Goal: Information Seeking & Learning: Learn about a topic

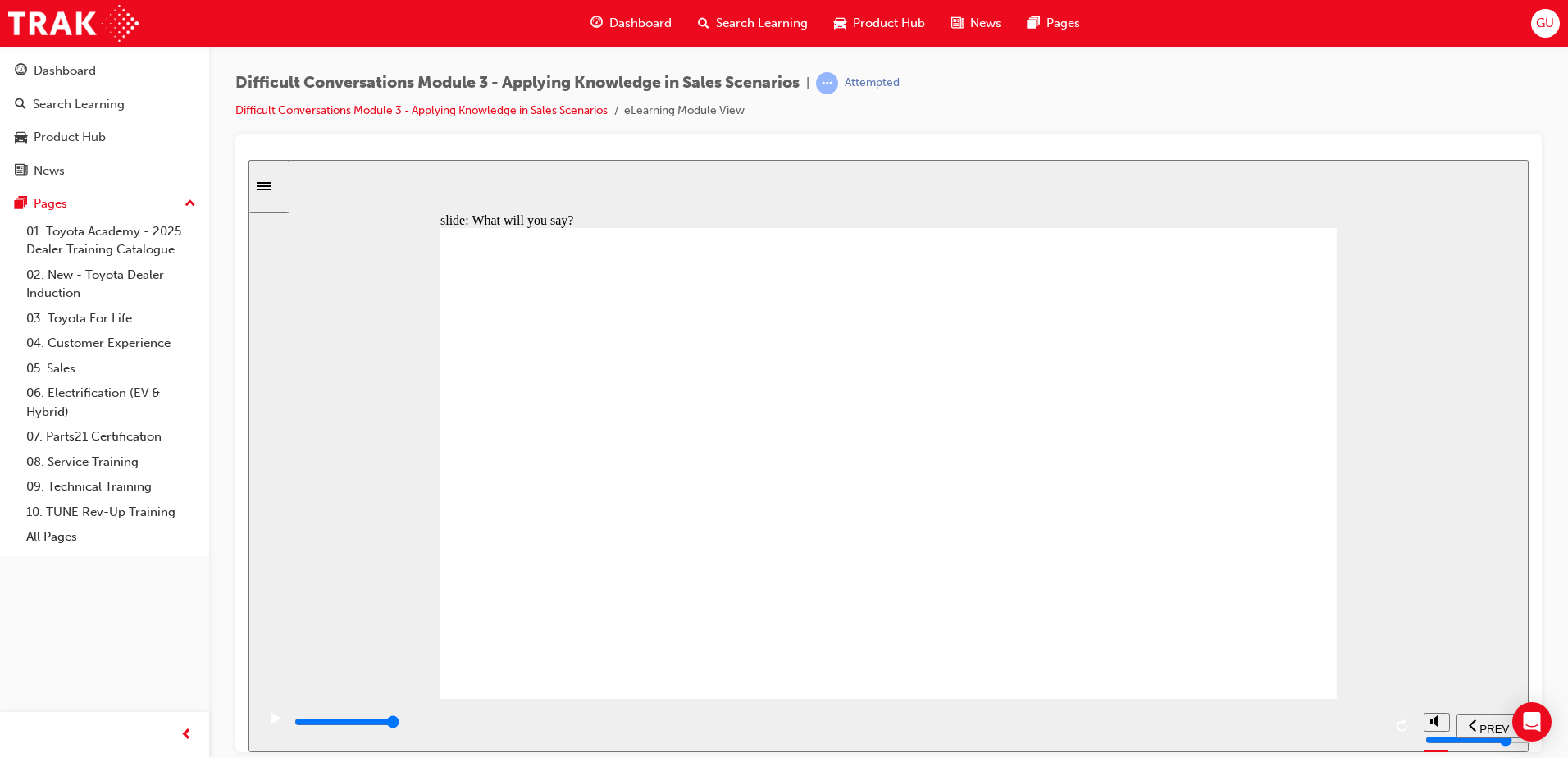
click at [1375, 727] on div "playback controls" at bounding box center [838, 723] width 1090 height 18
click at [1373, 730] on div "playback controls" at bounding box center [838, 723] width 1090 height 18
click at [1363, 729] on div "playback controls" at bounding box center [838, 723] width 1090 height 18
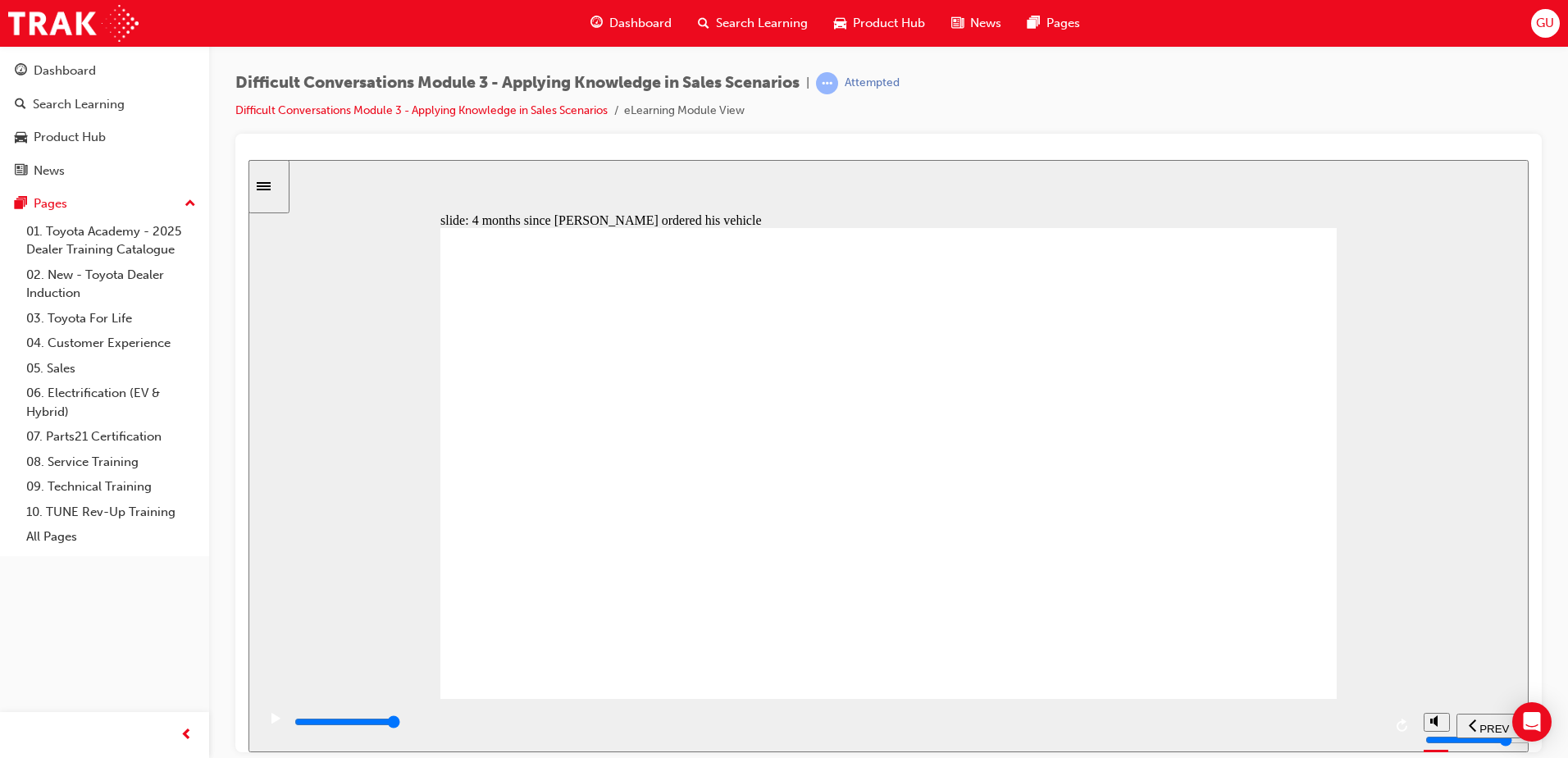
click at [401, 724] on input "slide progress" at bounding box center [347, 722] width 106 height 13
click at [401, 725] on input "slide progress" at bounding box center [347, 722] width 106 height 13
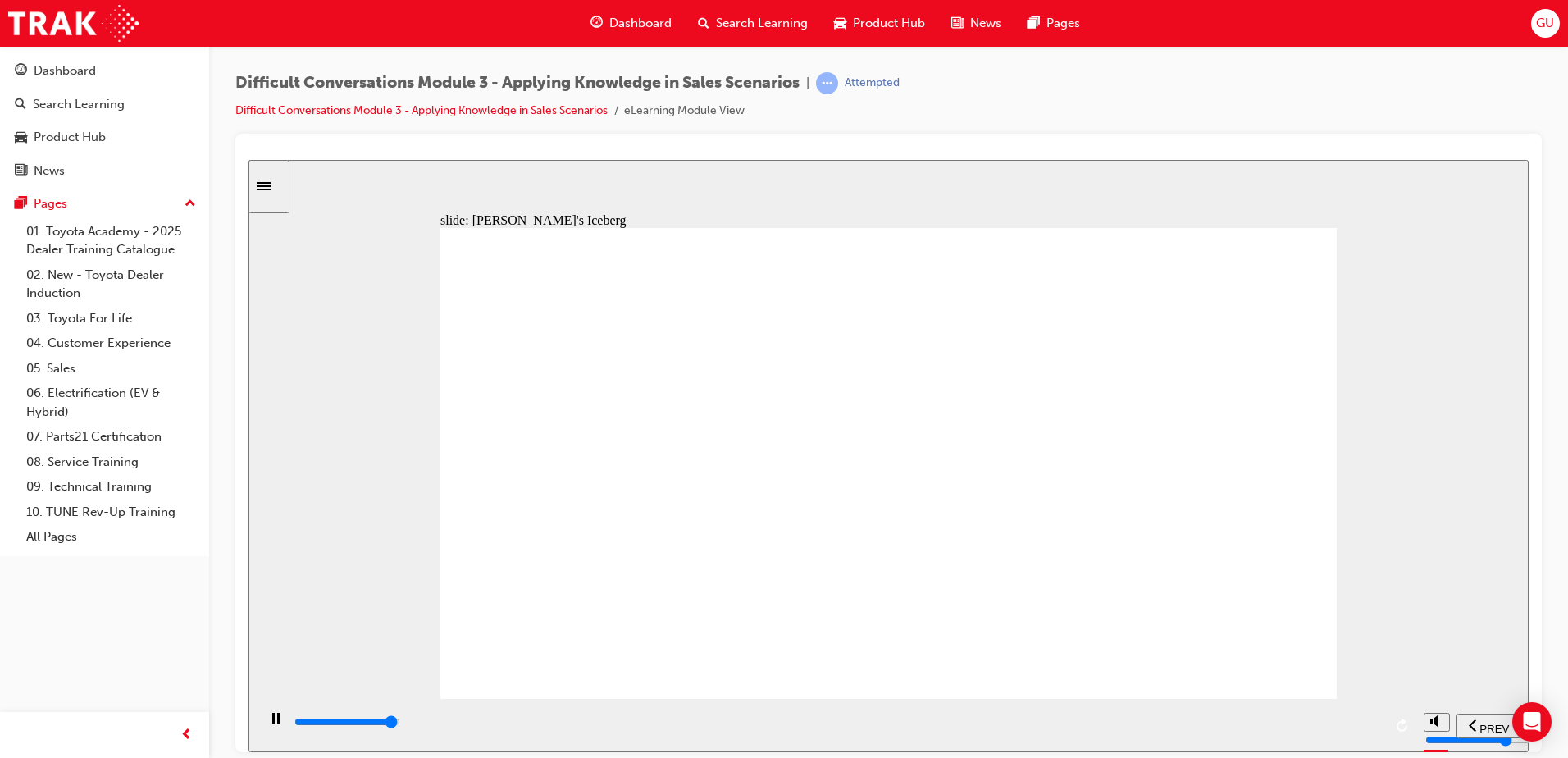
click at [401, 725] on input "slide progress" at bounding box center [347, 722] width 106 height 13
drag, startPoint x: 1139, startPoint y: 288, endPoint x: 752, endPoint y: 346, distance: 391.3
click at [401, 724] on input "slide progress" at bounding box center [347, 722] width 106 height 13
drag, startPoint x: 1199, startPoint y: 290, endPoint x: 796, endPoint y: 367, distance: 410.3
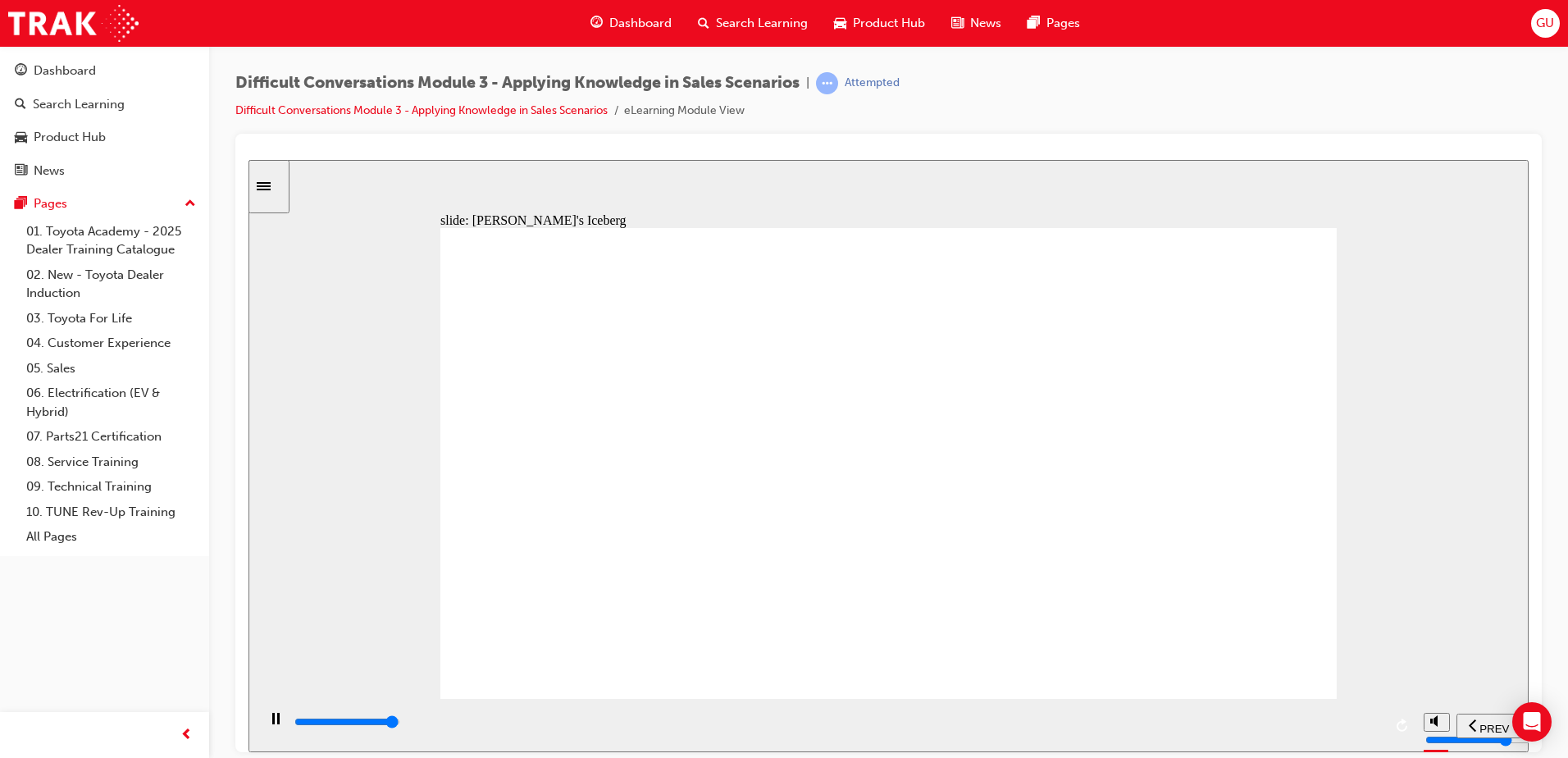
click at [401, 725] on input "slide progress" at bounding box center [347, 722] width 106 height 13
drag, startPoint x: 1188, startPoint y: 298, endPoint x: 786, endPoint y: 353, distance: 405.7
click at [1353, 727] on div "playback controls" at bounding box center [838, 723] width 1090 height 18
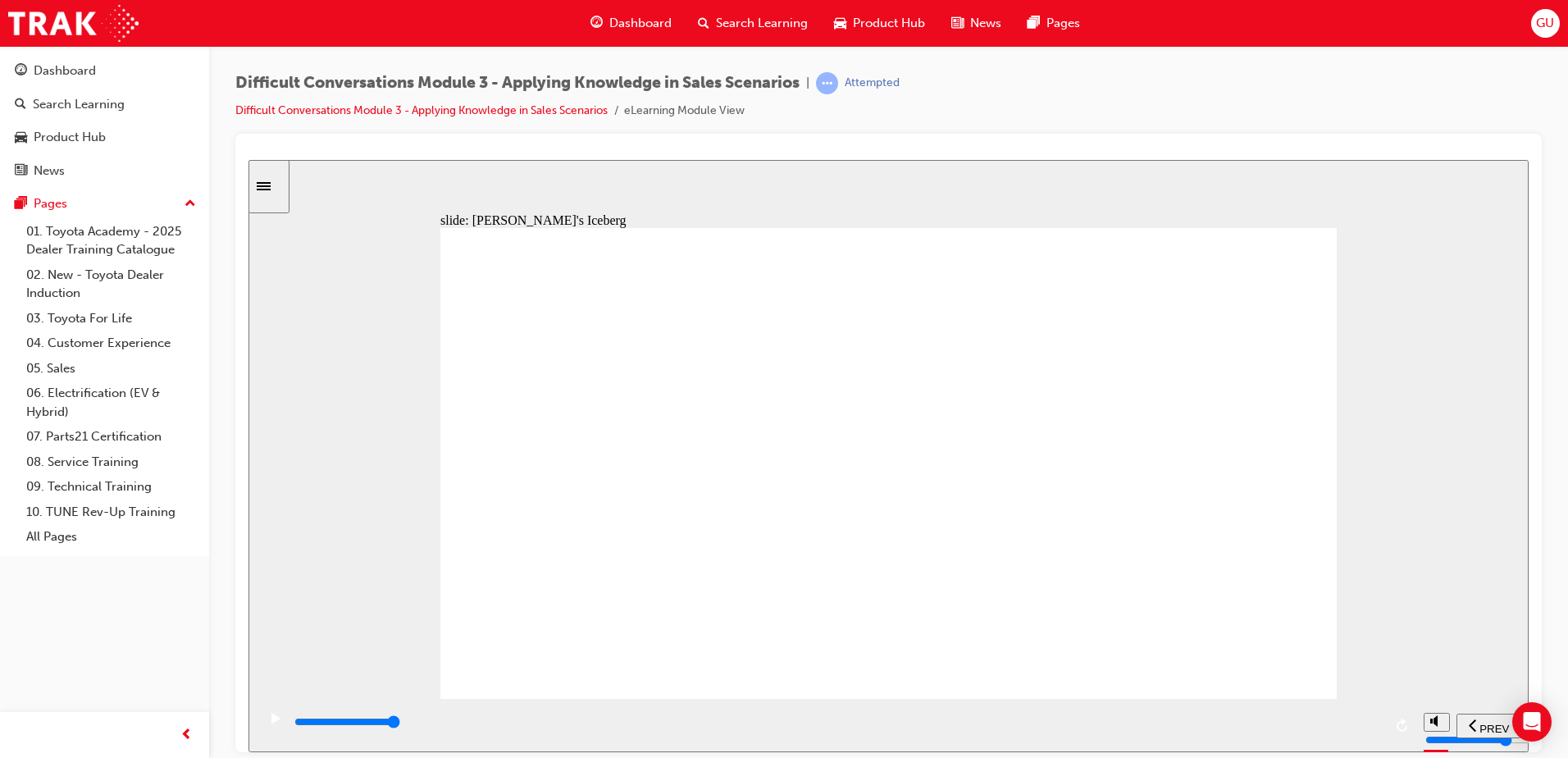
drag, startPoint x: 1147, startPoint y: 280, endPoint x: 763, endPoint y: 448, distance: 419.1
click at [1351, 729] on div "playback controls" at bounding box center [838, 723] width 1090 height 18
drag, startPoint x: 1218, startPoint y: 285, endPoint x: 833, endPoint y: 429, distance: 411.0
click at [1365, 720] on div "playback controls" at bounding box center [838, 723] width 1090 height 18
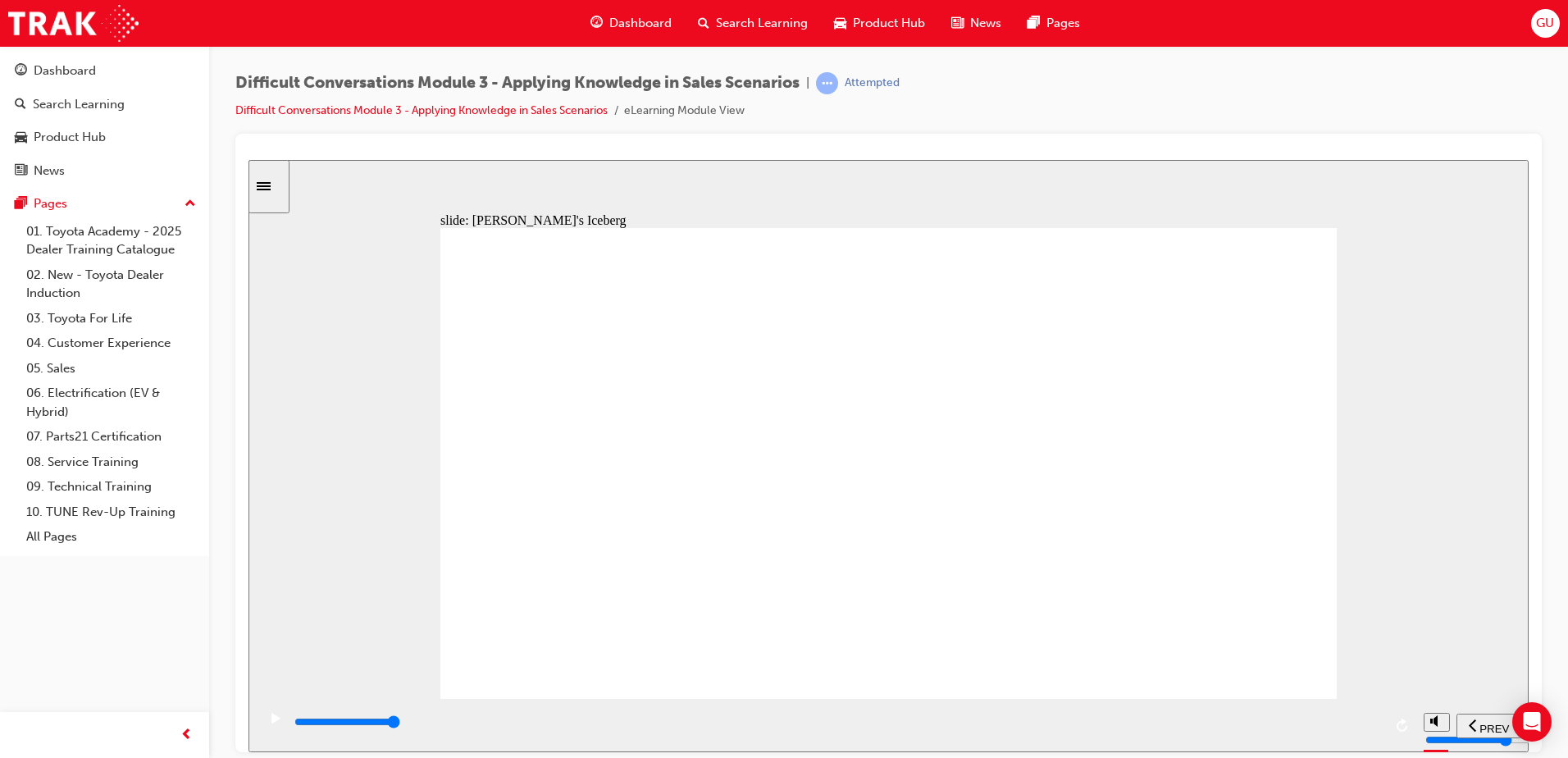
drag, startPoint x: 1137, startPoint y: 308, endPoint x: 767, endPoint y: 427, distance: 388.7
click at [1346, 721] on div "playback controls" at bounding box center [838, 723] width 1090 height 18
drag, startPoint x: 998, startPoint y: 303, endPoint x: 801, endPoint y: 369, distance: 207.8
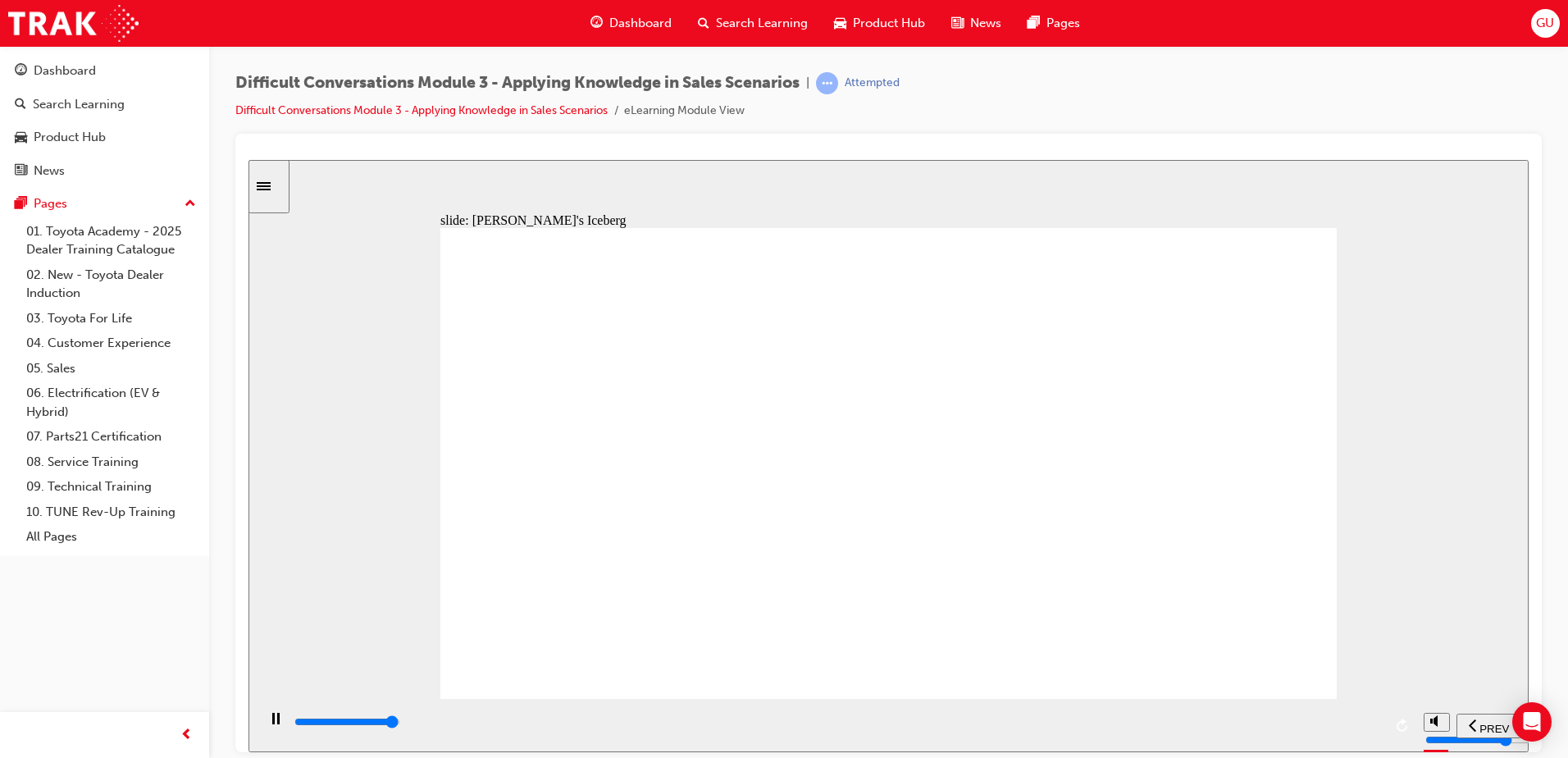
click at [1369, 728] on div "playback controls" at bounding box center [838, 723] width 1090 height 18
drag, startPoint x: 1171, startPoint y: 276, endPoint x: 753, endPoint y: 417, distance: 441.1
click at [1364, 728] on div "playback controls" at bounding box center [838, 723] width 1090 height 18
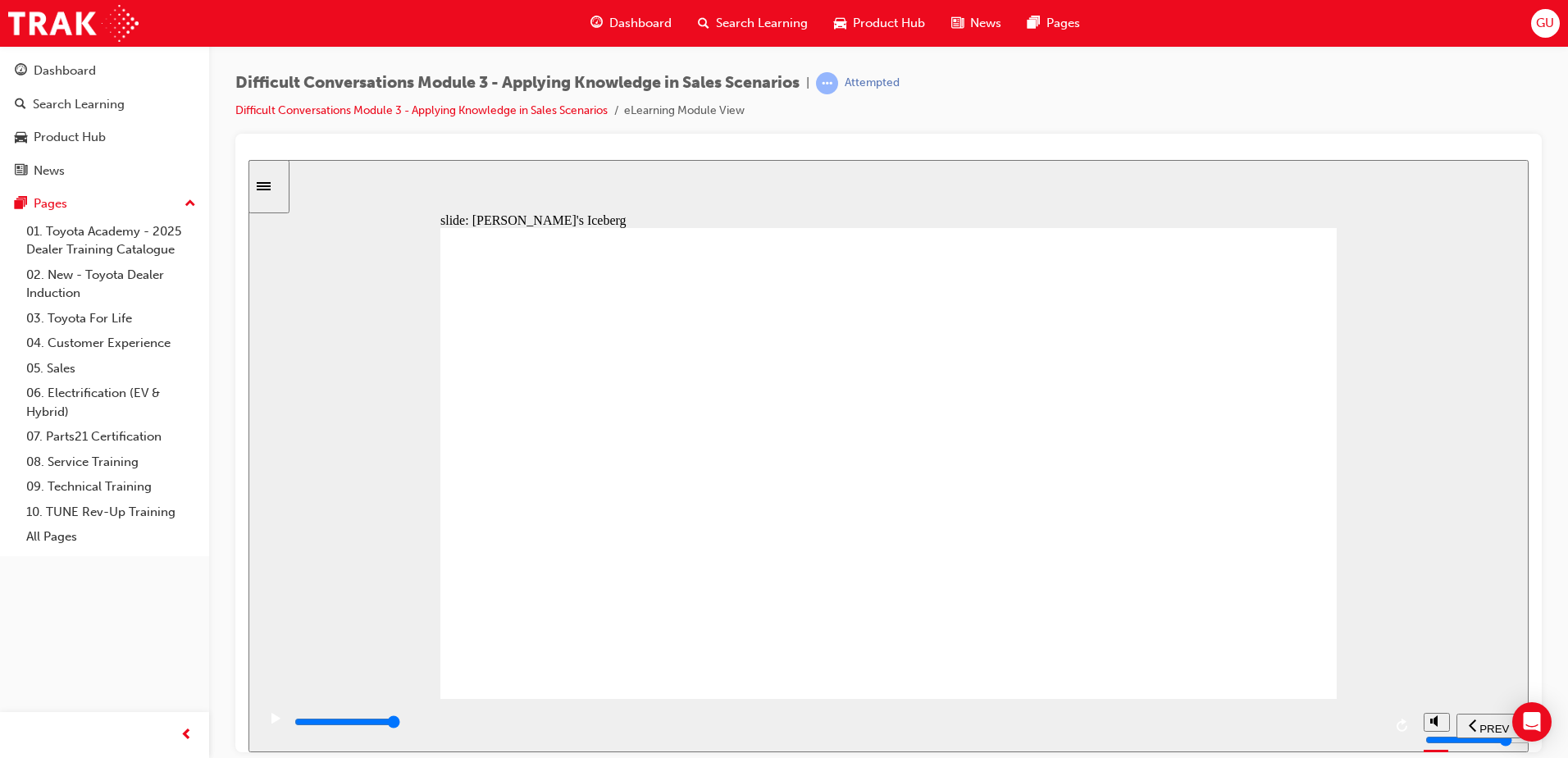
drag, startPoint x: 1142, startPoint y: 288, endPoint x: 772, endPoint y: 357, distance: 376.4
click at [1336, 728] on div "playback controls" at bounding box center [838, 723] width 1090 height 18
type input "9000"
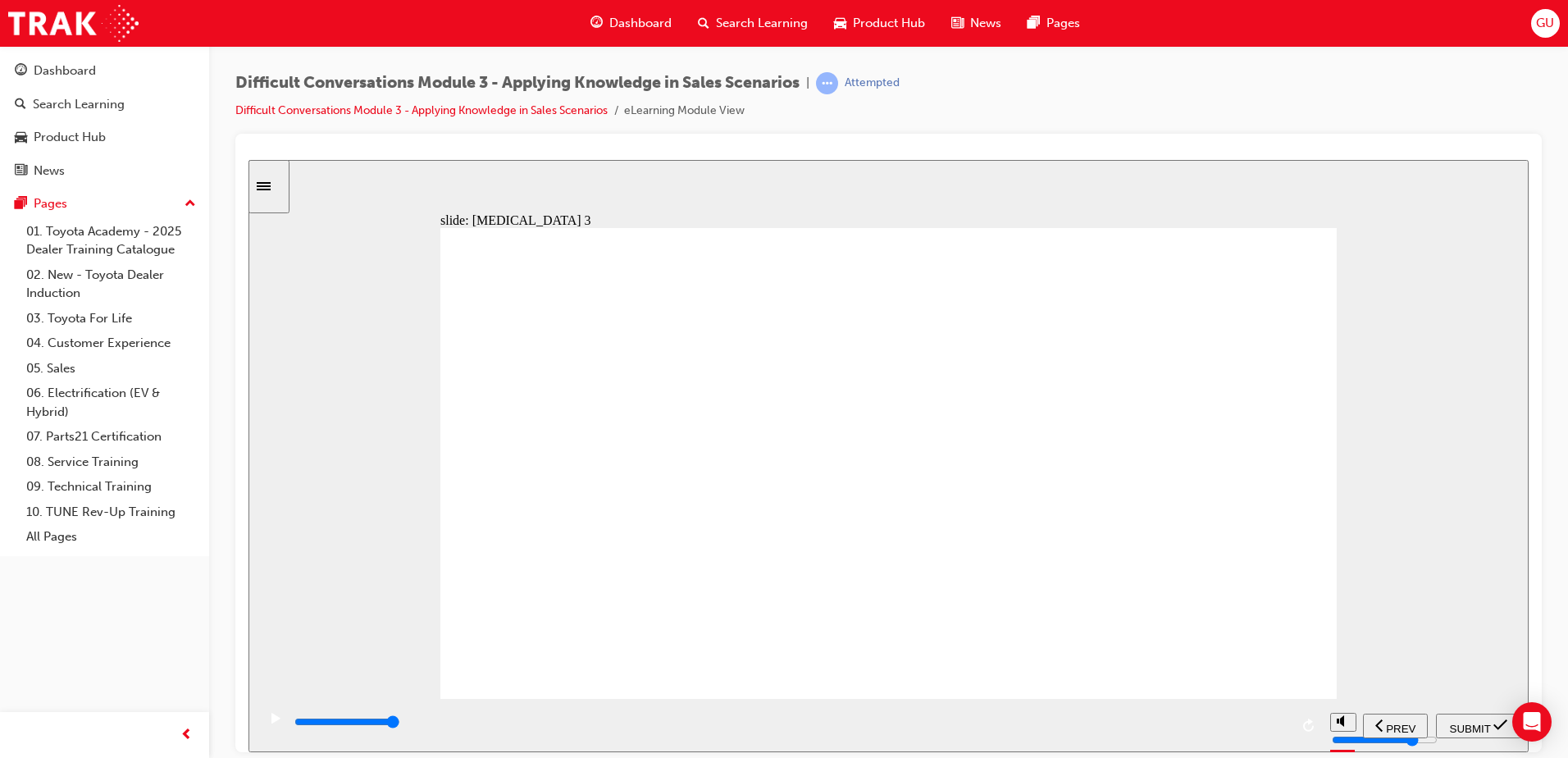
radio input "true"
click at [1467, 718] on div "SUBMIT" at bounding box center [1479, 726] width 73 height 17
click at [401, 725] on input "slide progress" at bounding box center [347, 722] width 106 height 13
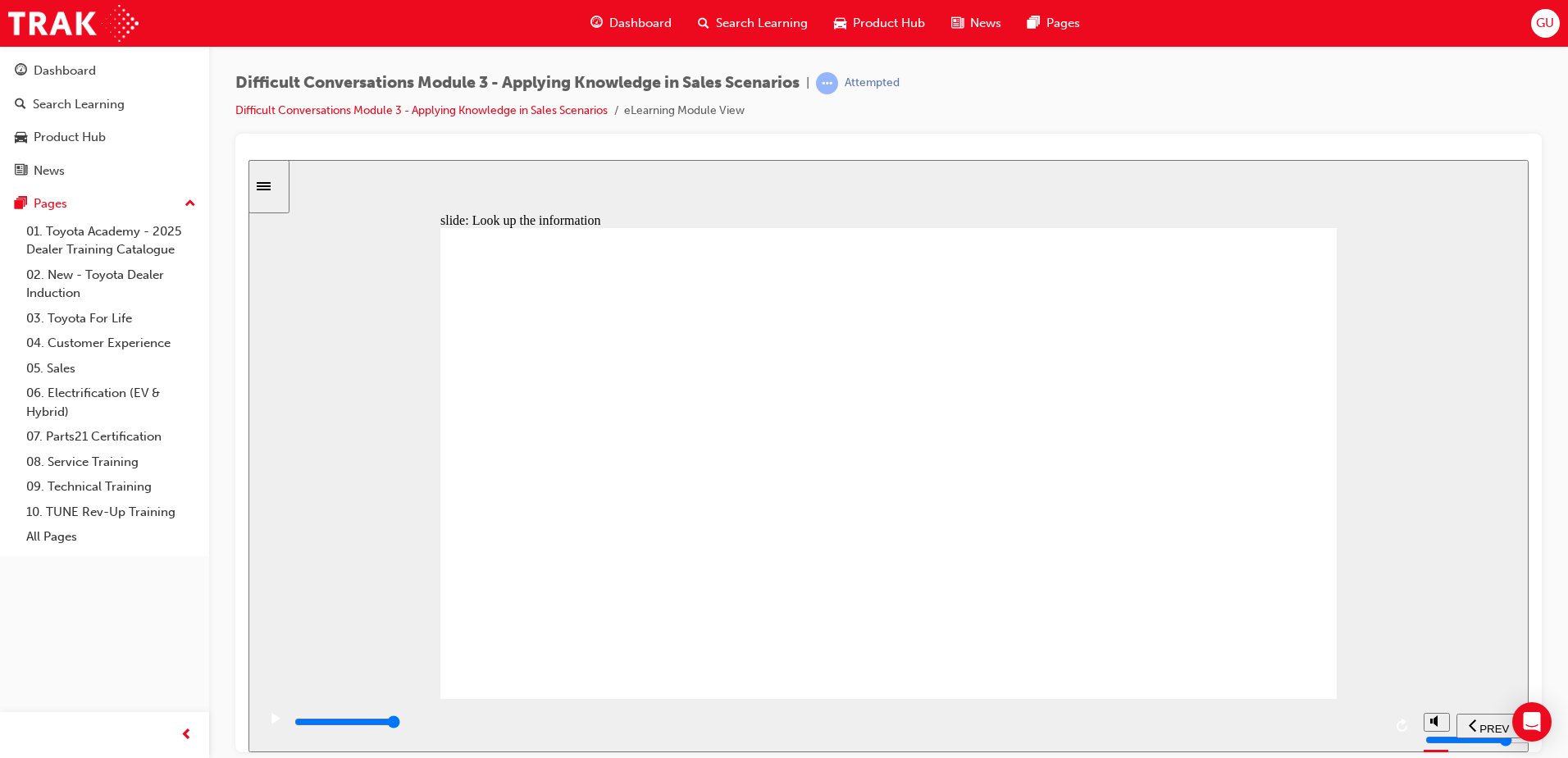
type input "9800"
checkbox input "false"
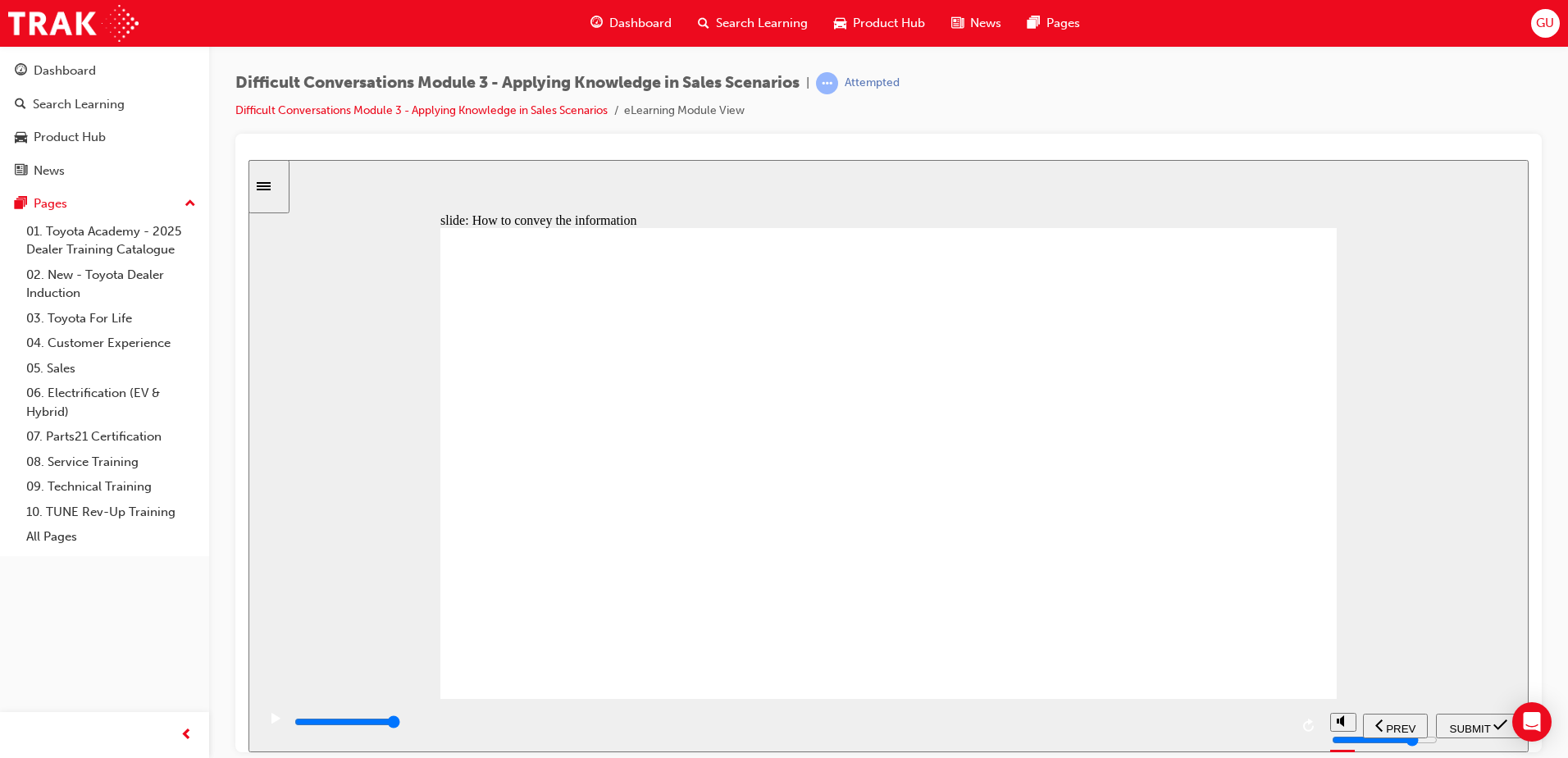
checkbox input "false"
checkbox input "true"
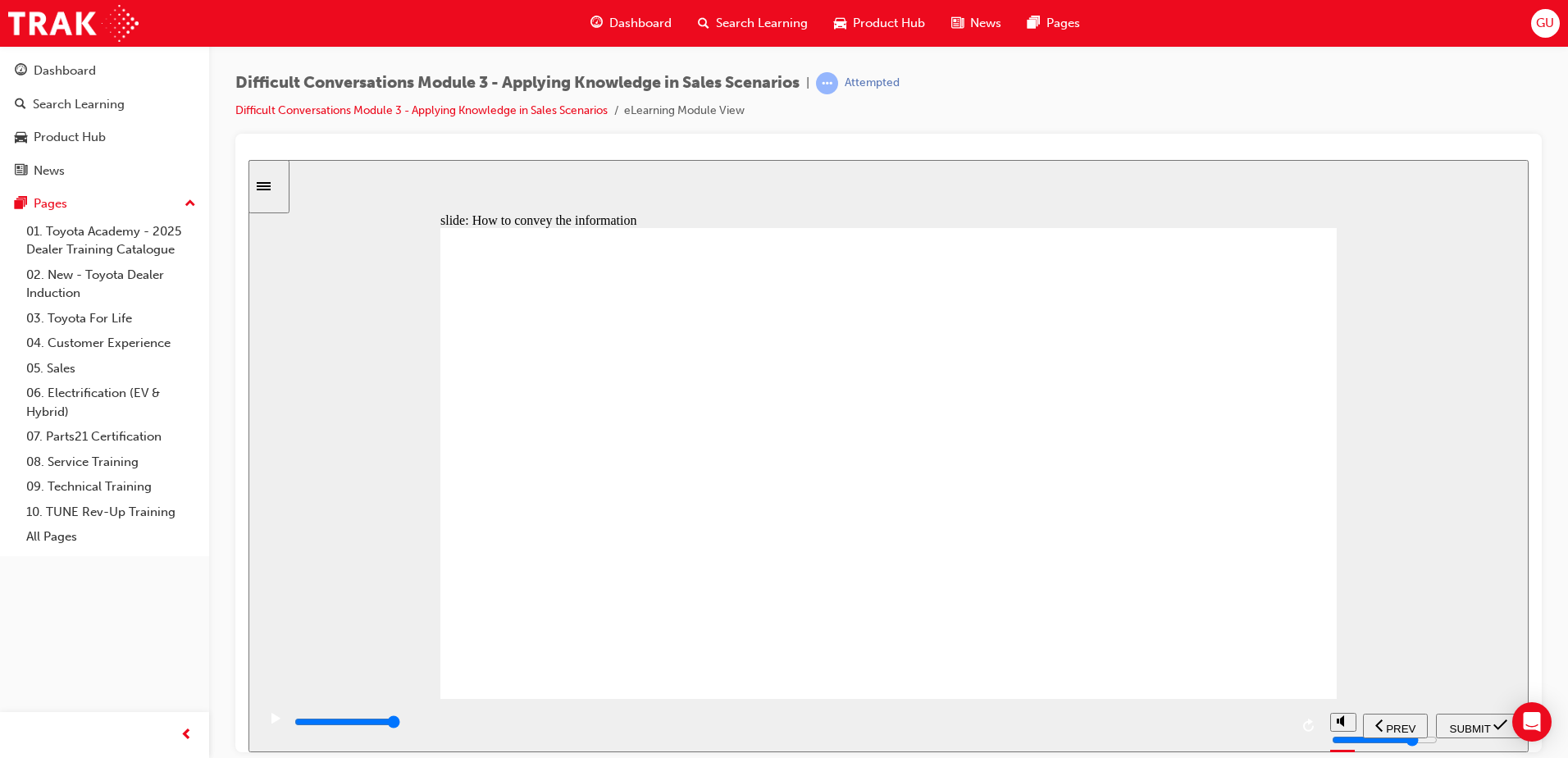
checkbox input "true"
click at [1467, 723] on span "SUBMIT" at bounding box center [1471, 728] width 41 height 12
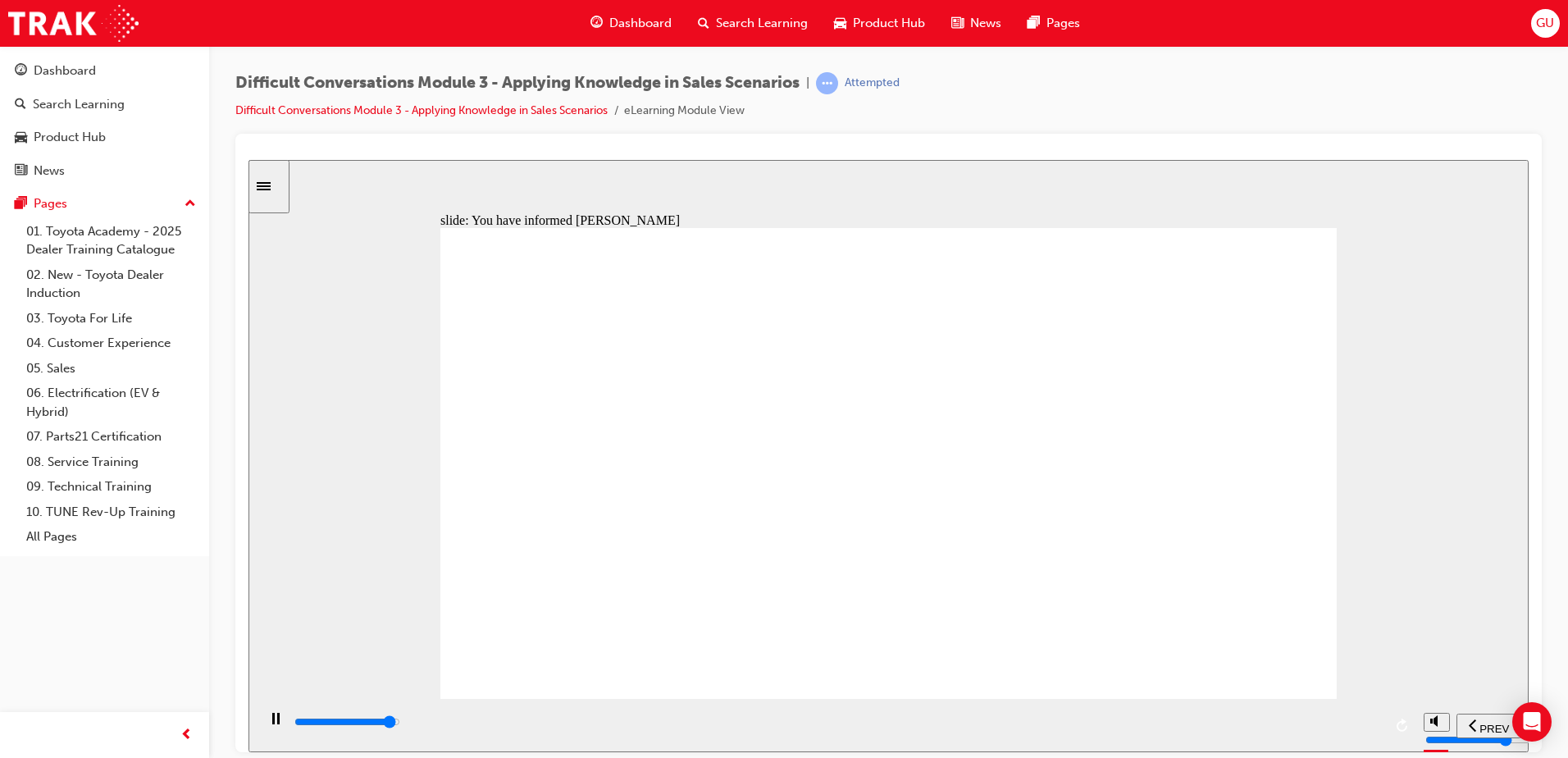
click at [401, 726] on input "slide progress" at bounding box center [347, 722] width 106 height 13
type input "3100"
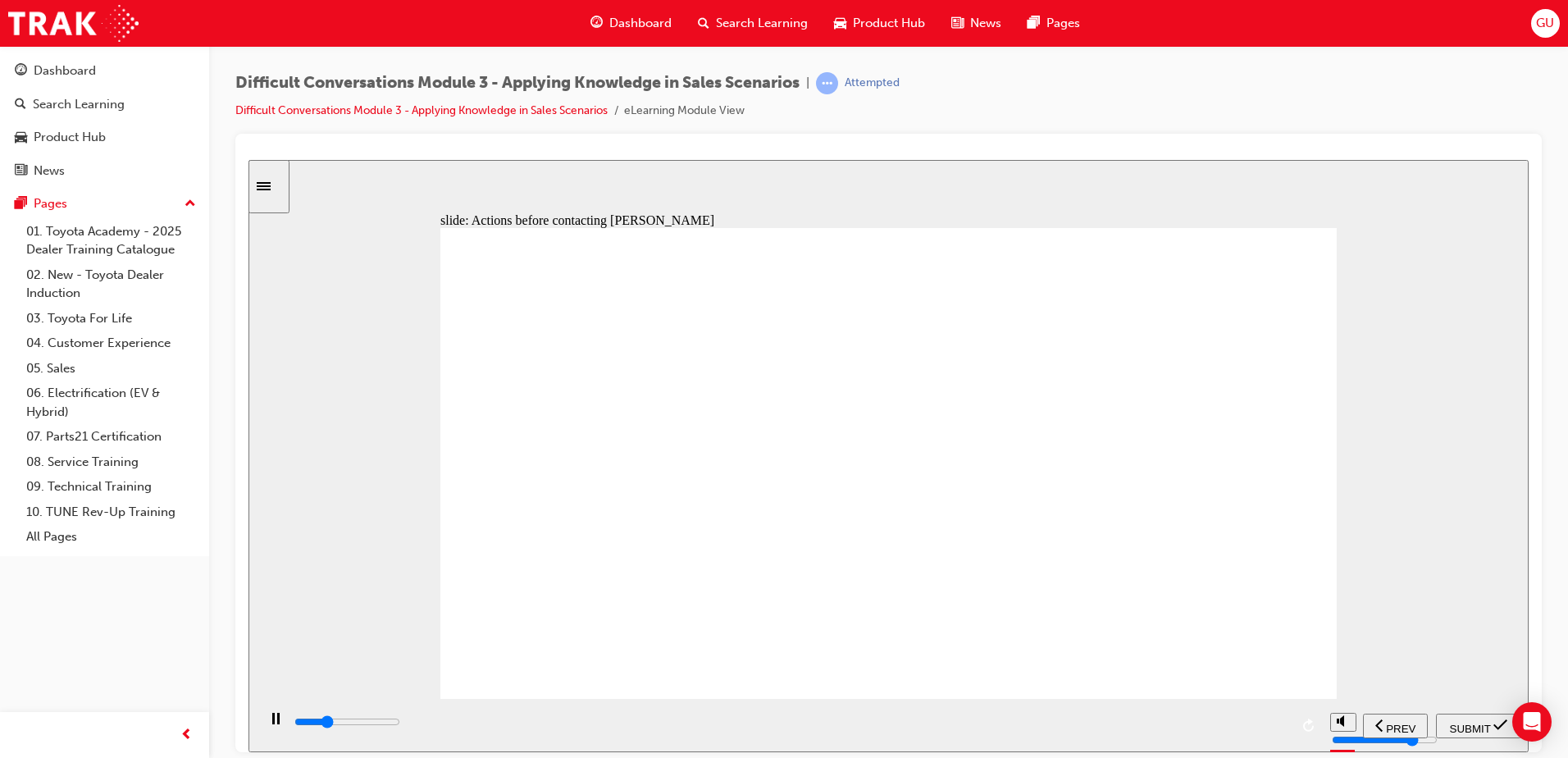
checkbox input "true"
type input "6000"
checkbox input "true"
click at [1468, 724] on span "SUBMIT" at bounding box center [1471, 728] width 41 height 12
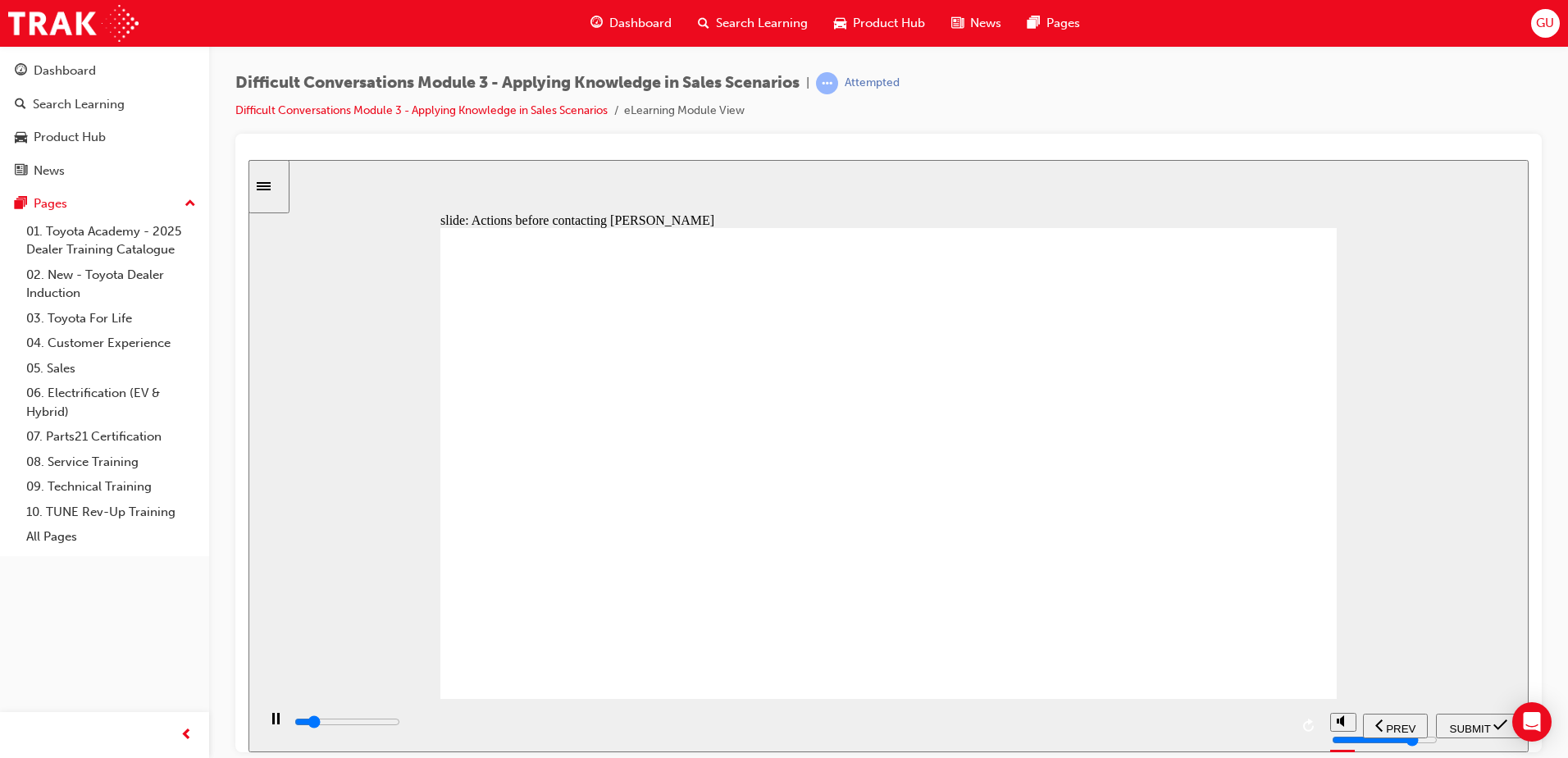
click at [1358, 722] on div "playback controls" at bounding box center [838, 723] width 1090 height 18
type input "9700"
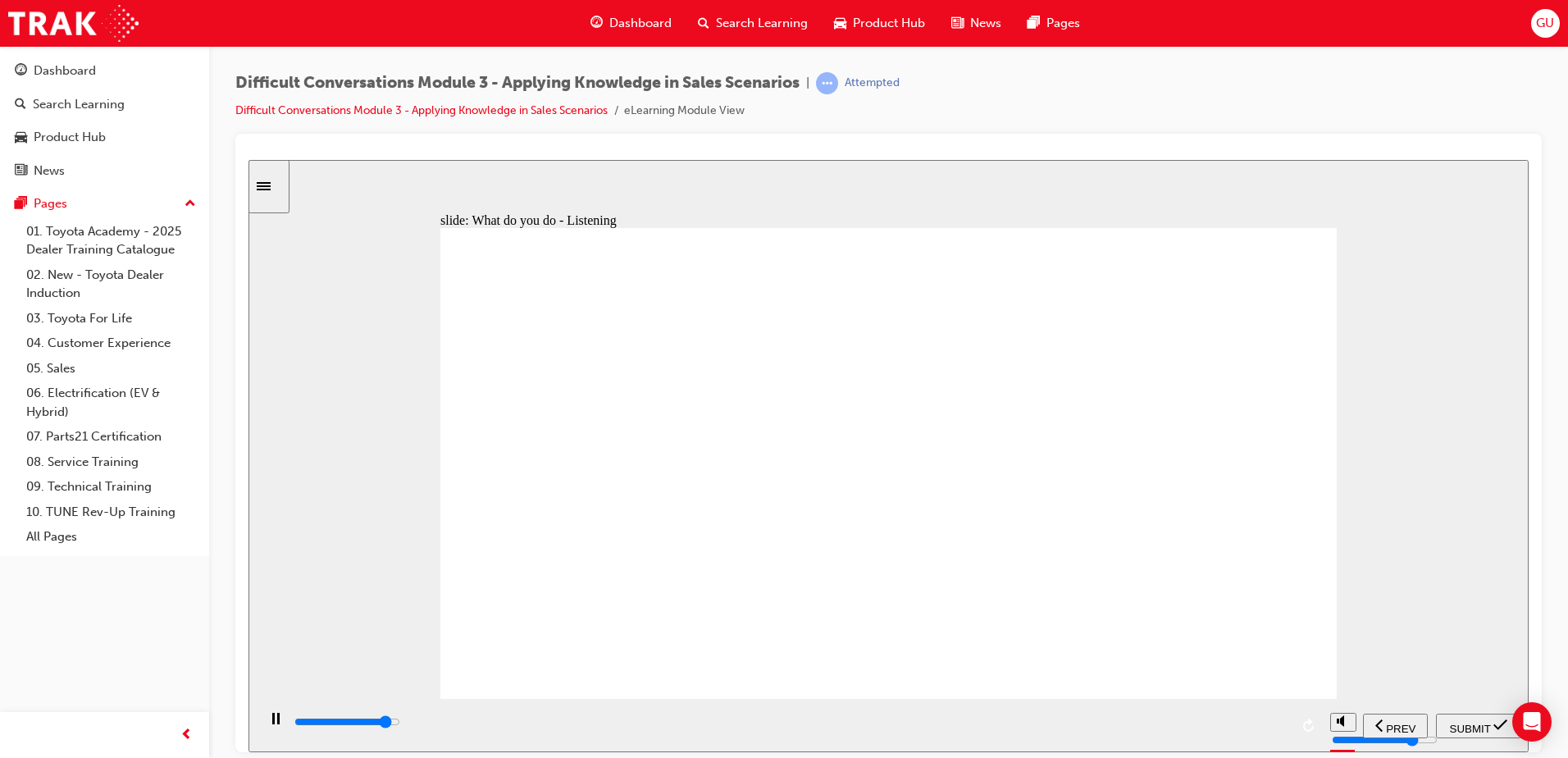
checkbox input "true"
type input "10500"
checkbox input "true"
click at [1458, 725] on span "SUBMIT" at bounding box center [1471, 728] width 41 height 12
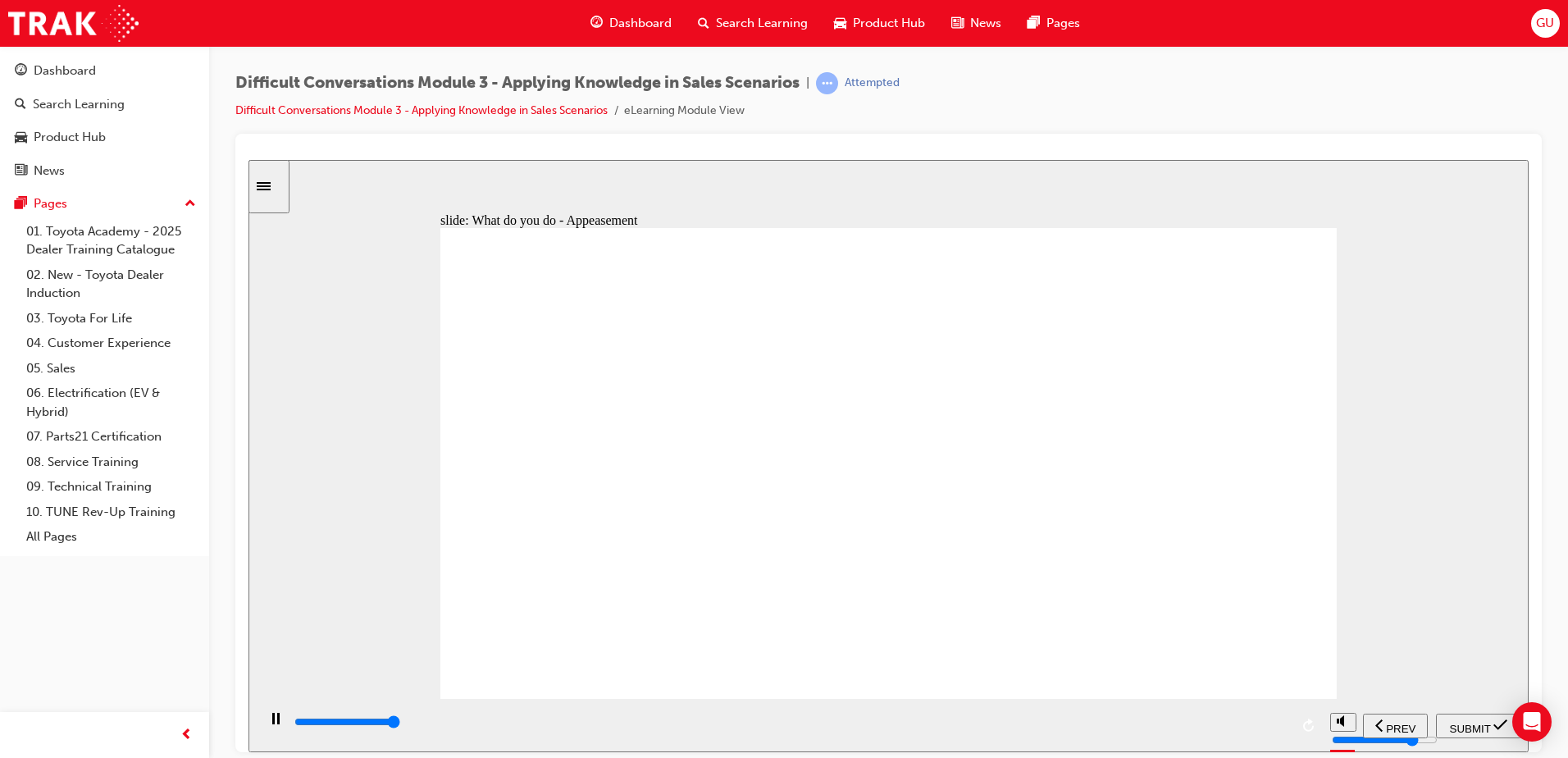
type input "9700"
checkbox input "true"
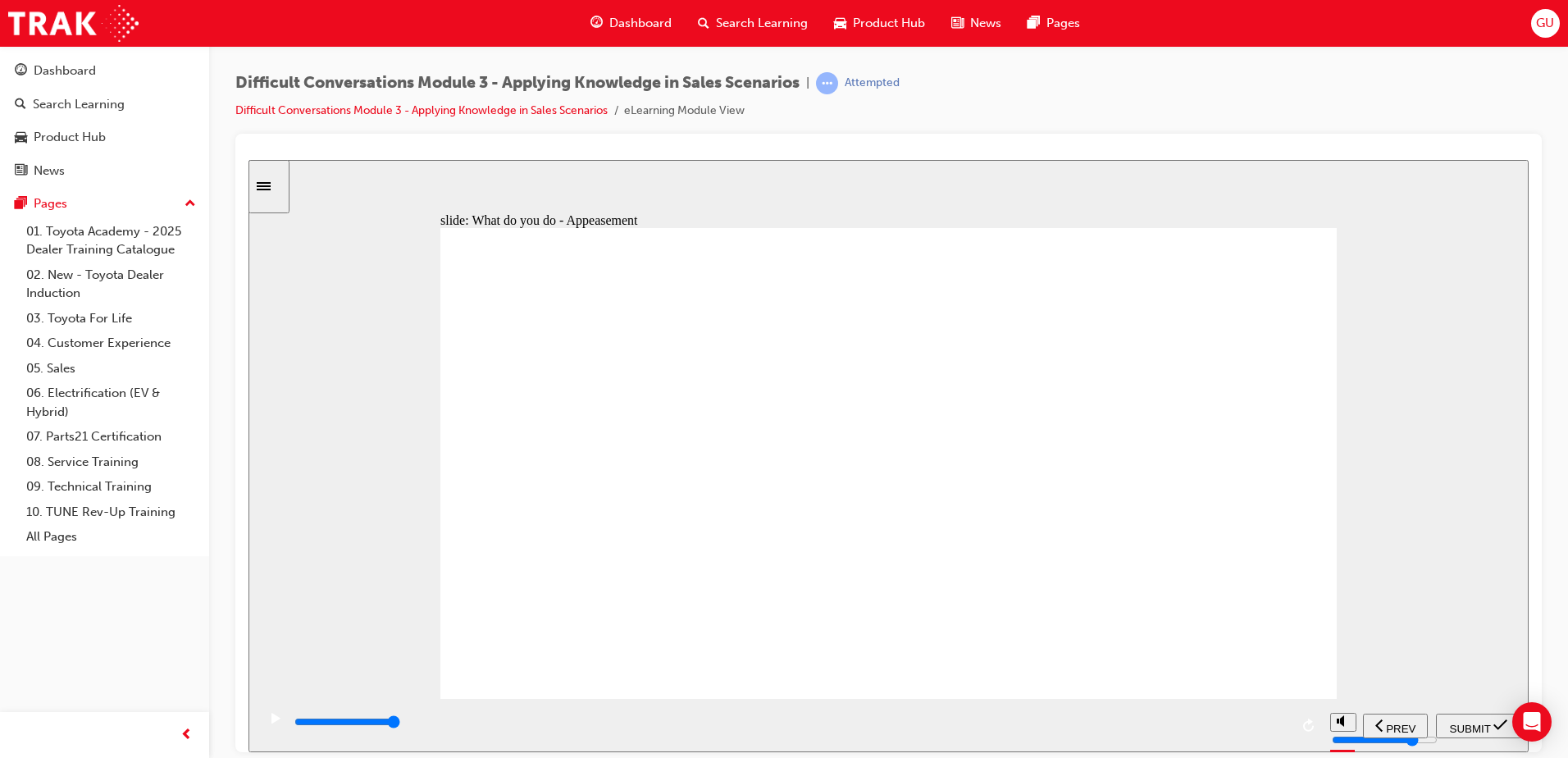
checkbox input "true"
click at [1457, 727] on span "SUBMIT" at bounding box center [1471, 728] width 41 height 12
type input "10000"
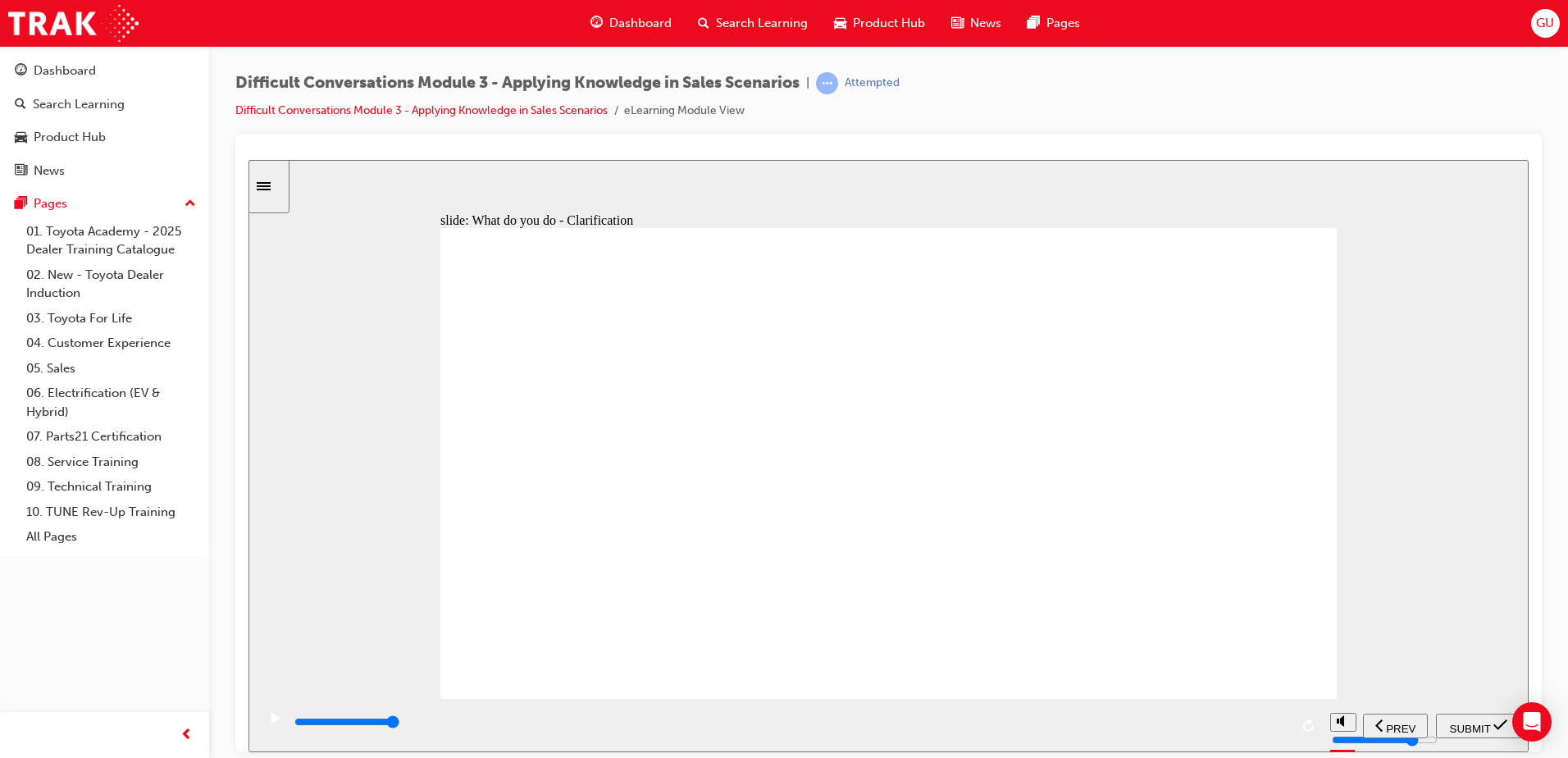
checkbox input "true"
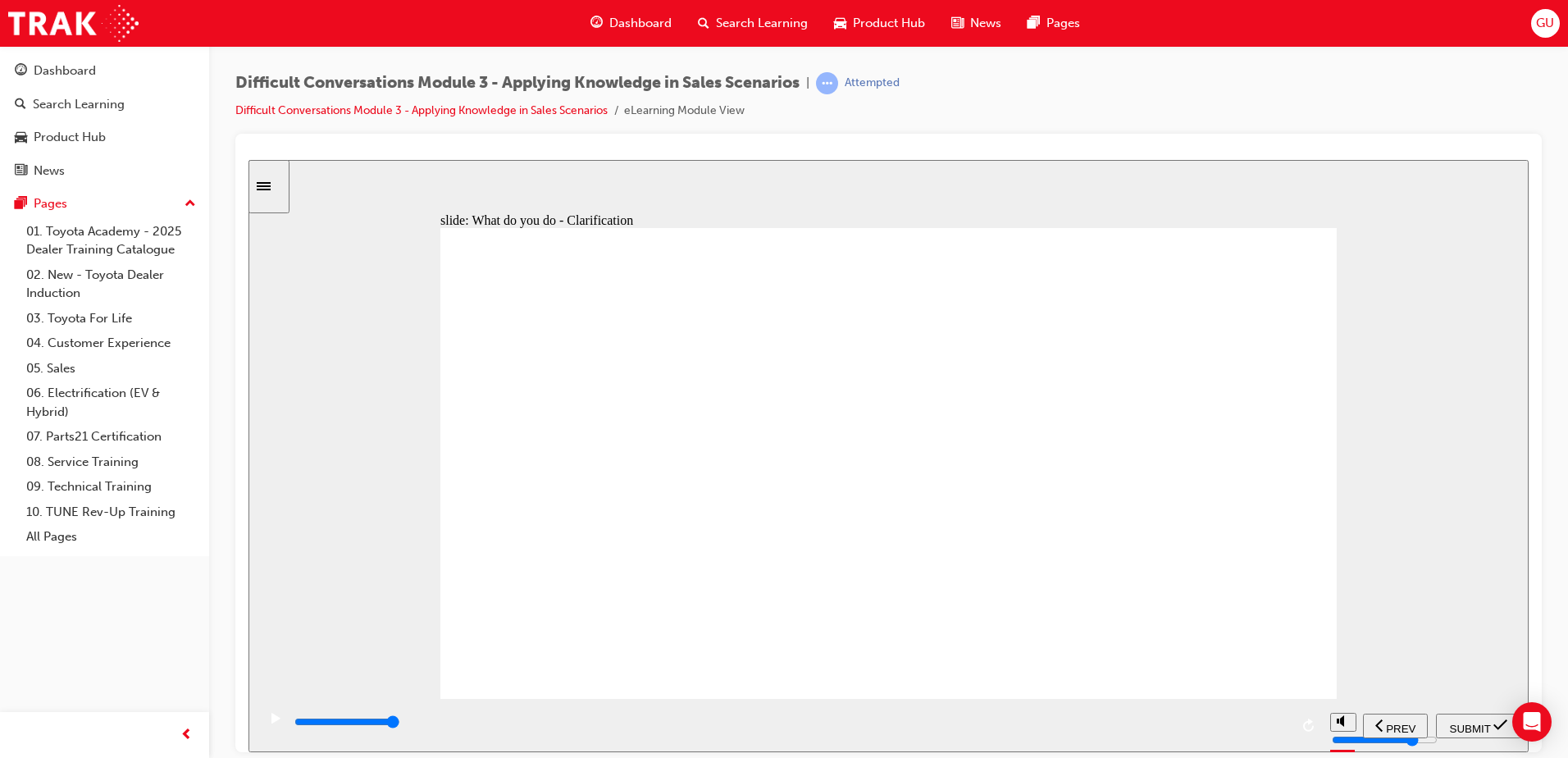
checkbox input "true"
click at [1486, 731] on div "SUBMIT" at bounding box center [1479, 726] width 73 height 17
click at [1279, 727] on div "playback controls" at bounding box center [791, 723] width 997 height 18
type input "9100"
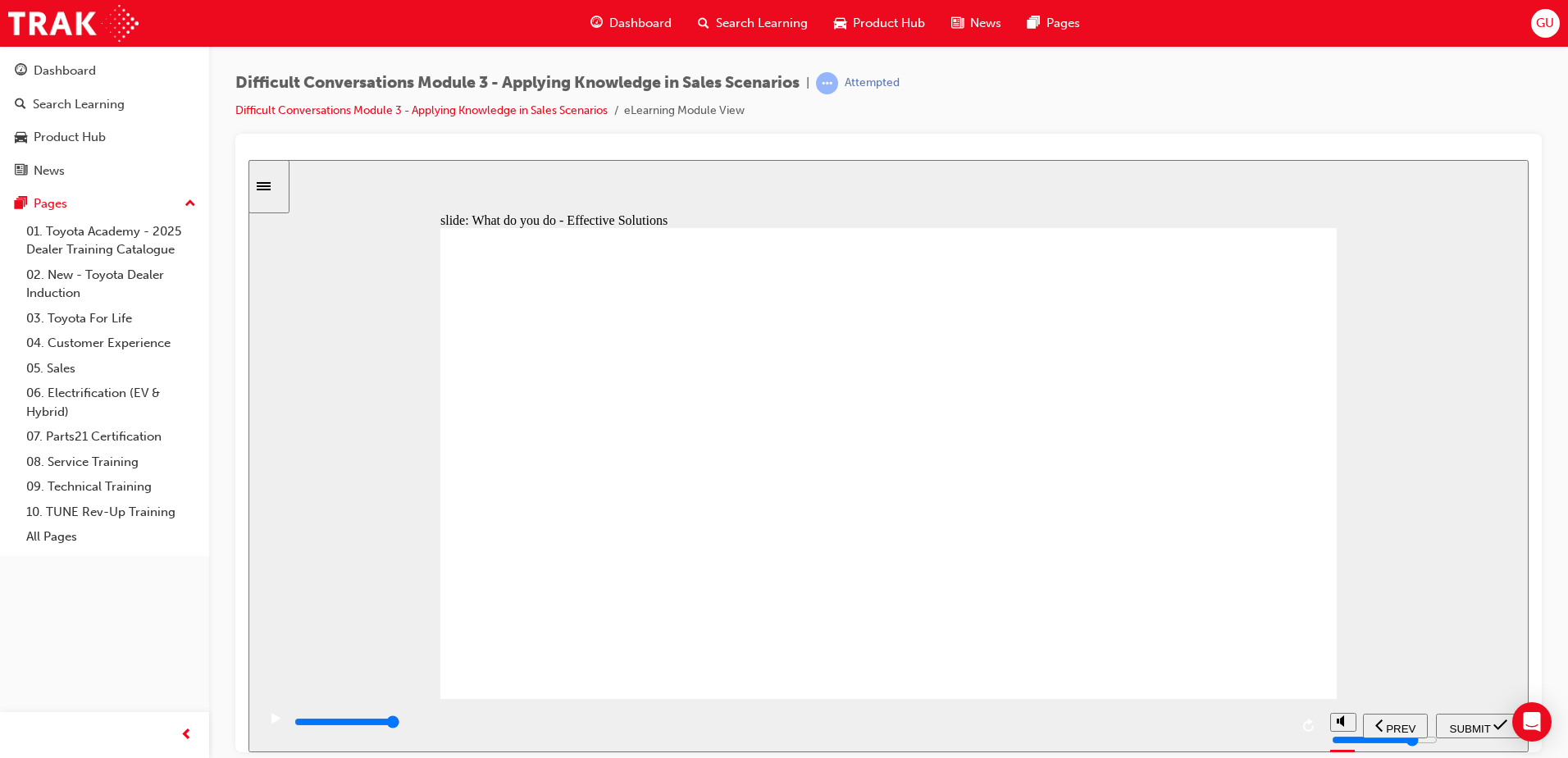
checkbox input "true"
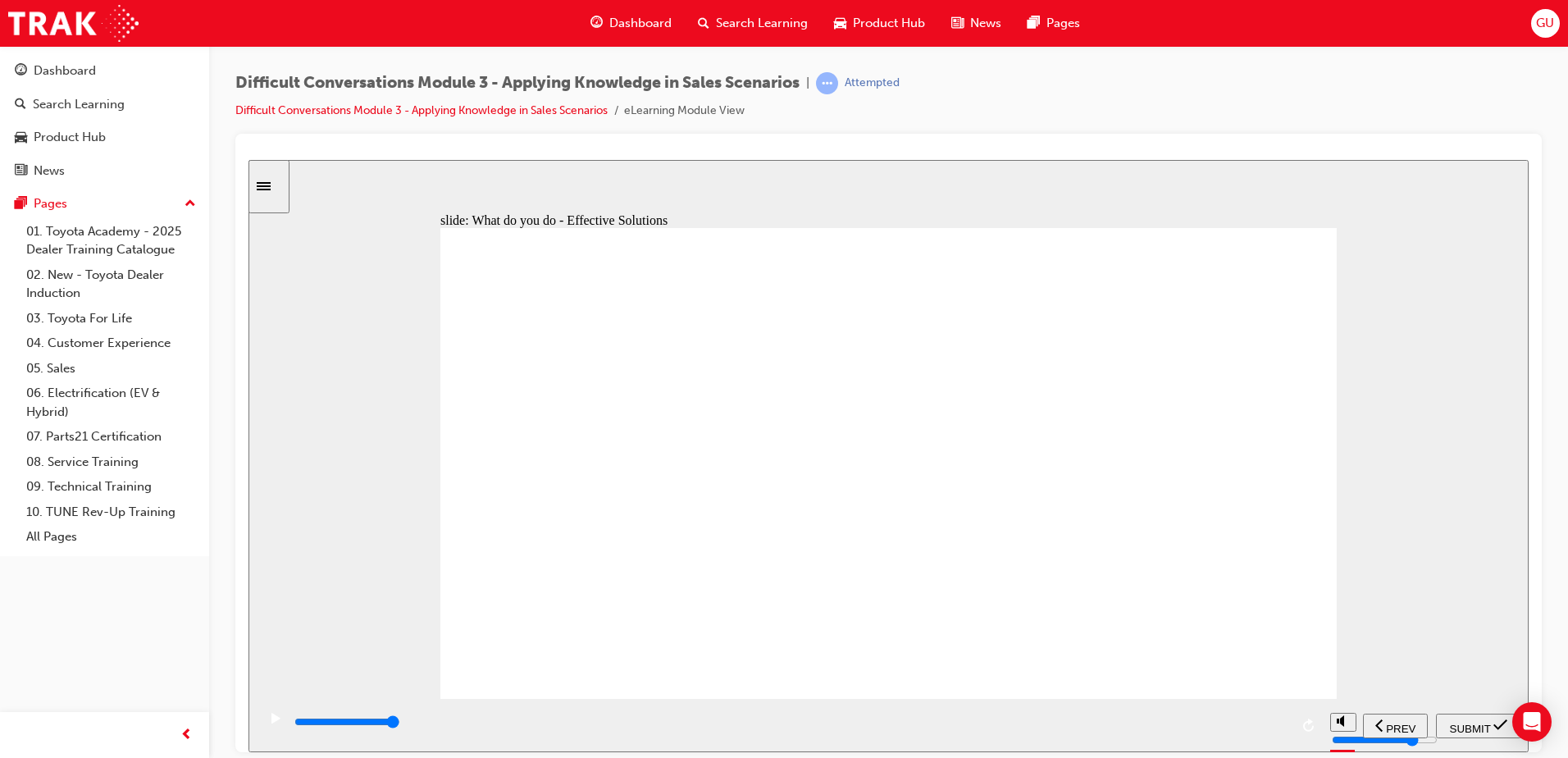
checkbox input "true"
click at [1459, 731] on div "SUBMIT" at bounding box center [1479, 726] width 73 height 17
click at [1351, 729] on div "playback controls" at bounding box center [838, 723] width 1090 height 18
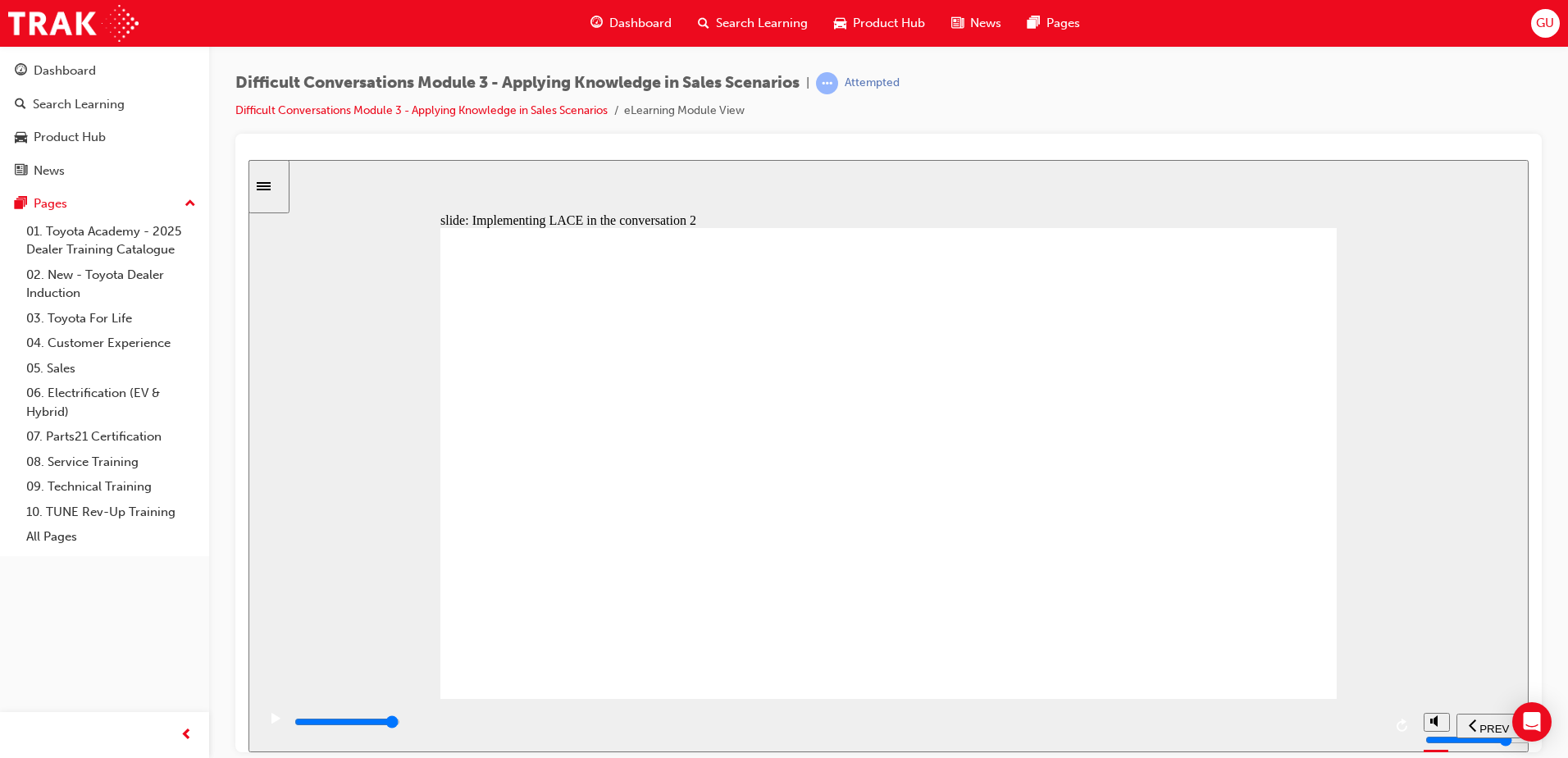
click at [1364, 727] on div "playback controls" at bounding box center [838, 723] width 1090 height 18
click at [401, 723] on input "slide progress" at bounding box center [347, 722] width 106 height 13
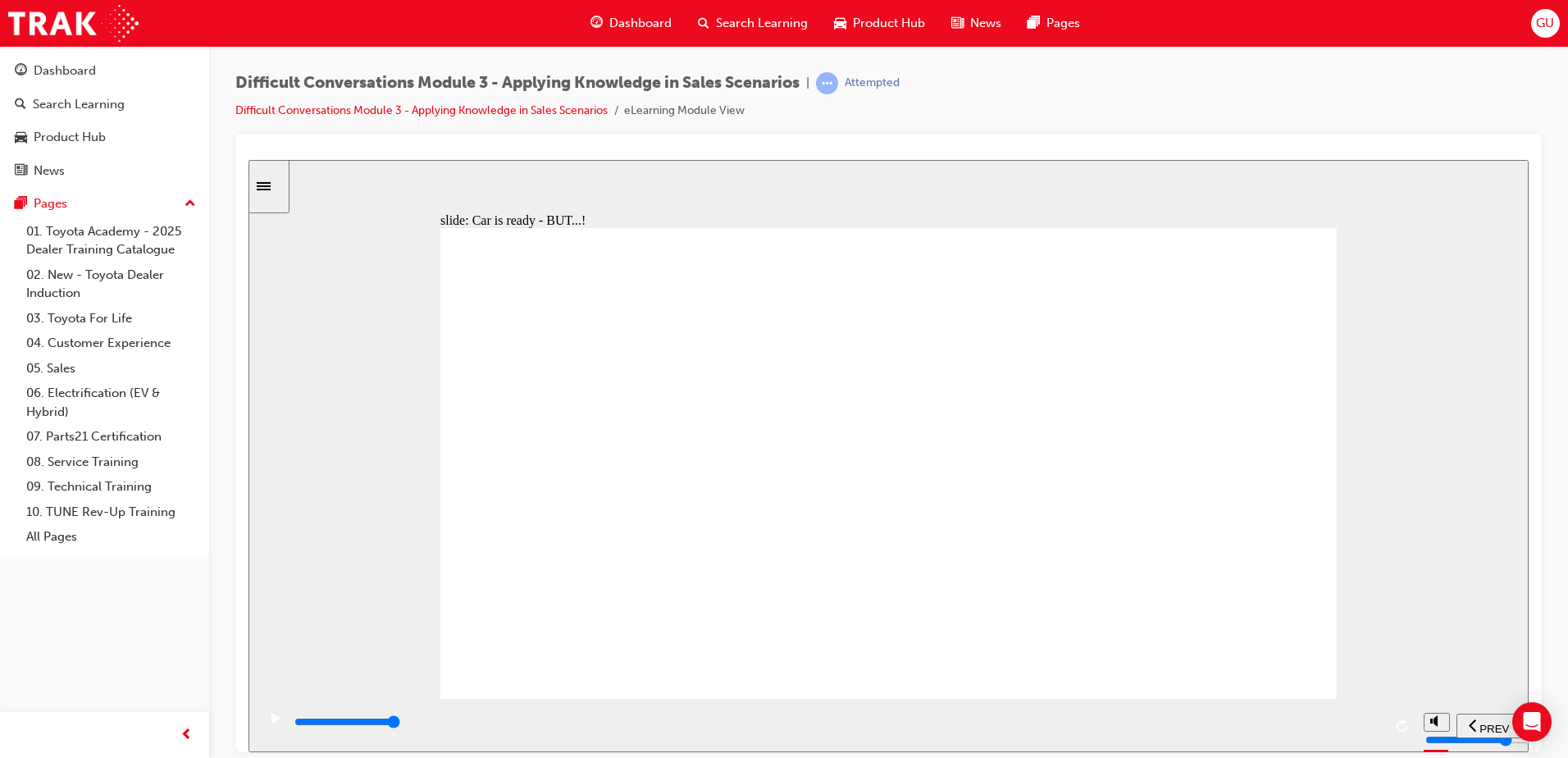
type input "9100"
checkbox input "true"
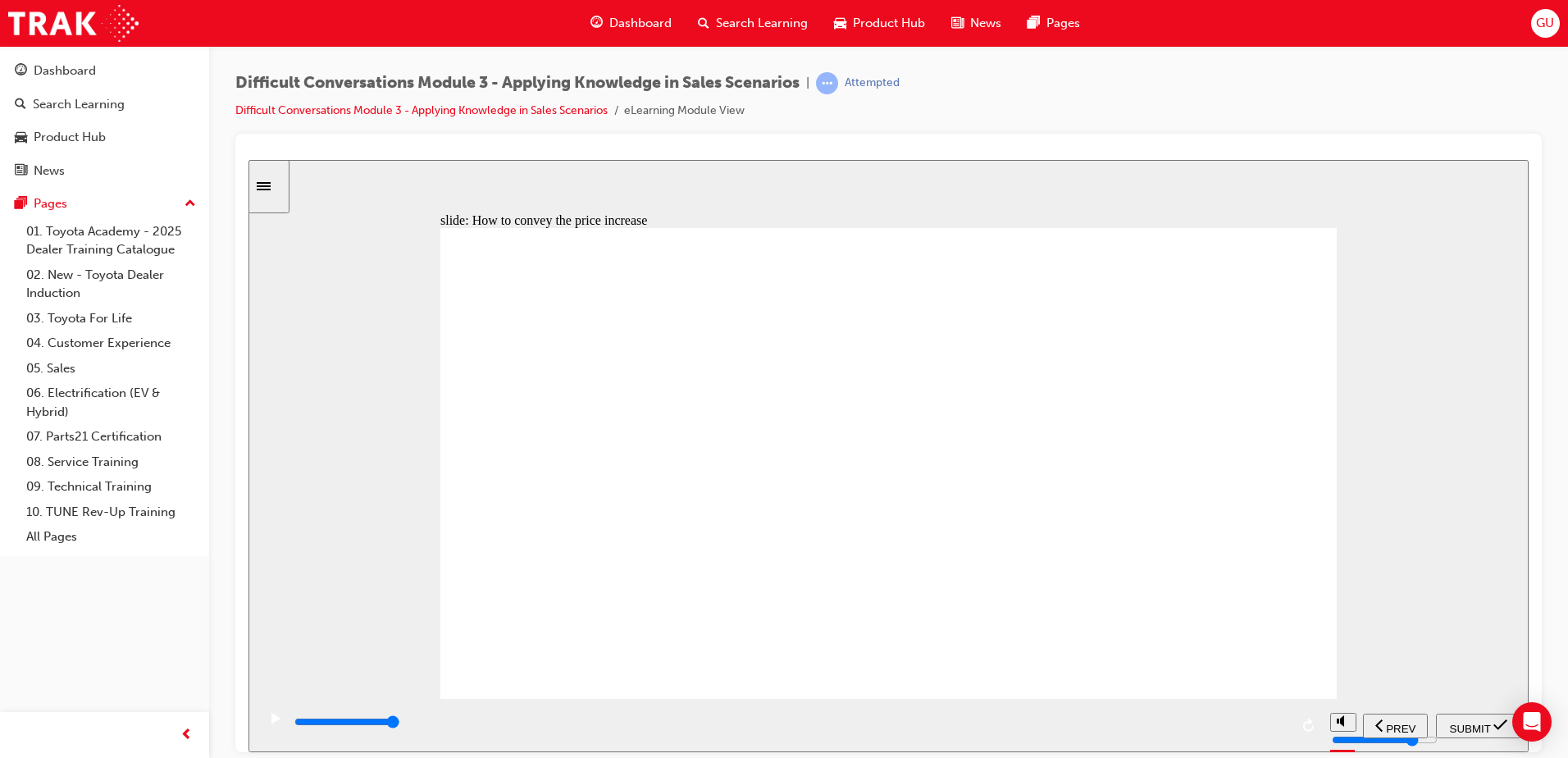
checkbox input "true"
click at [1456, 723] on span "SUBMIT" at bounding box center [1471, 728] width 41 height 12
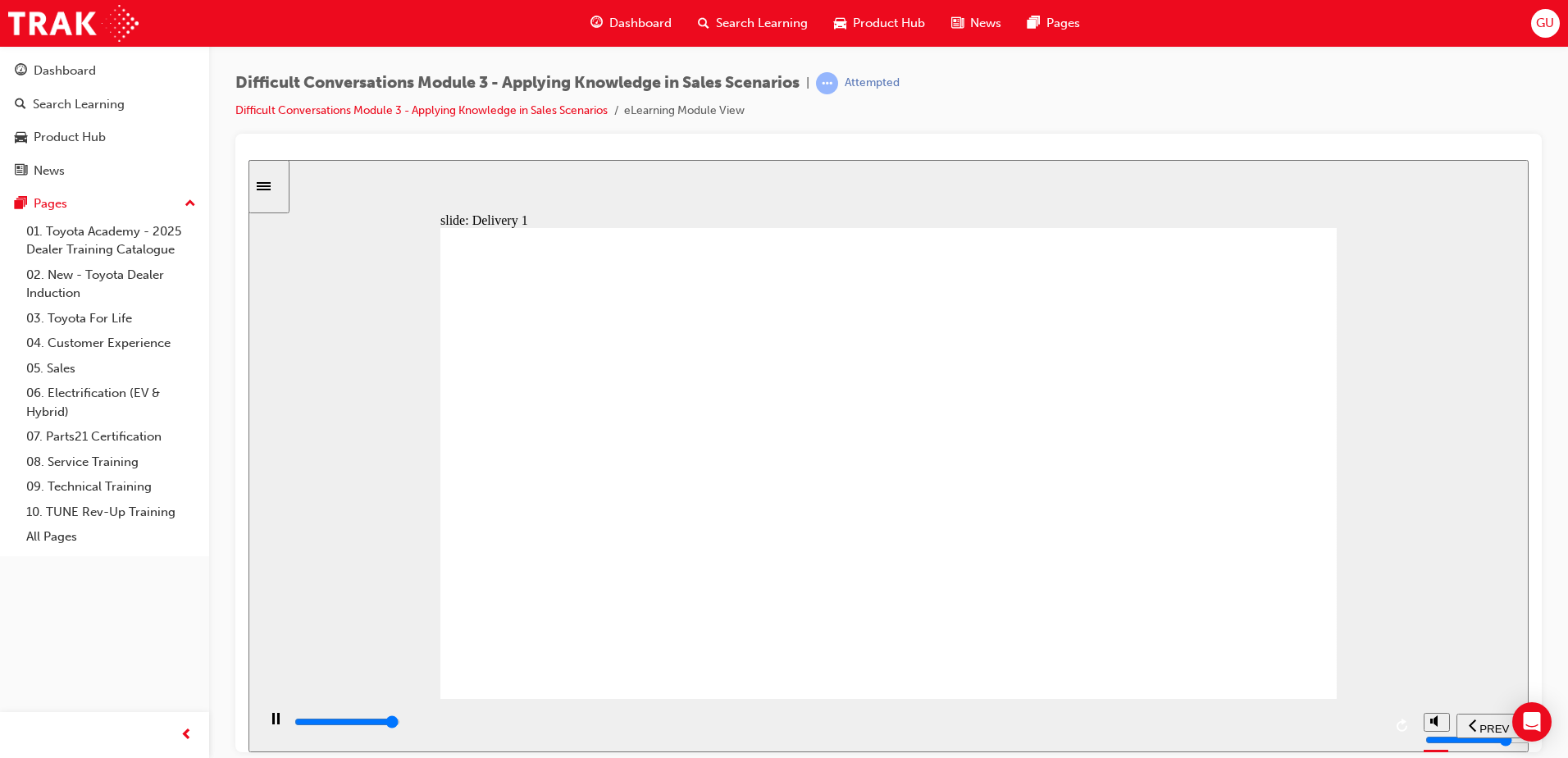
click at [1360, 727] on div "playback controls" at bounding box center [838, 723] width 1090 height 18
click at [1340, 727] on div "playback controls" at bounding box center [838, 723] width 1090 height 18
click at [401, 725] on input "slide progress" at bounding box center [347, 722] width 106 height 13
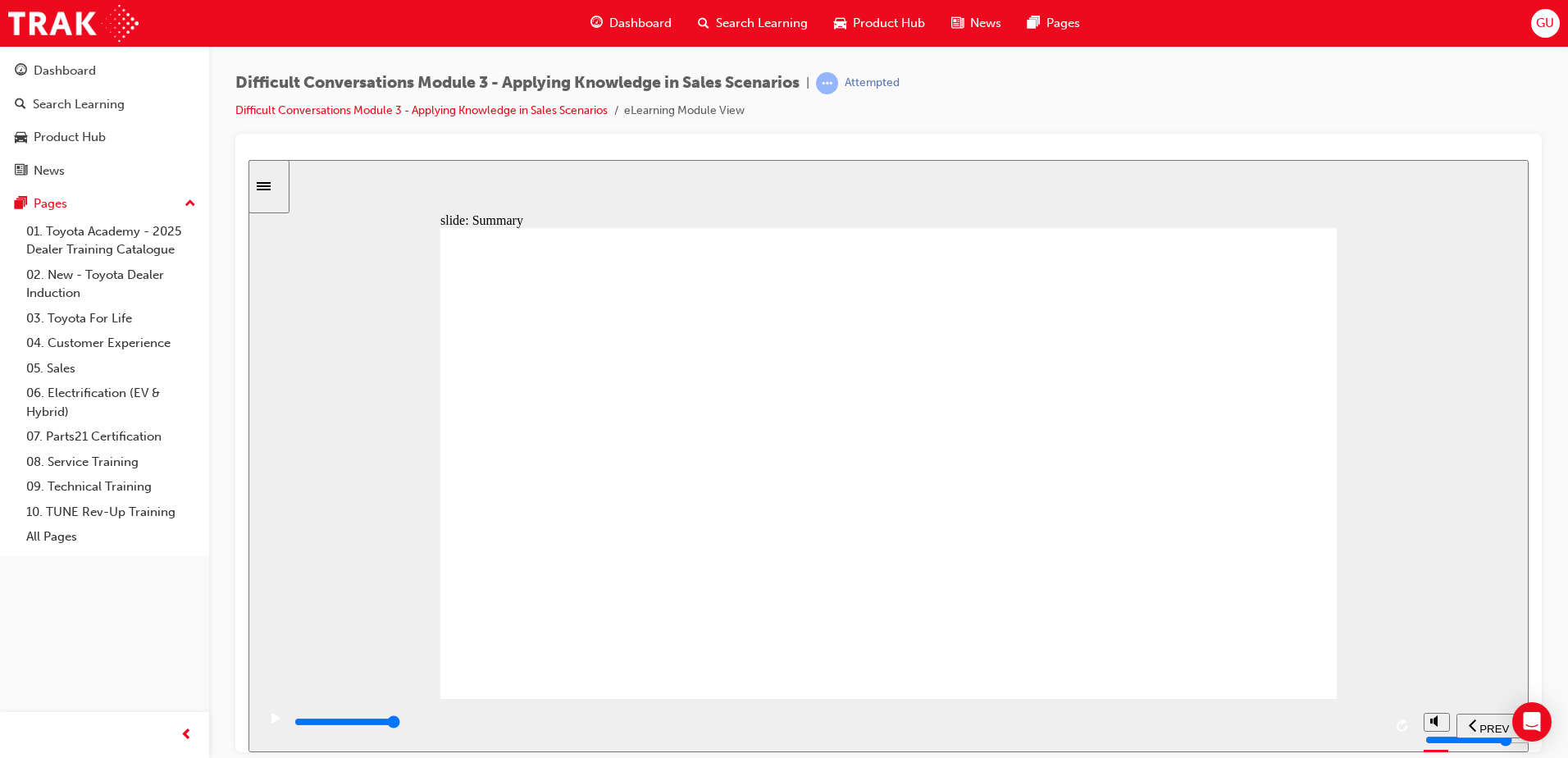
click at [1340, 723] on div "playback controls" at bounding box center [838, 723] width 1090 height 18
type input "13000"
click at [108, 323] on link "03. Toyota For Life" at bounding box center [111, 318] width 183 height 26
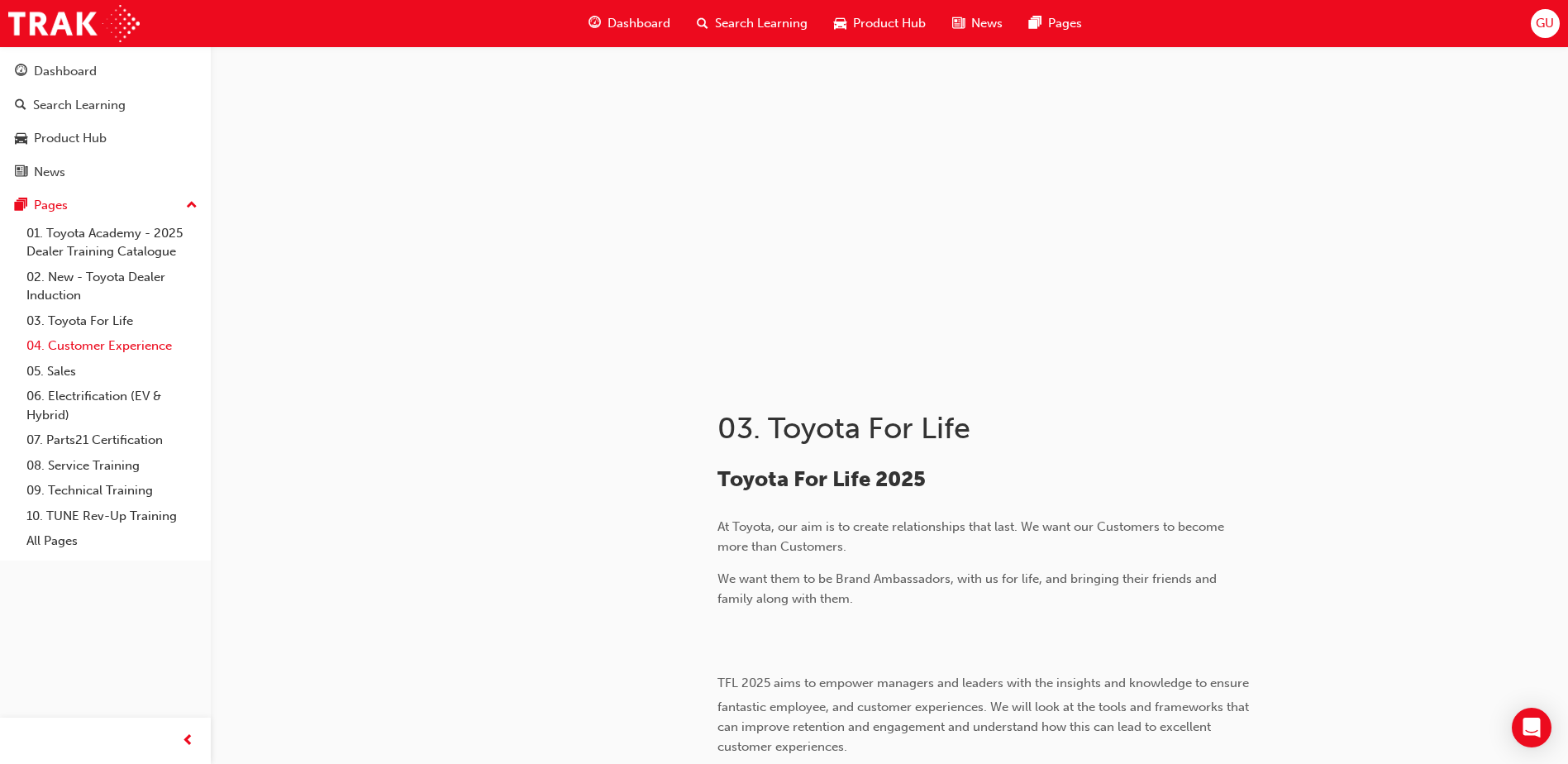
click at [106, 347] on link "04. Customer Experience" at bounding box center [112, 346] width 184 height 26
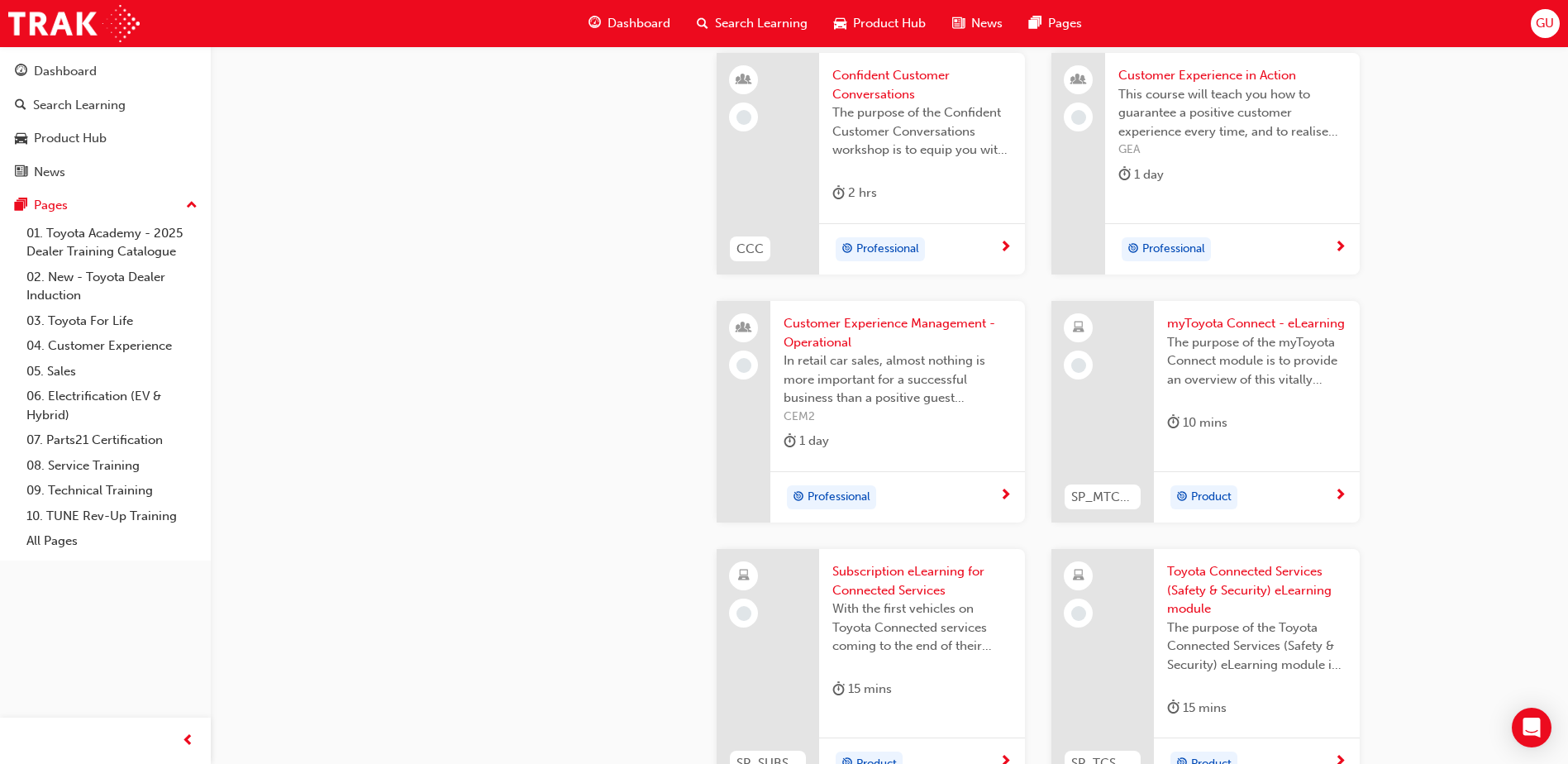
scroll to position [2151, 0]
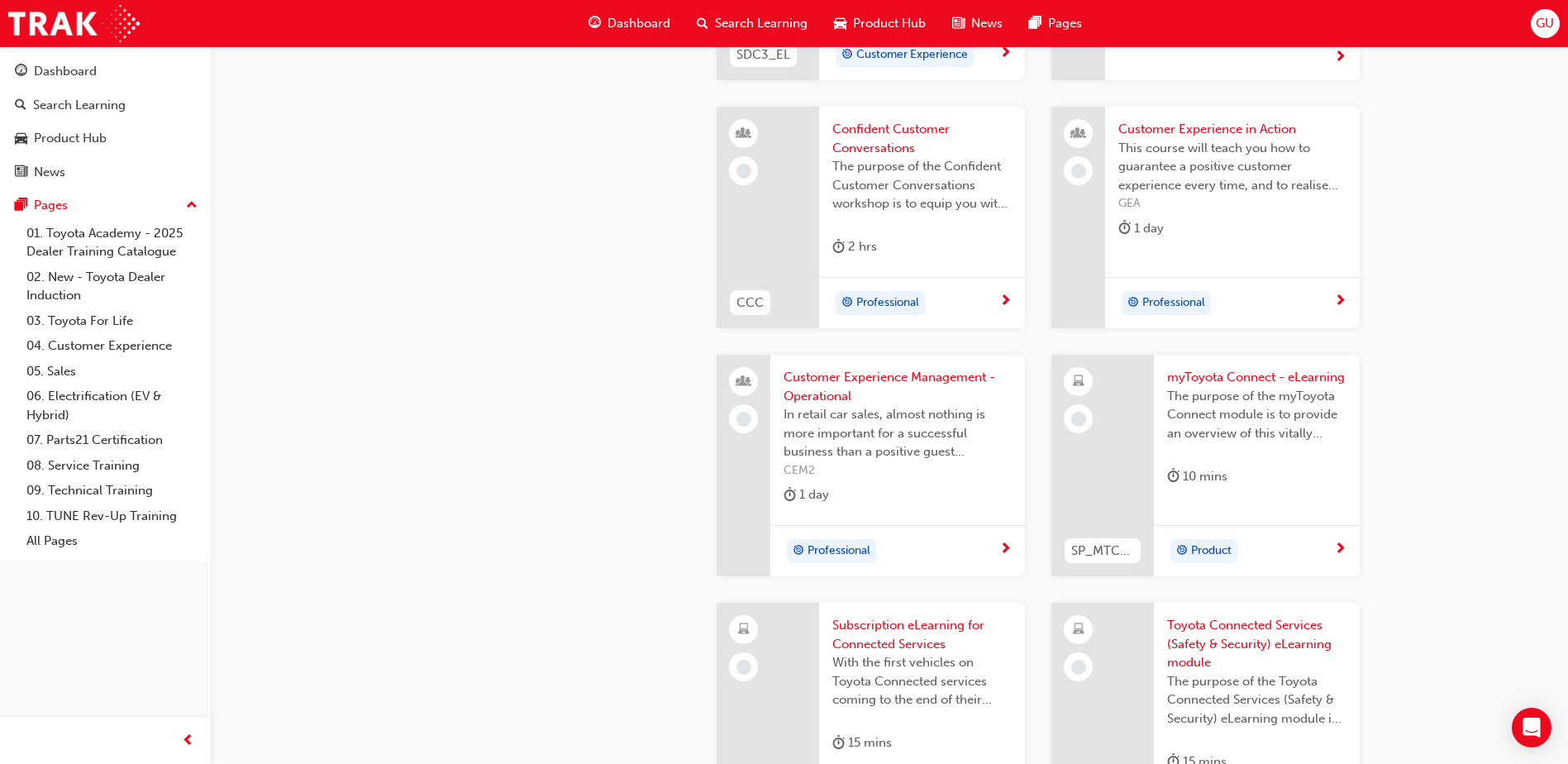
click at [1209, 384] on span "myToyota Connect - eLearning" at bounding box center [1257, 377] width 179 height 19
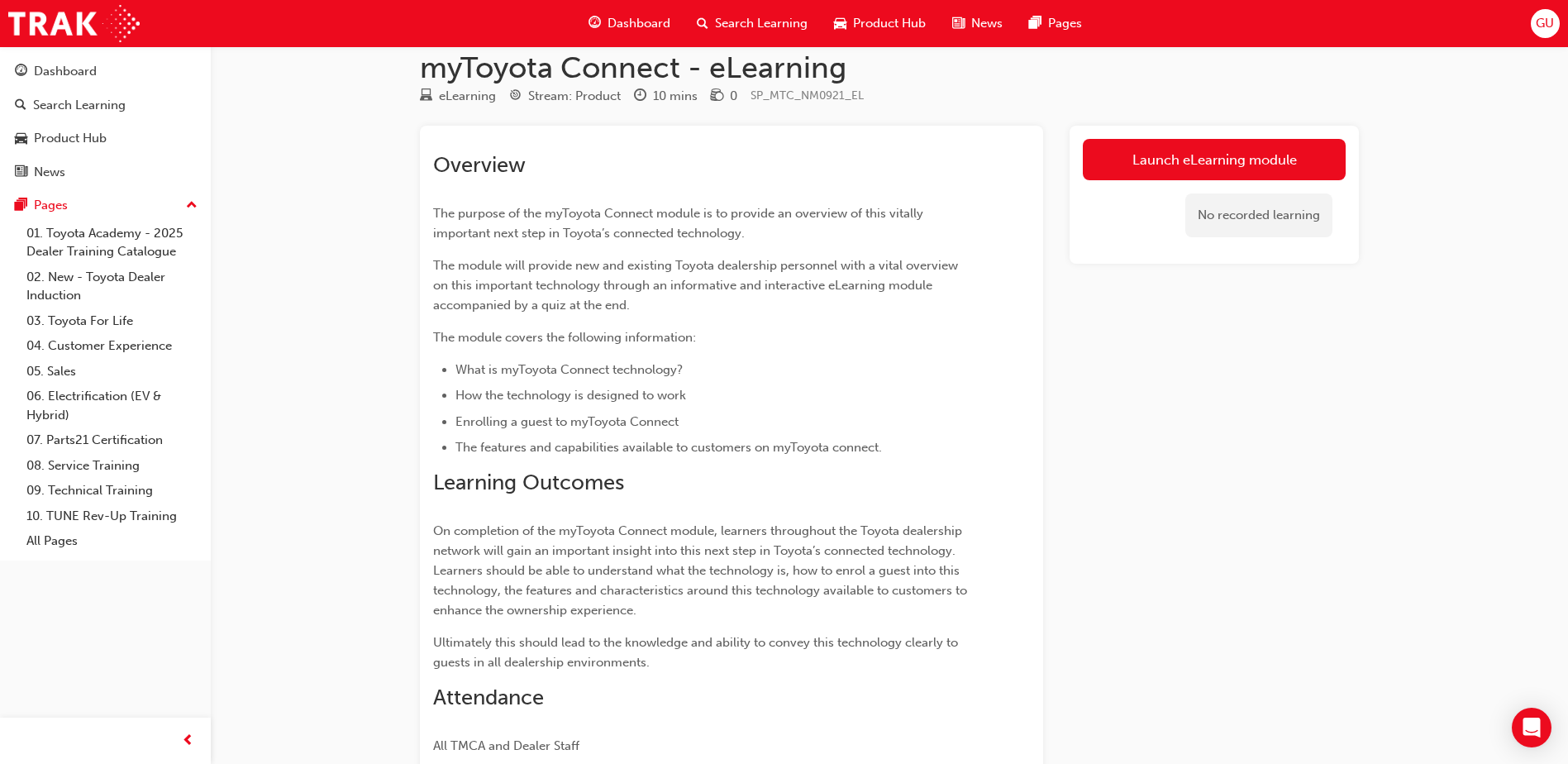
scroll to position [4, 0]
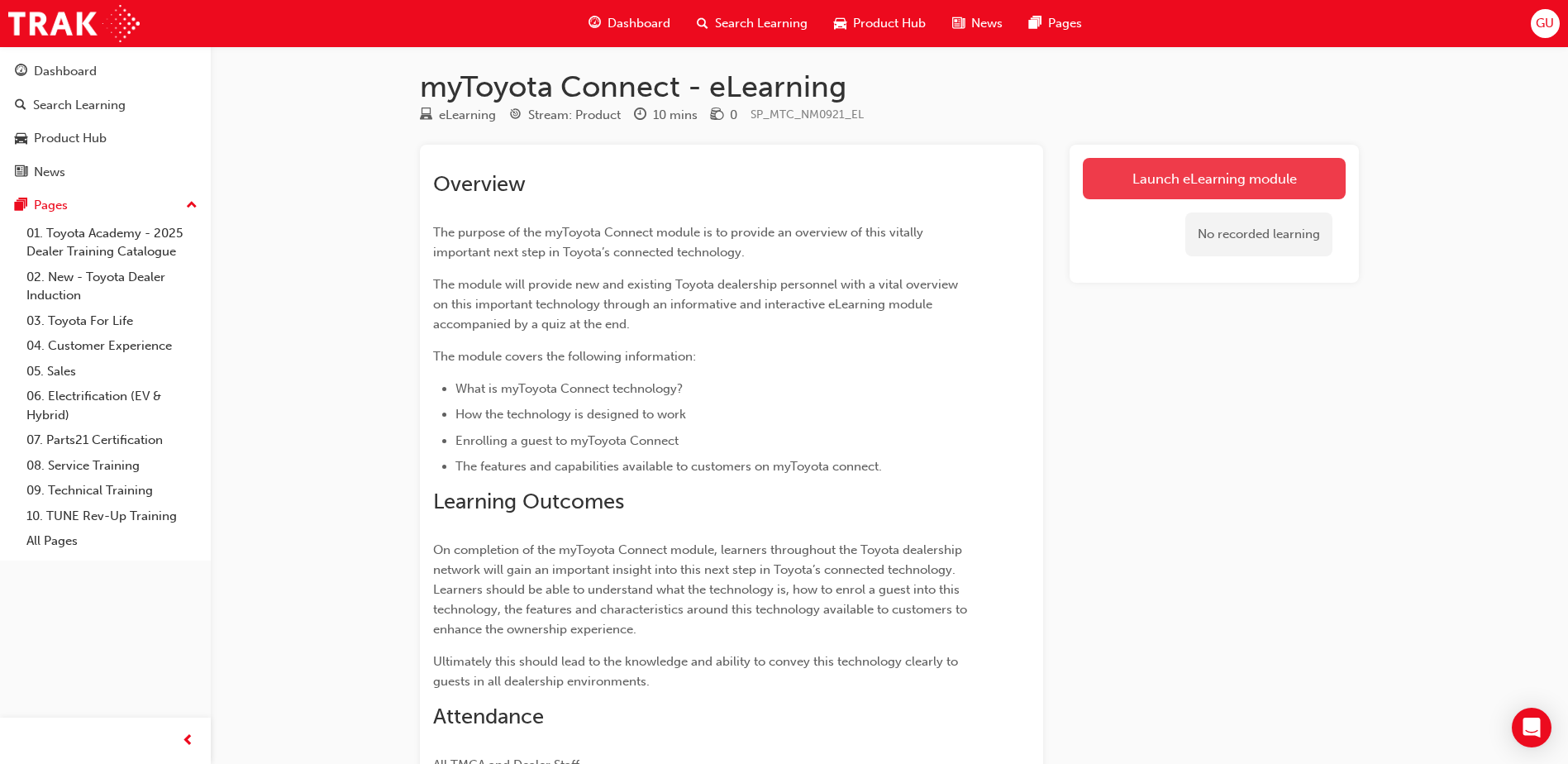
click at [1123, 165] on link "Launch eLearning module" at bounding box center [1214, 179] width 263 height 42
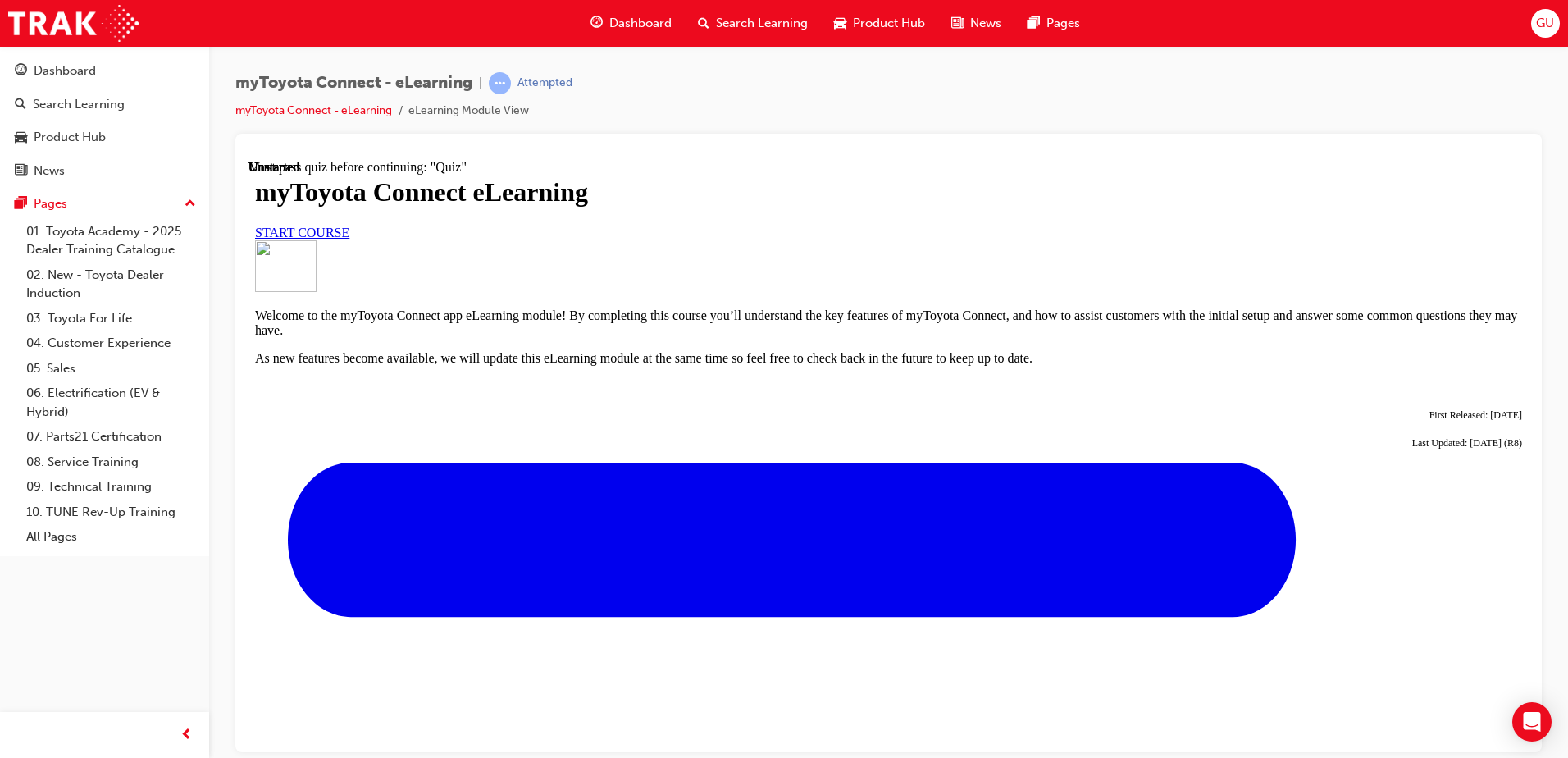
click at [350, 239] on span "START COURSE" at bounding box center [302, 232] width 94 height 14
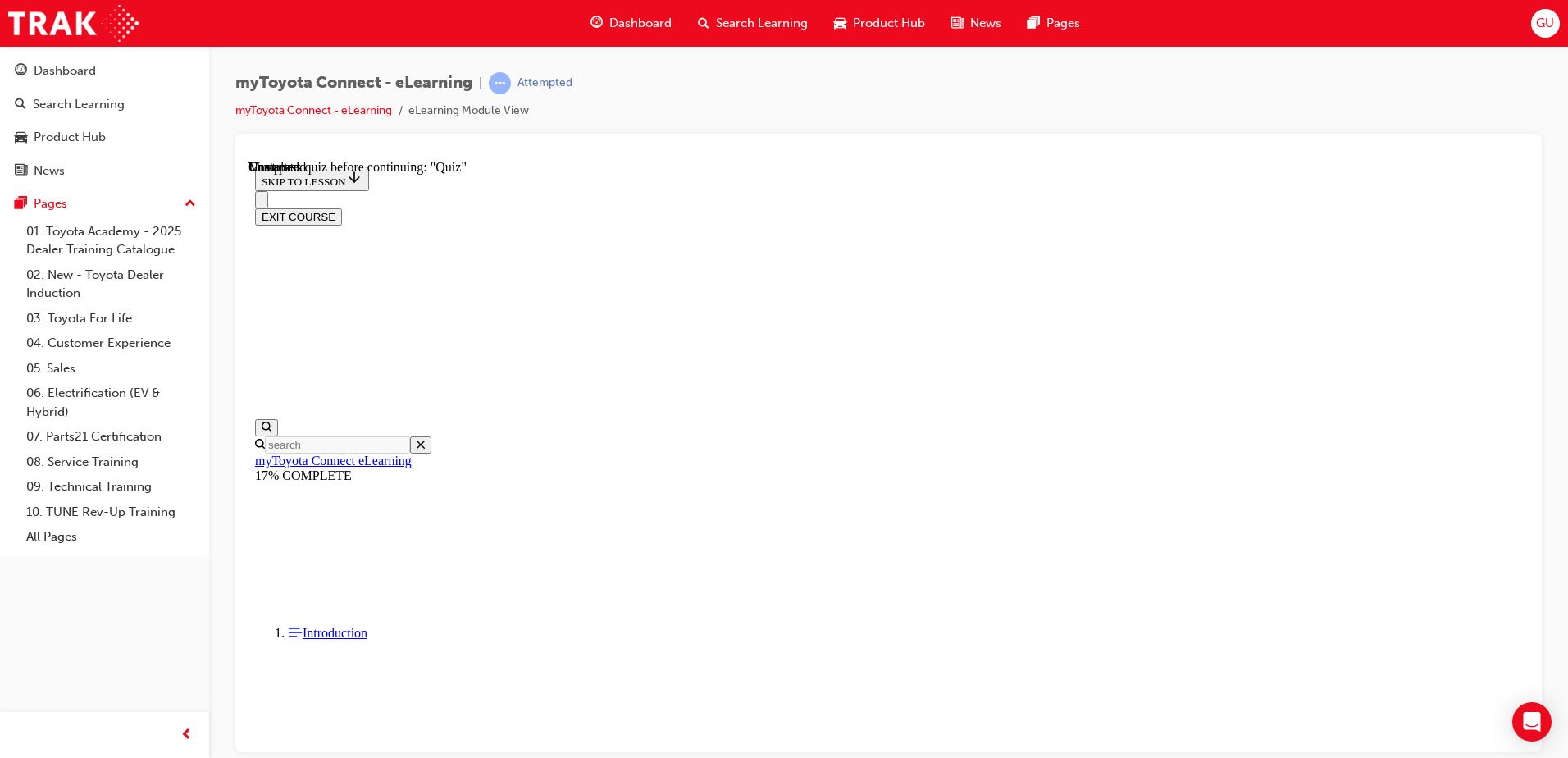
scroll to position [1427, 0]
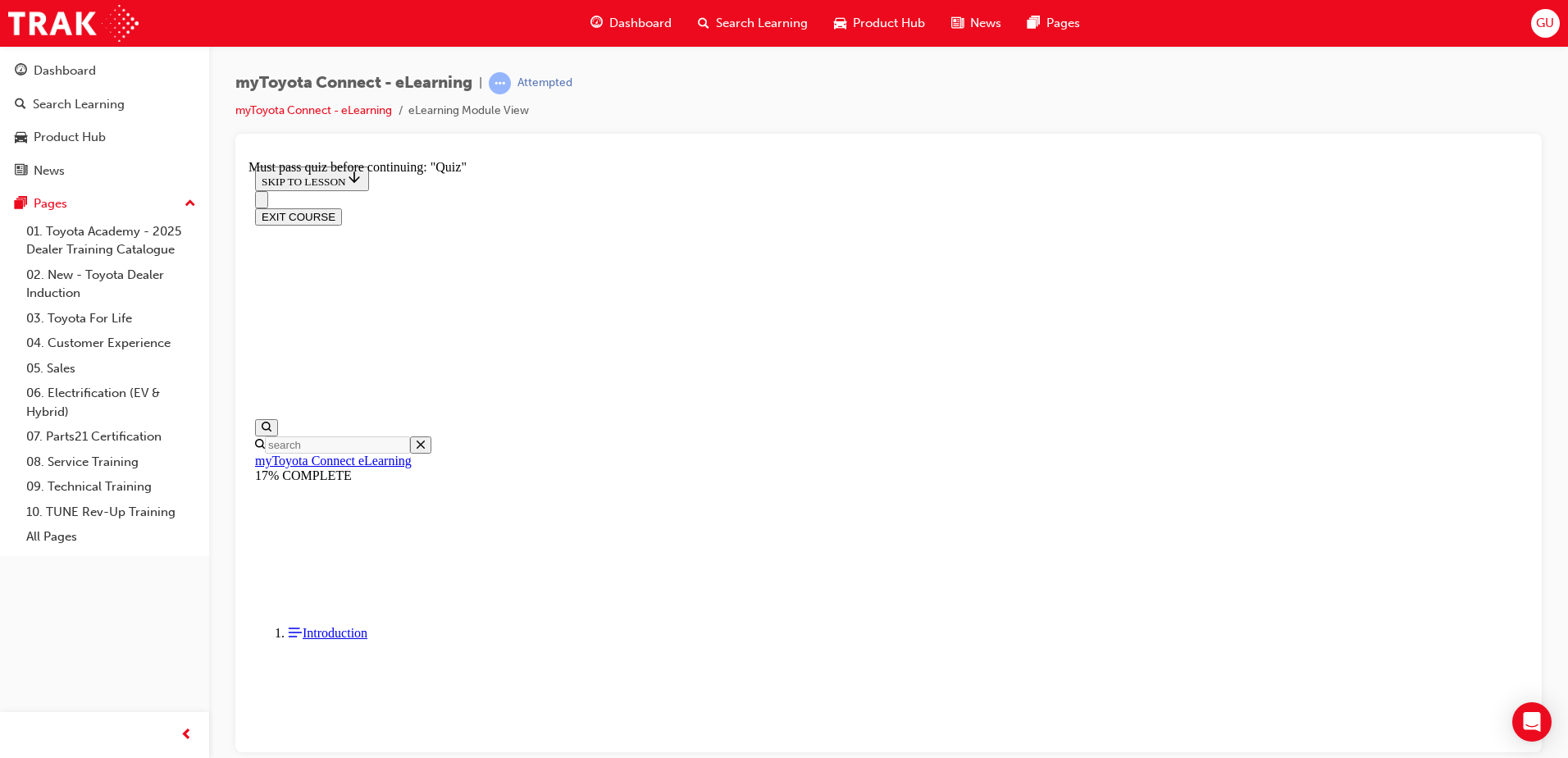
scroll to position [492, 0]
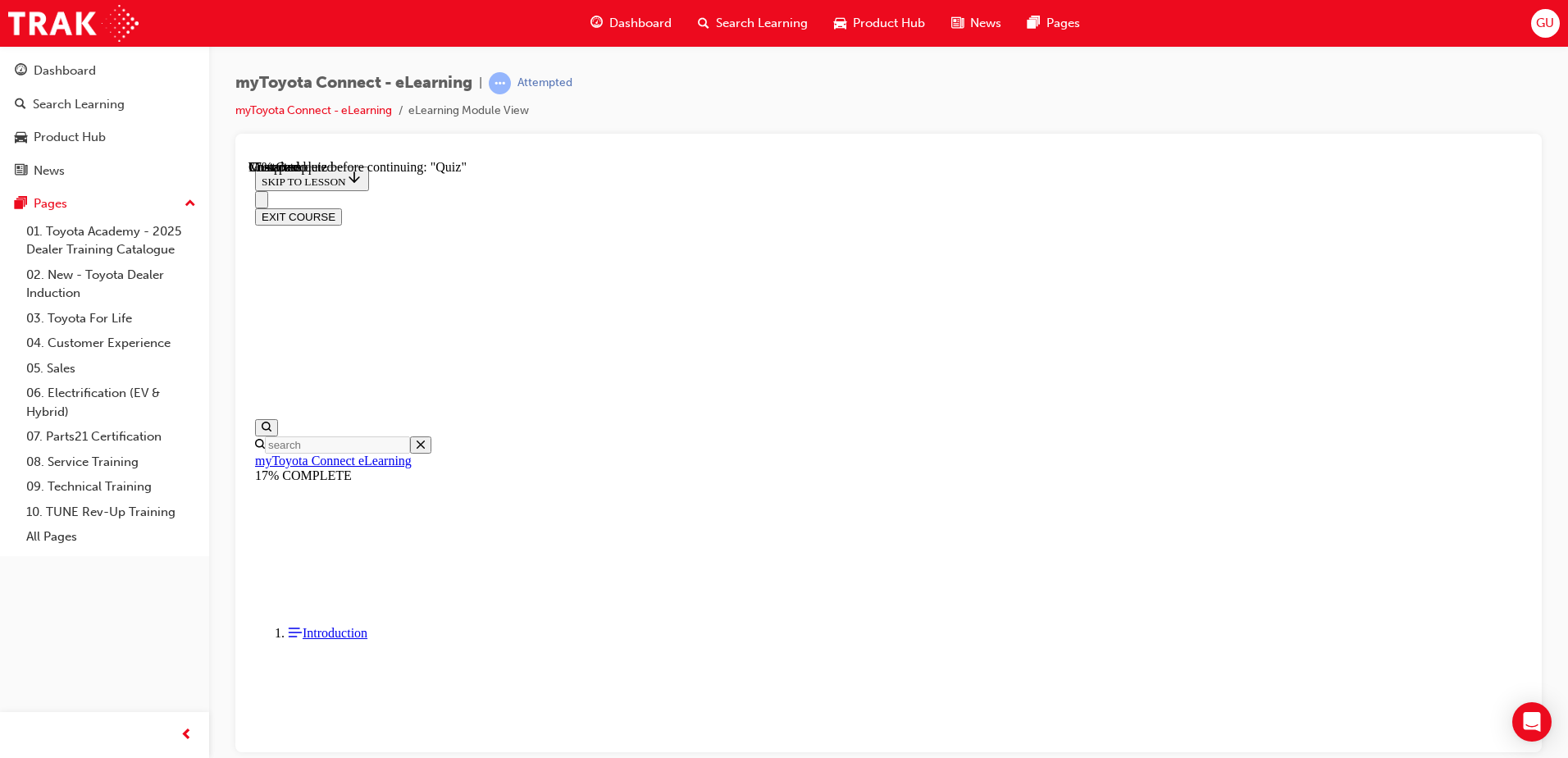
scroll to position [2923, 0]
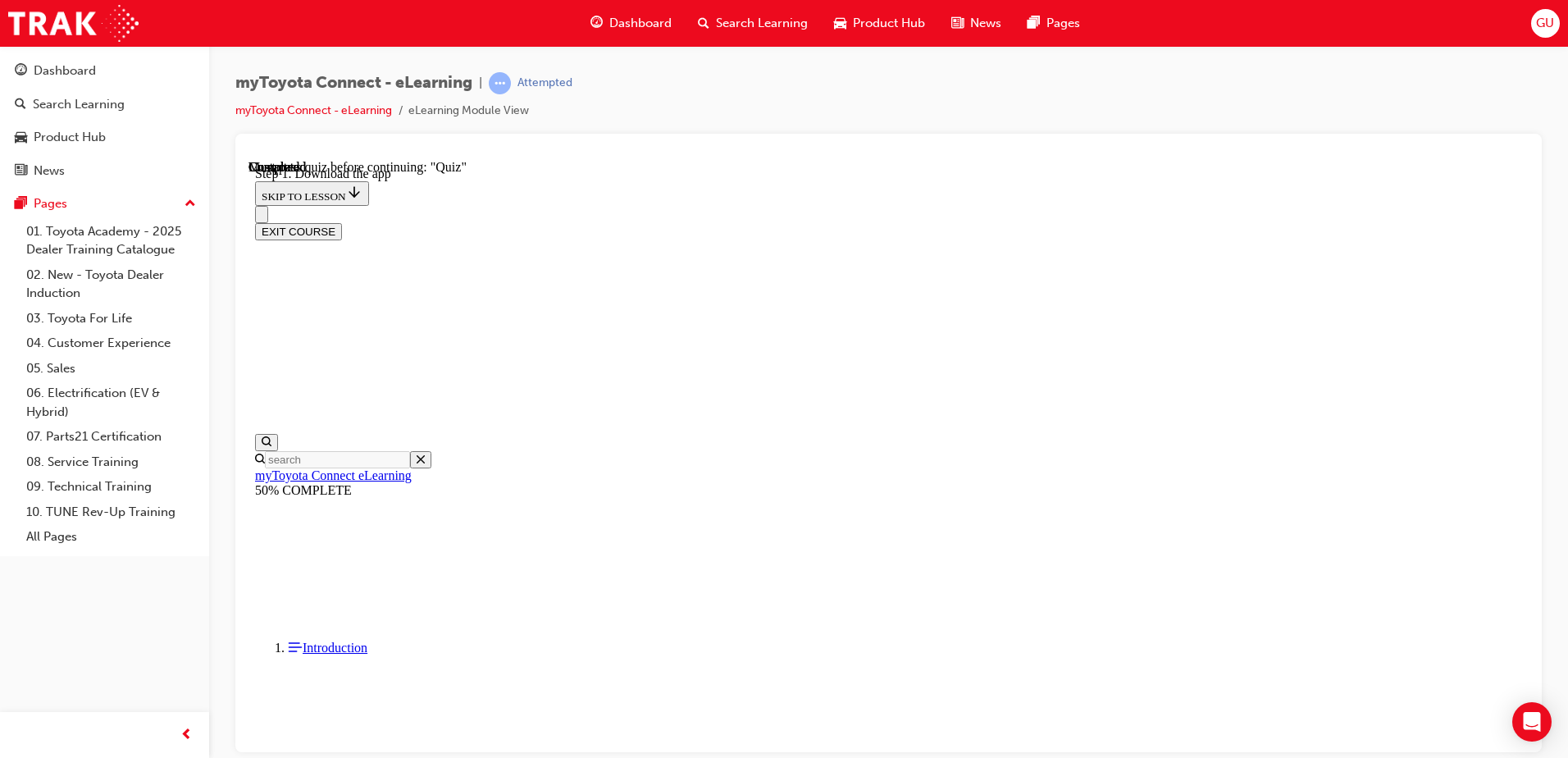
scroll to position [257, 0]
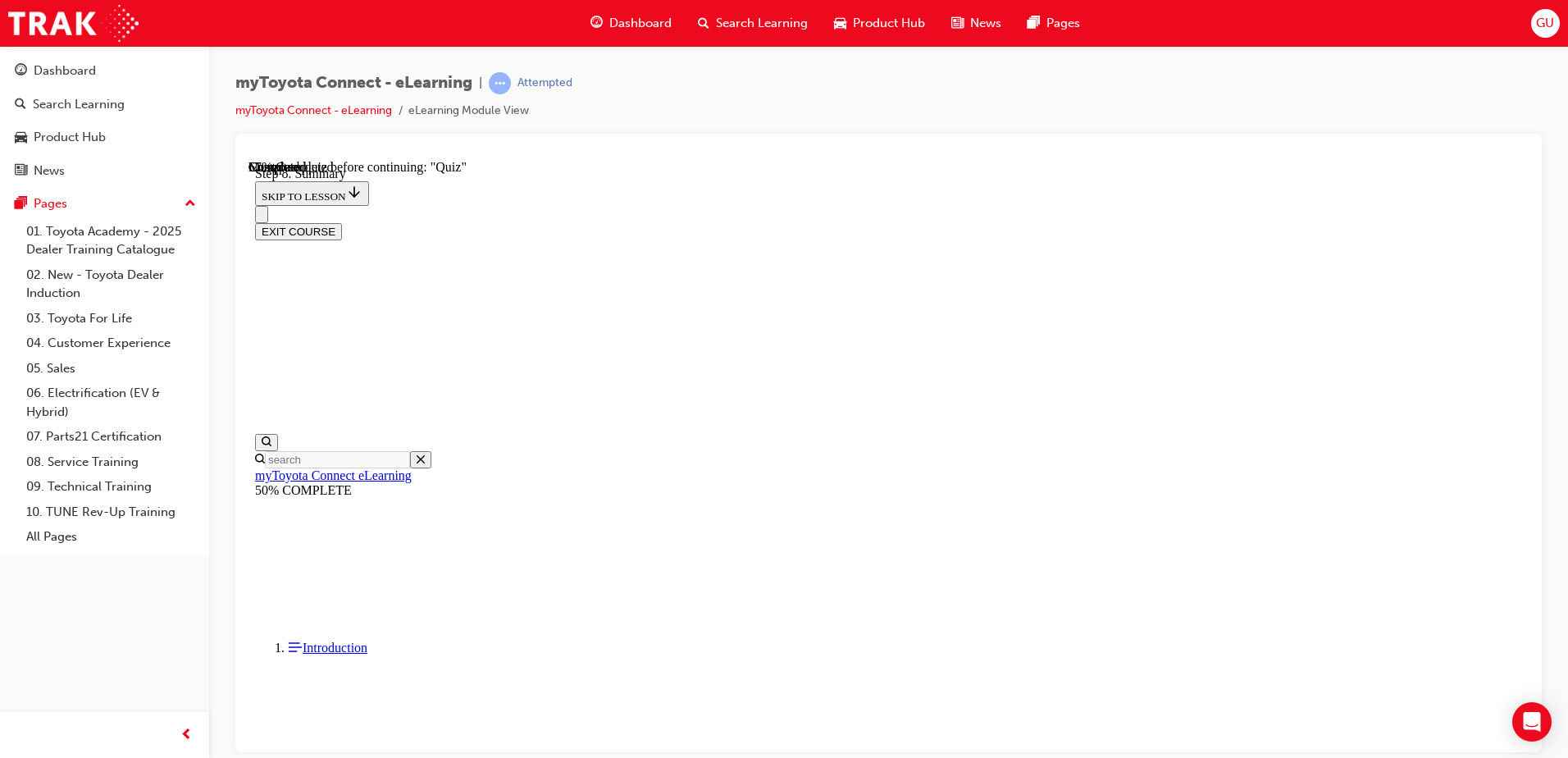
scroll to position [872, 0]
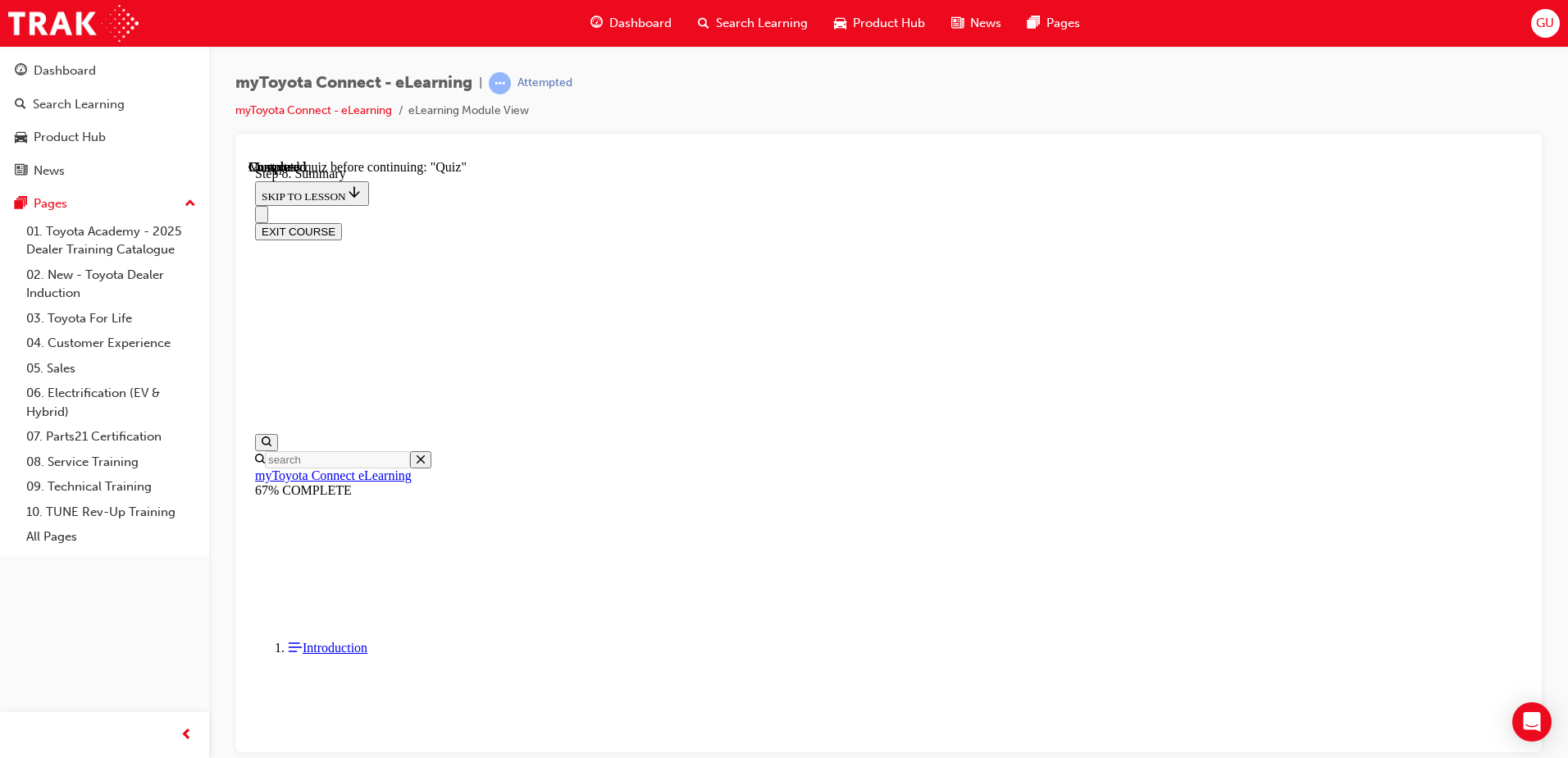
scroll to position [1566, 0]
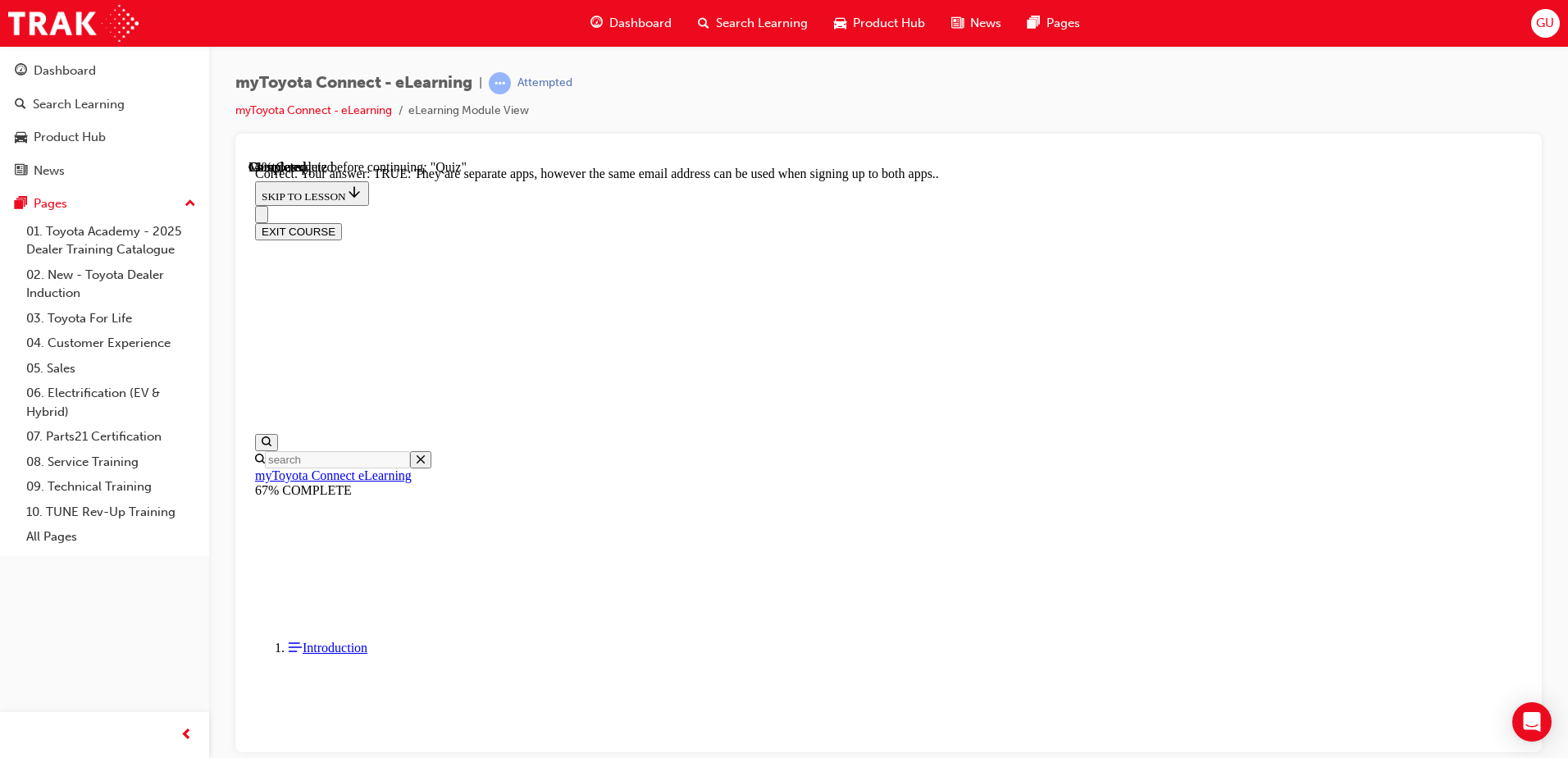
scroll to position [189, 0]
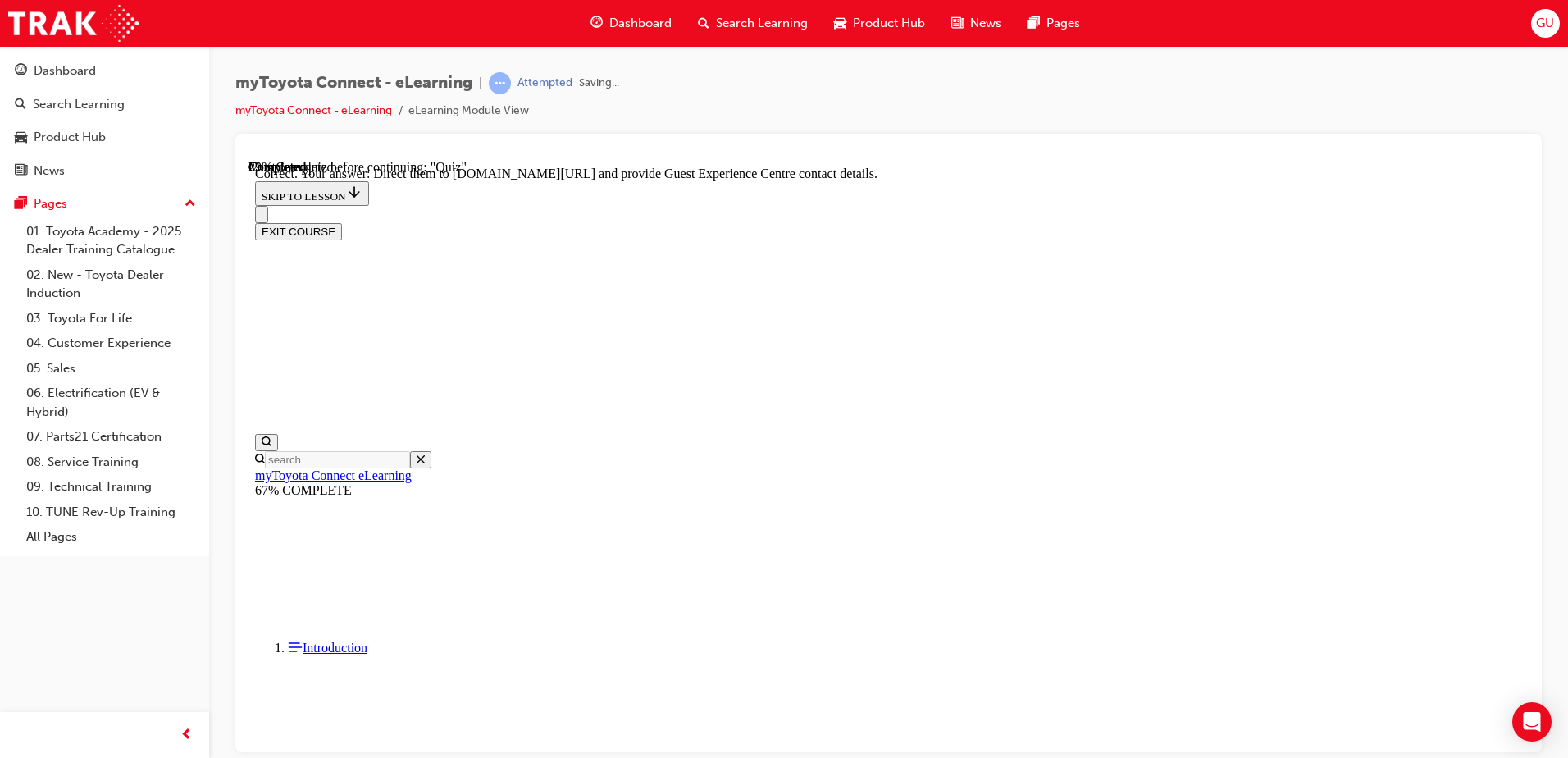
scroll to position [332, 0]
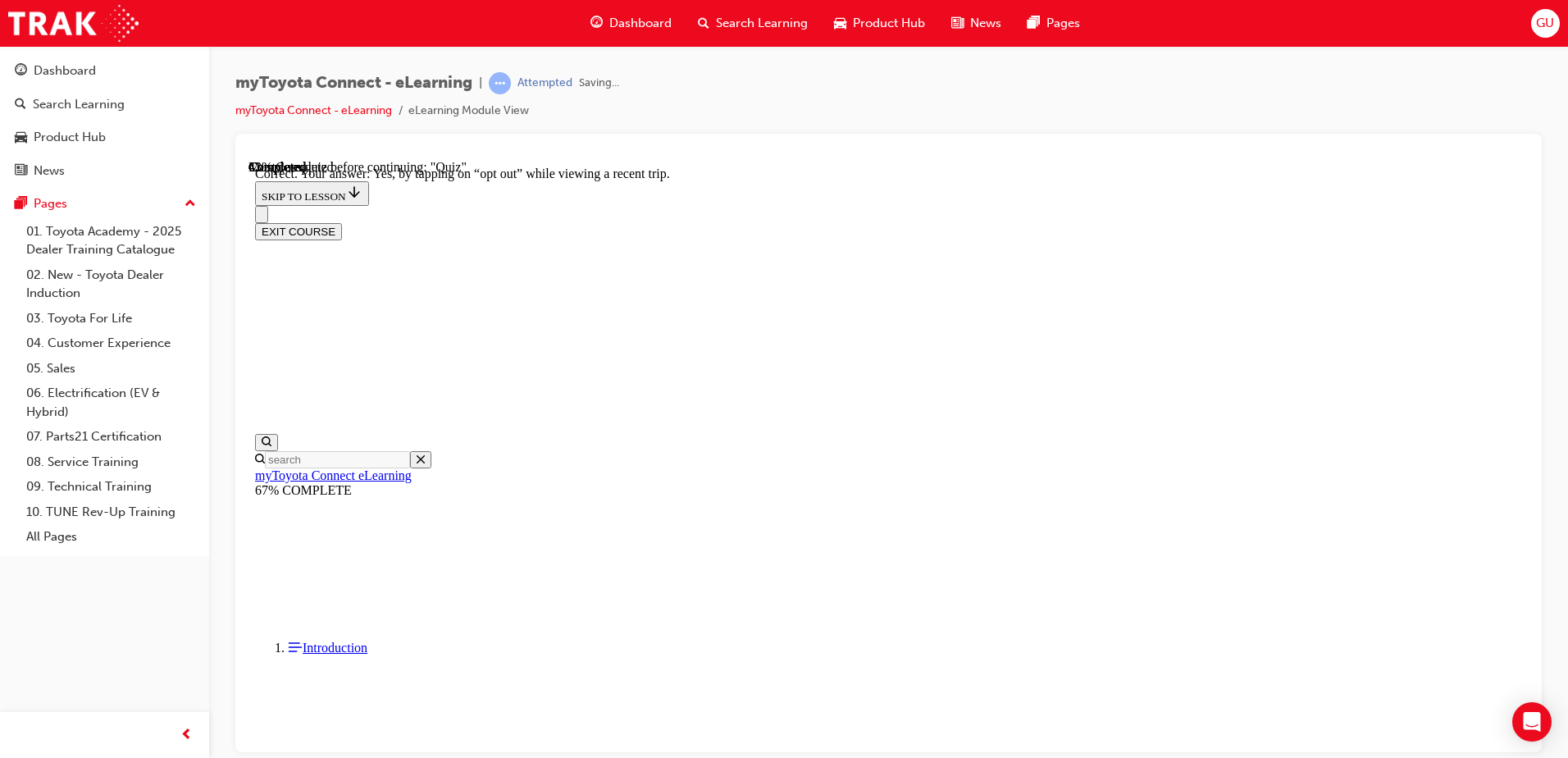
scroll to position [184, 0]
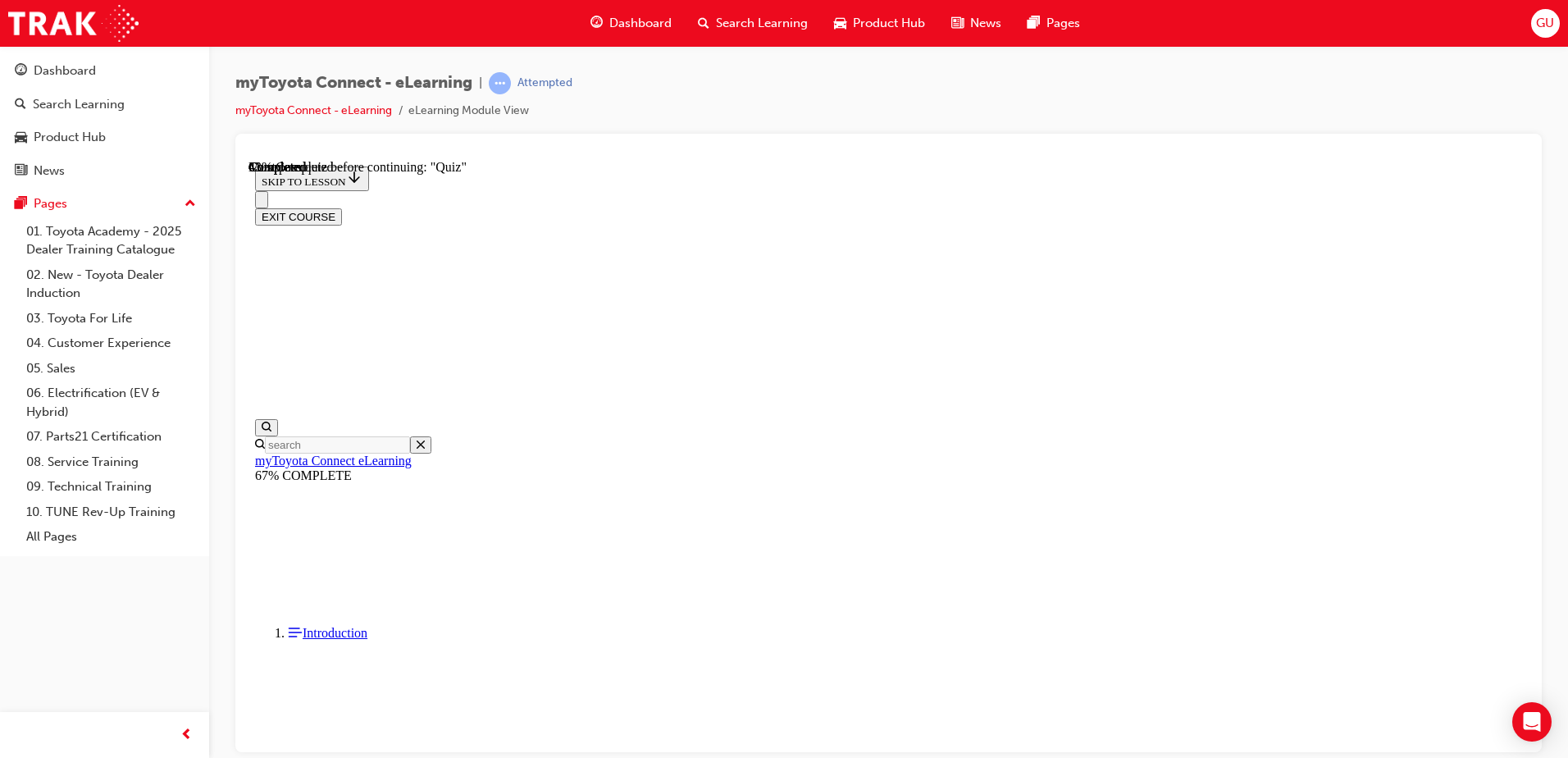
scroll to position [166, 0]
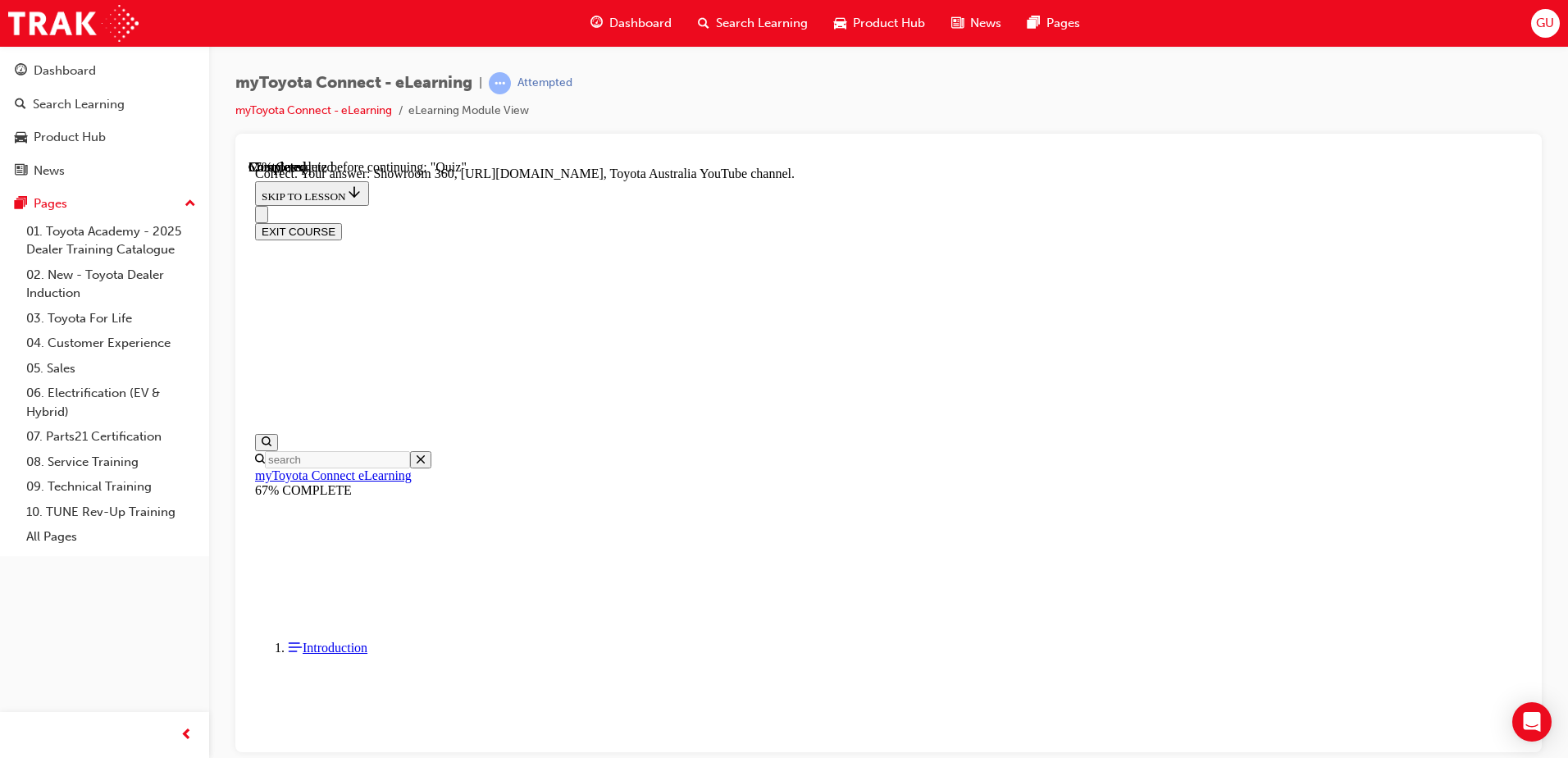
scroll to position [332, 0]
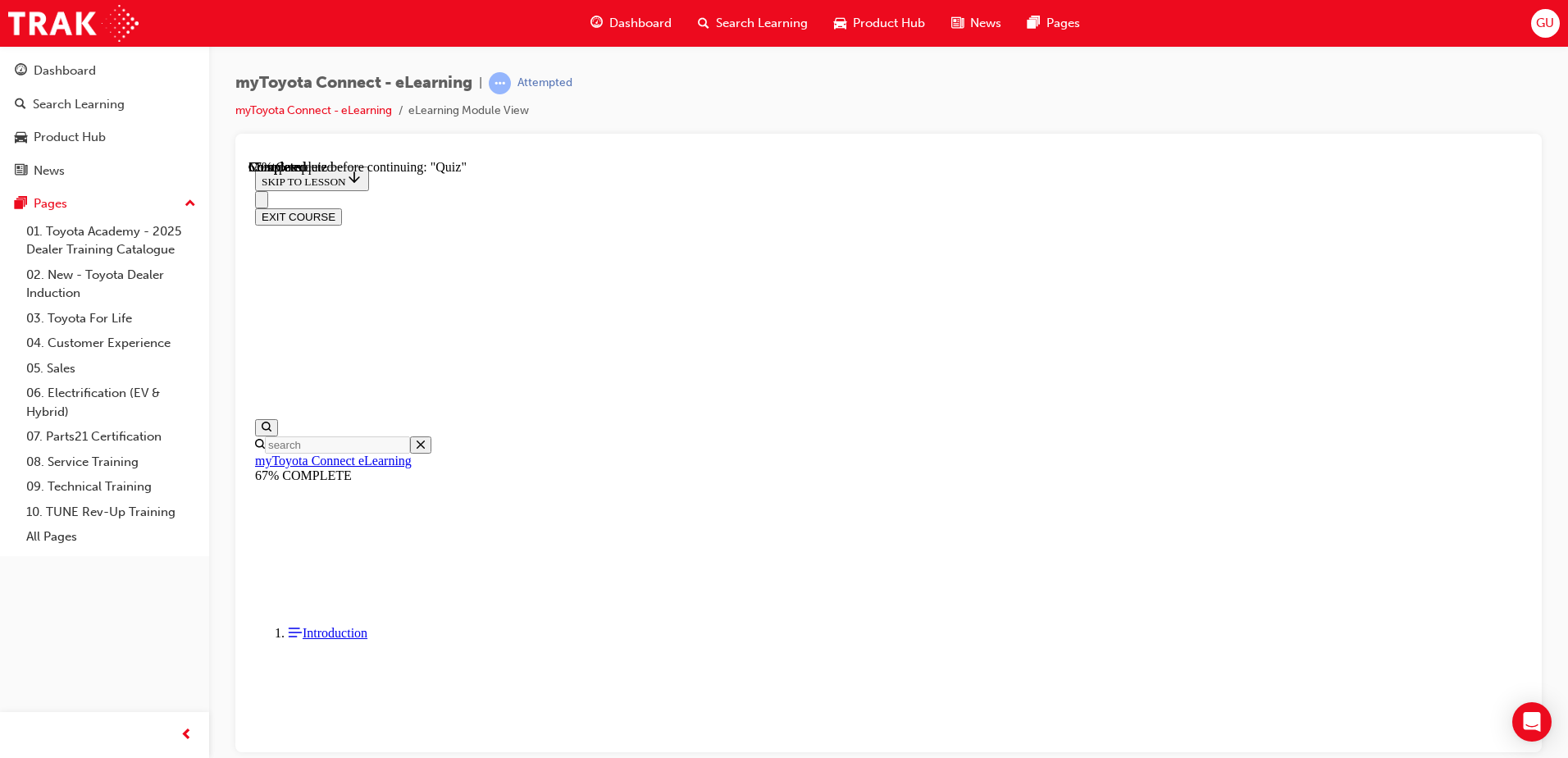
scroll to position [164, 0]
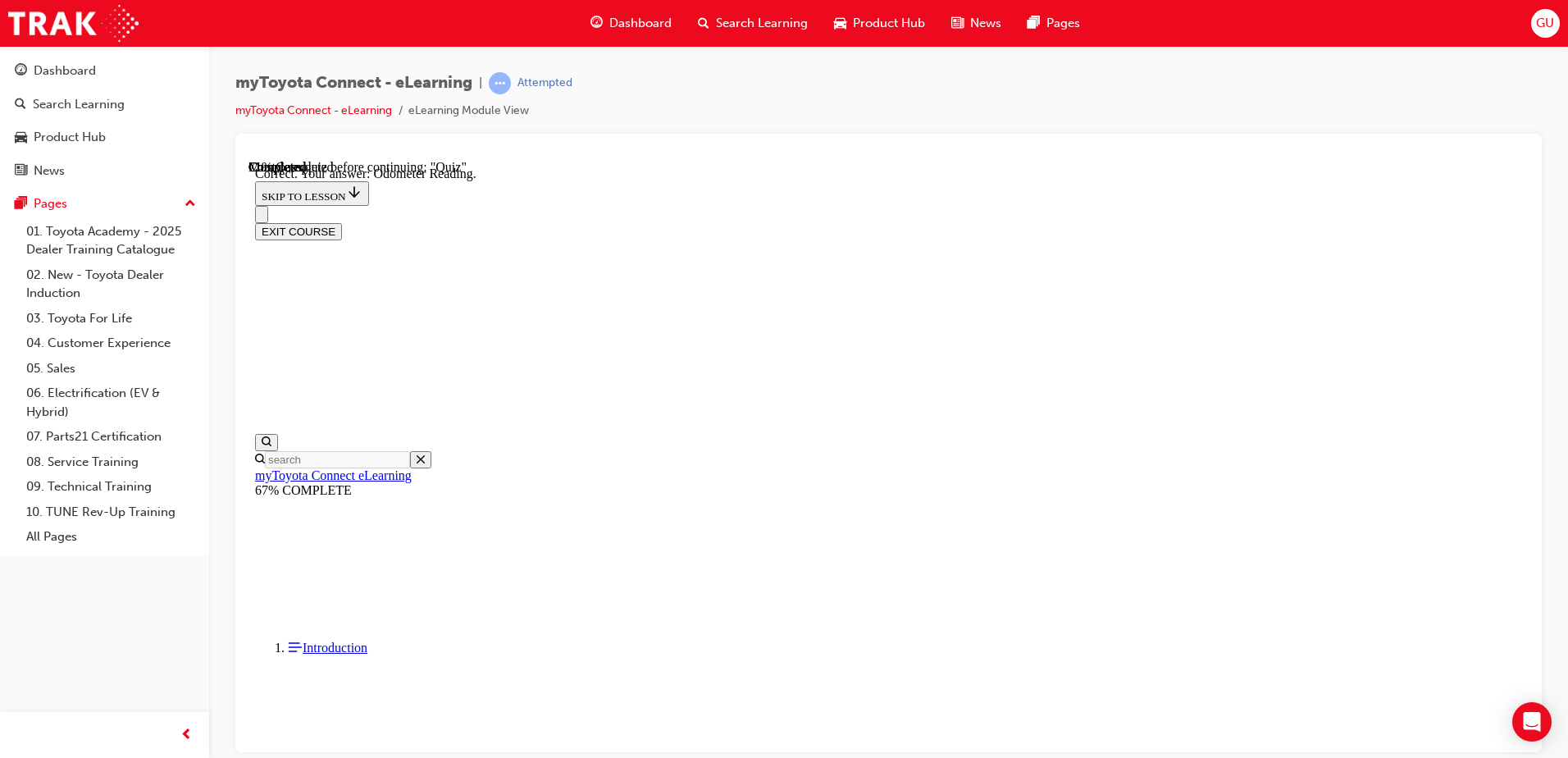
scroll to position [315, 0]
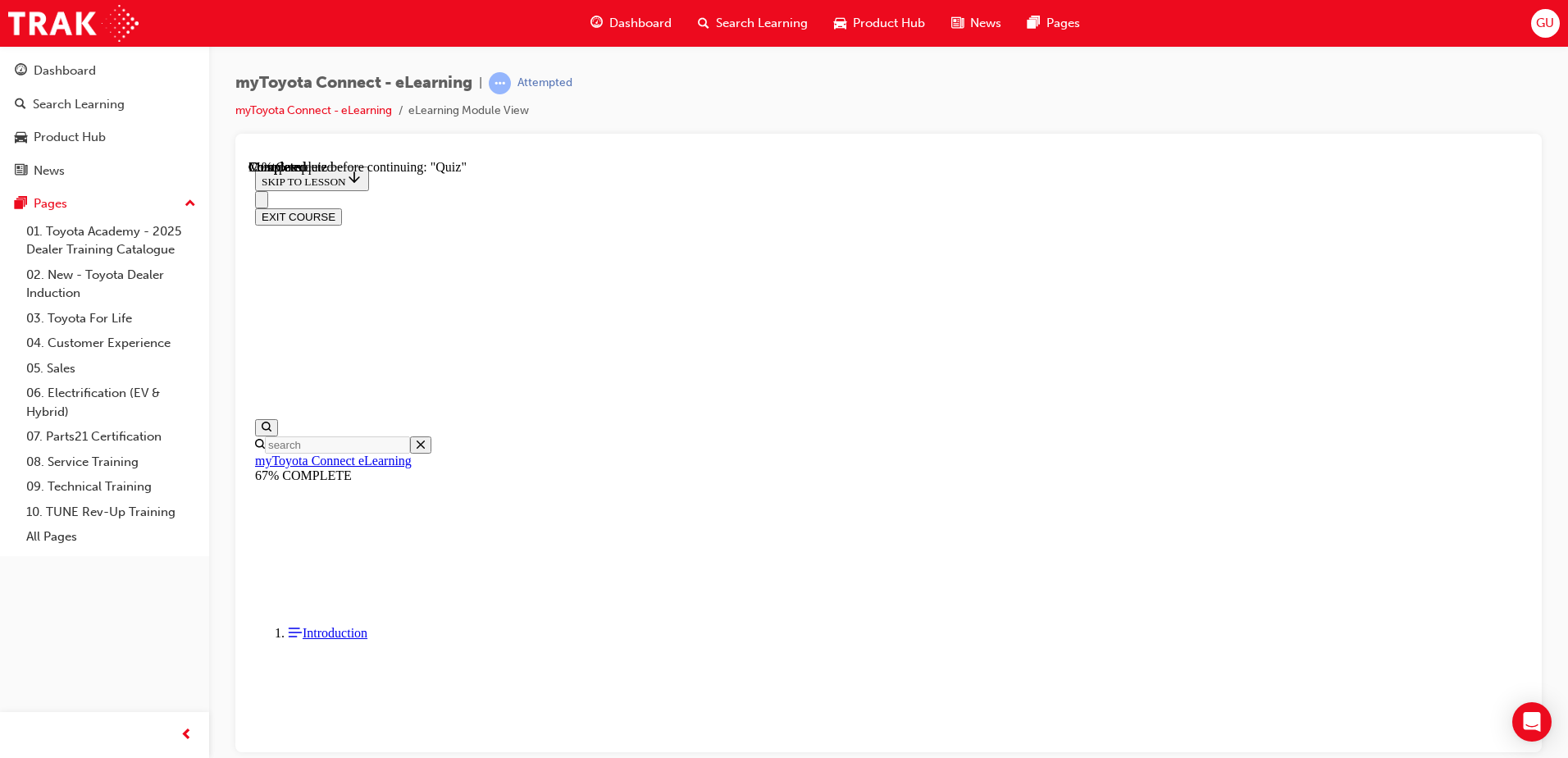
scroll to position [164, 0]
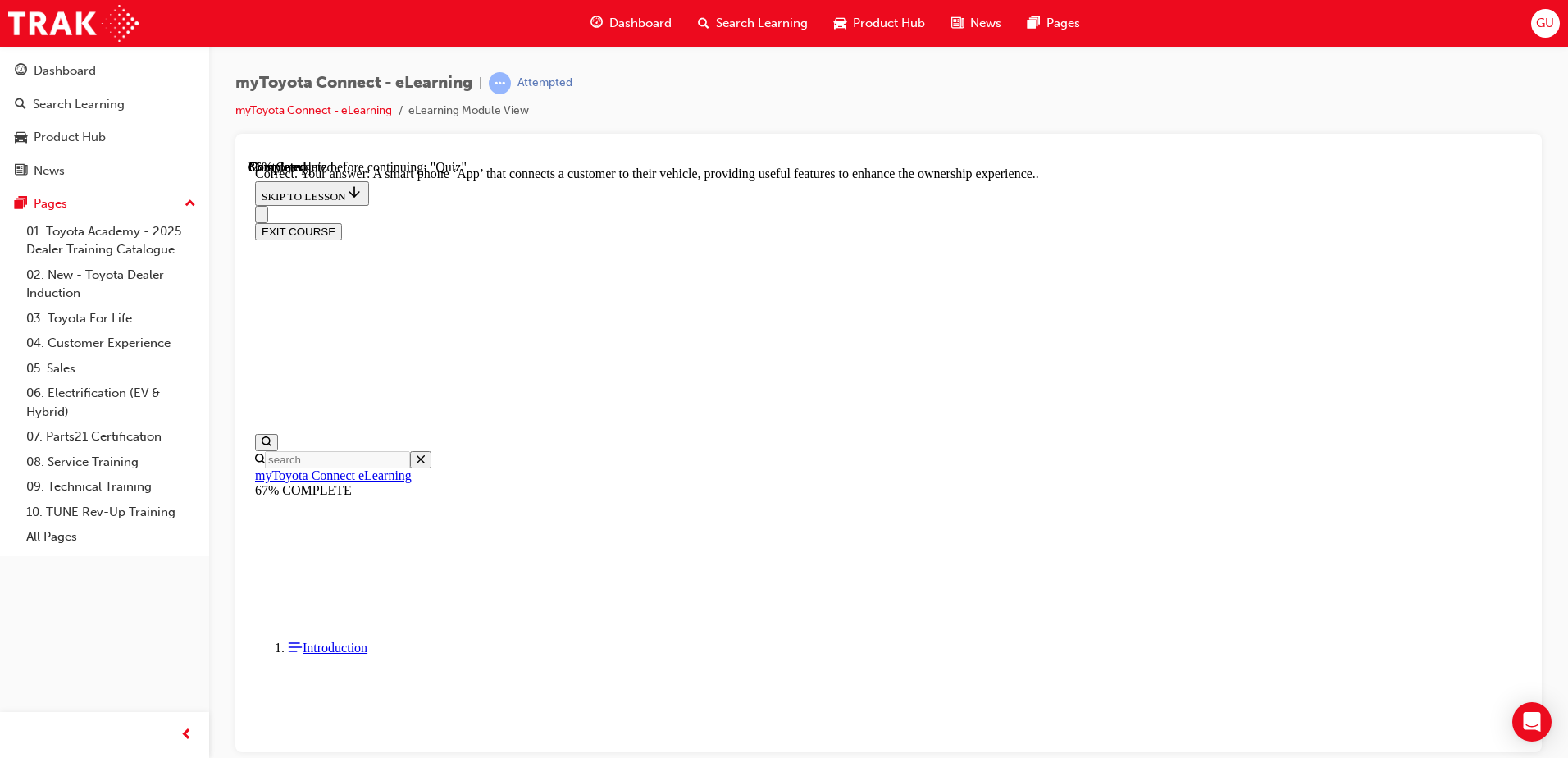
scroll to position [299, 0]
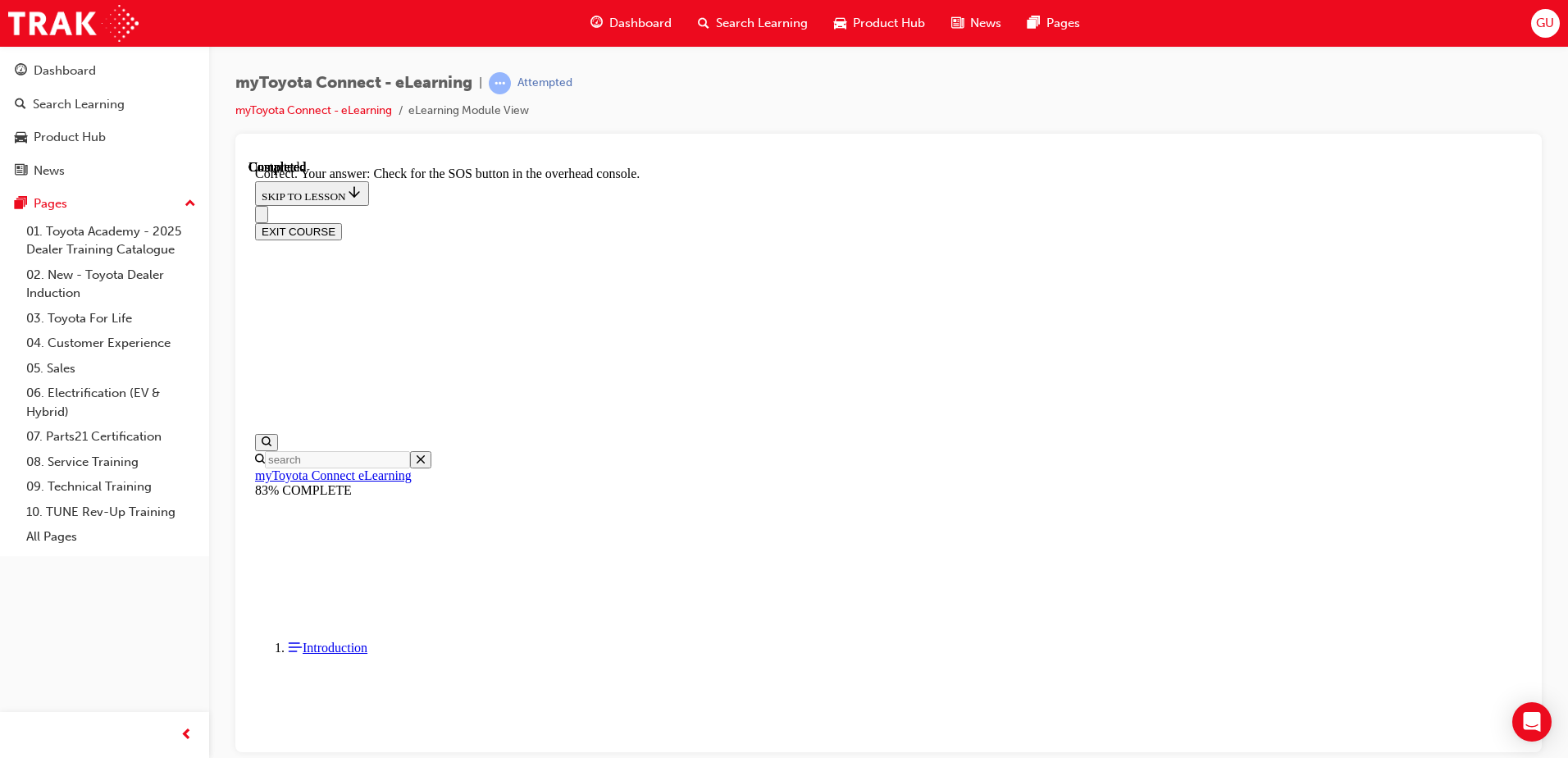
scroll to position [249, 0]
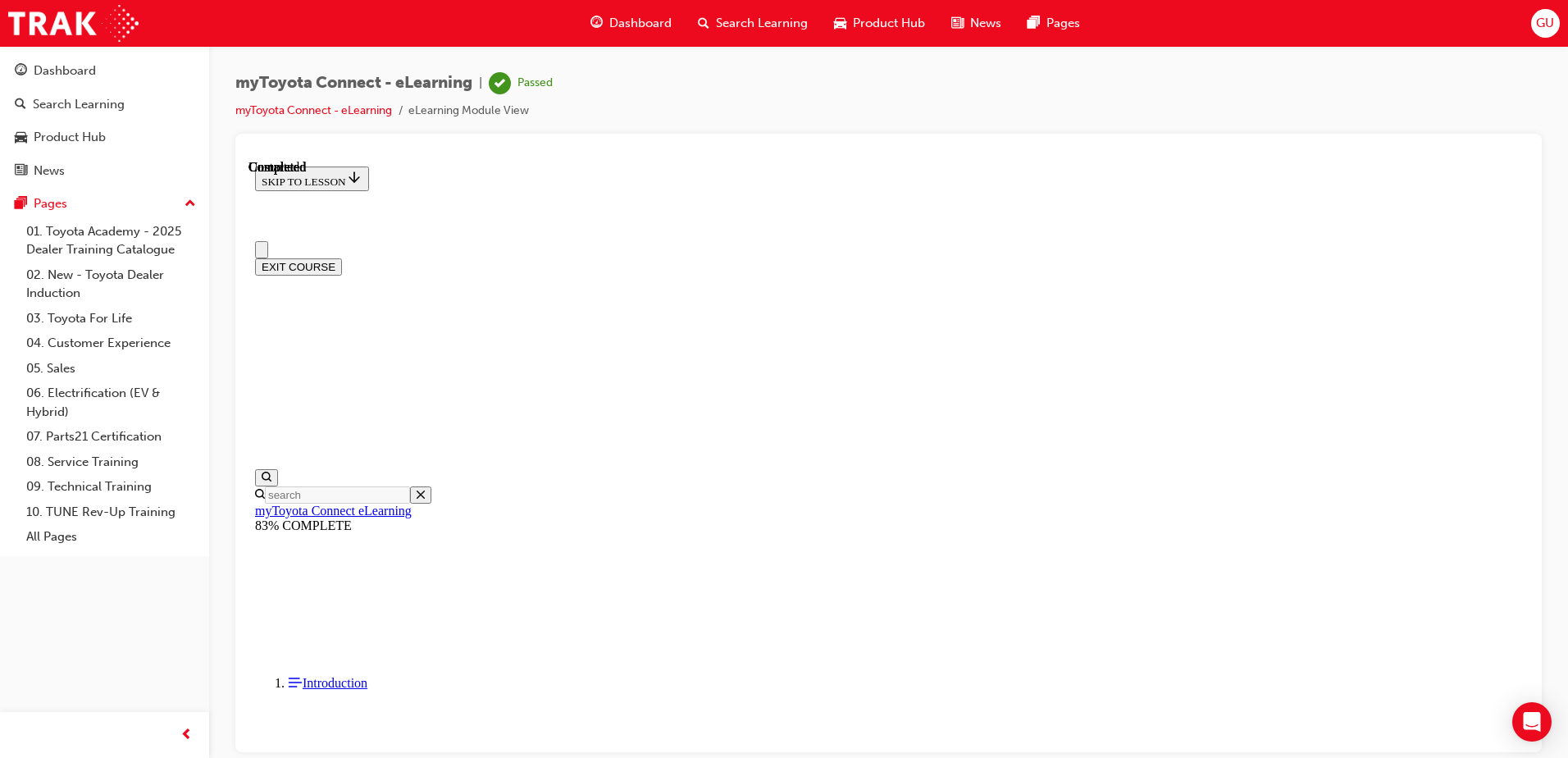
scroll to position [299, 0]
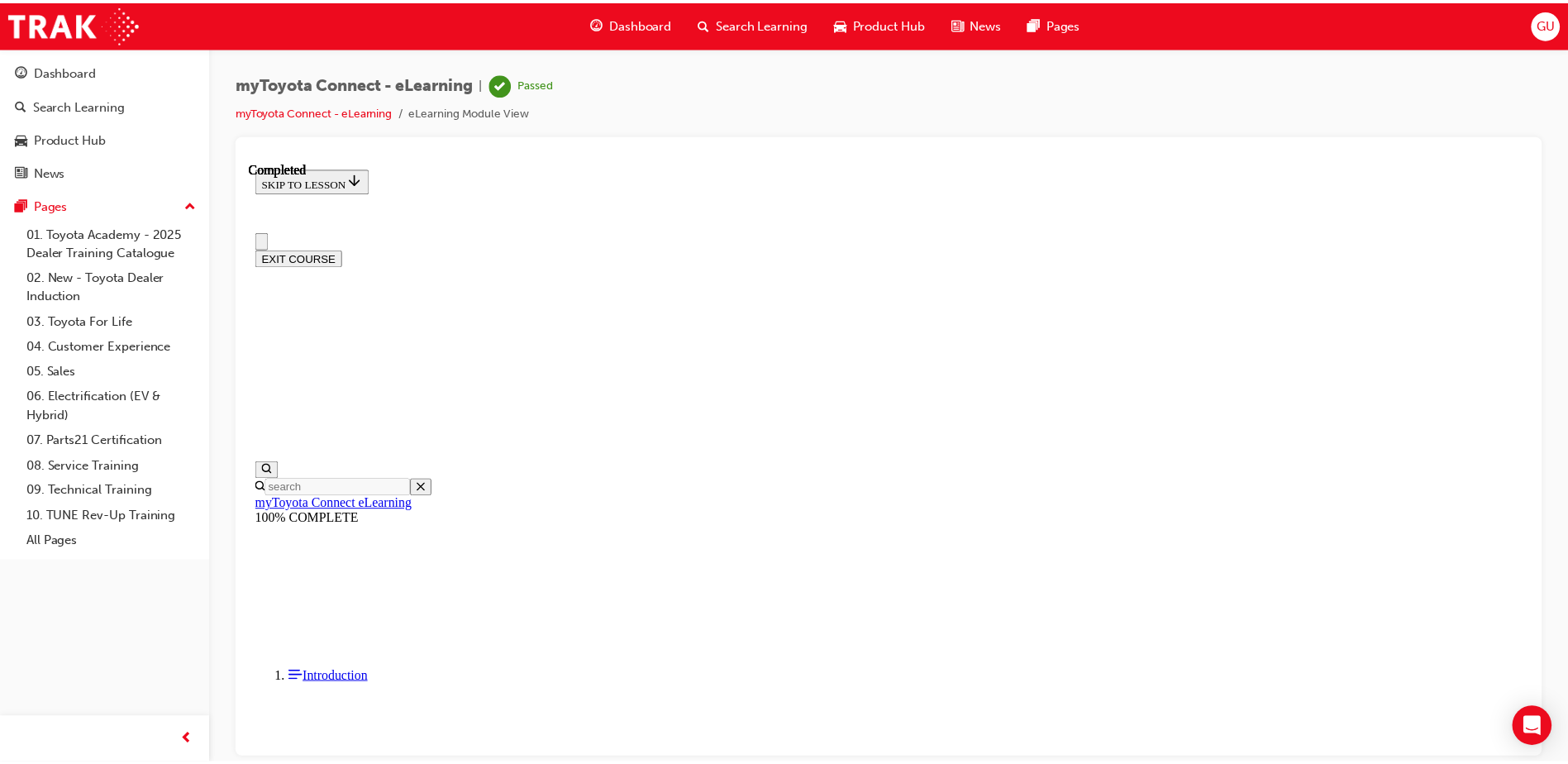
scroll to position [0, 0]
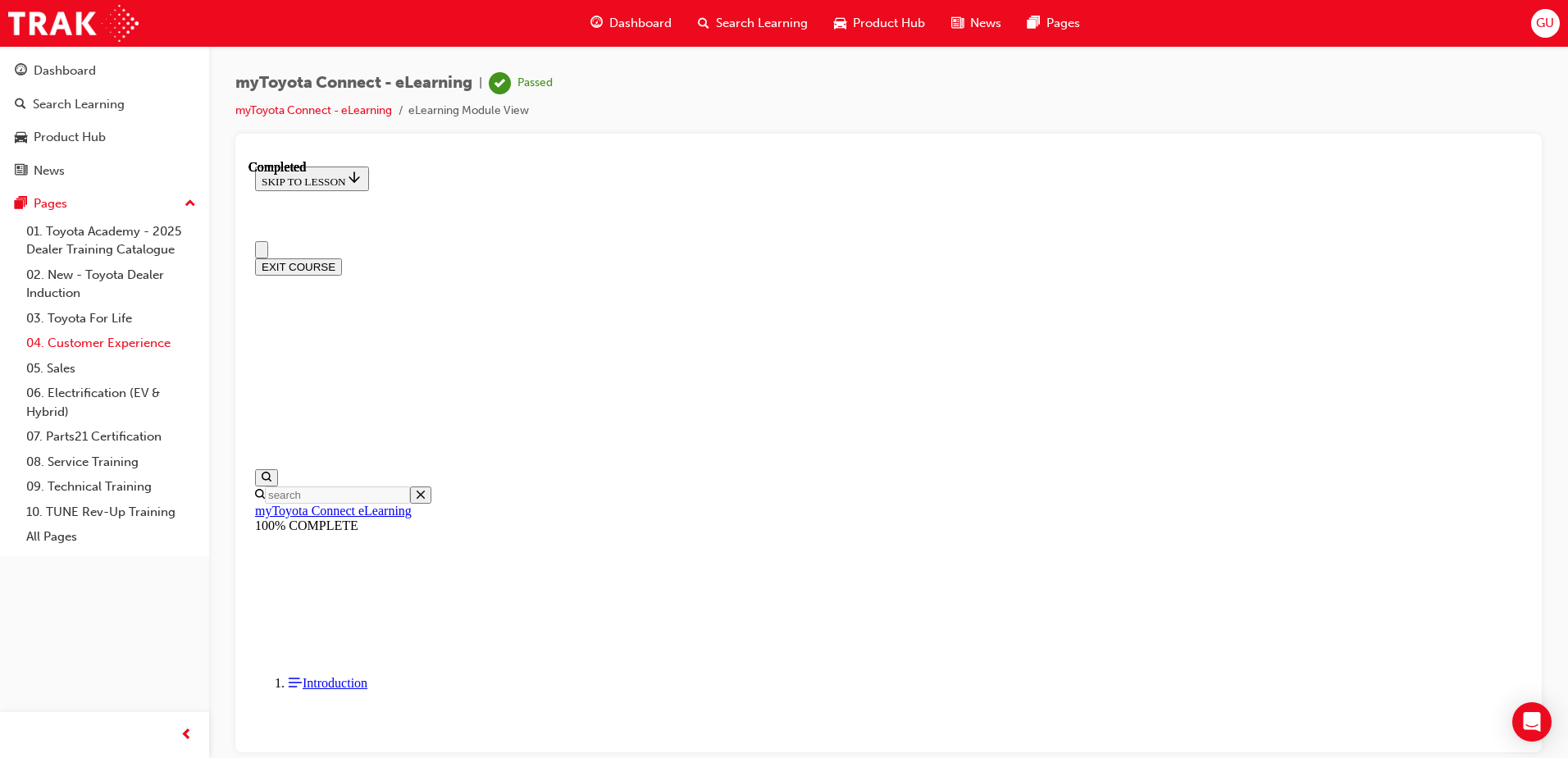
click at [96, 348] on link "04. Customer Experience" at bounding box center [111, 343] width 183 height 26
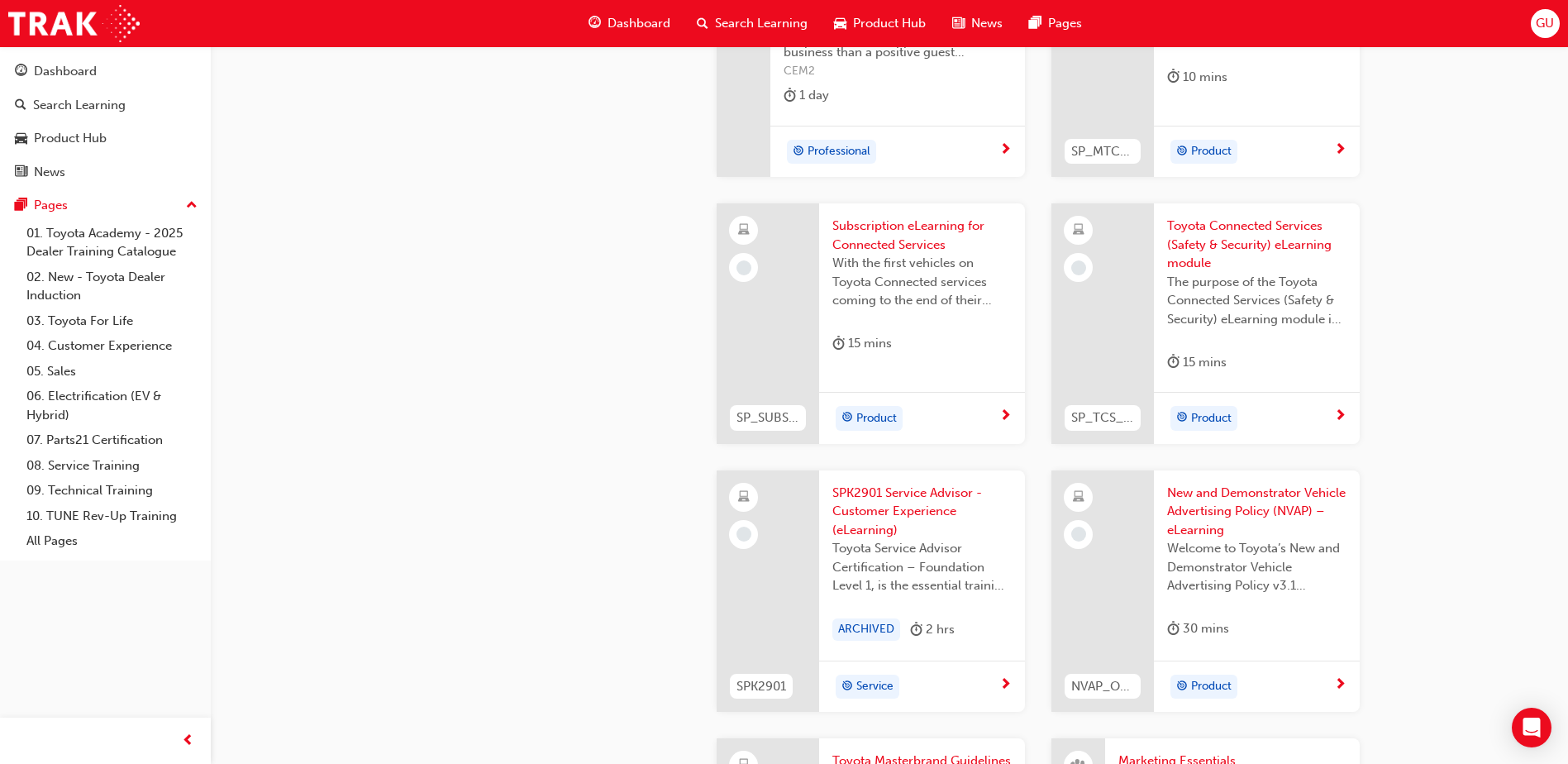
scroll to position [2729, 0]
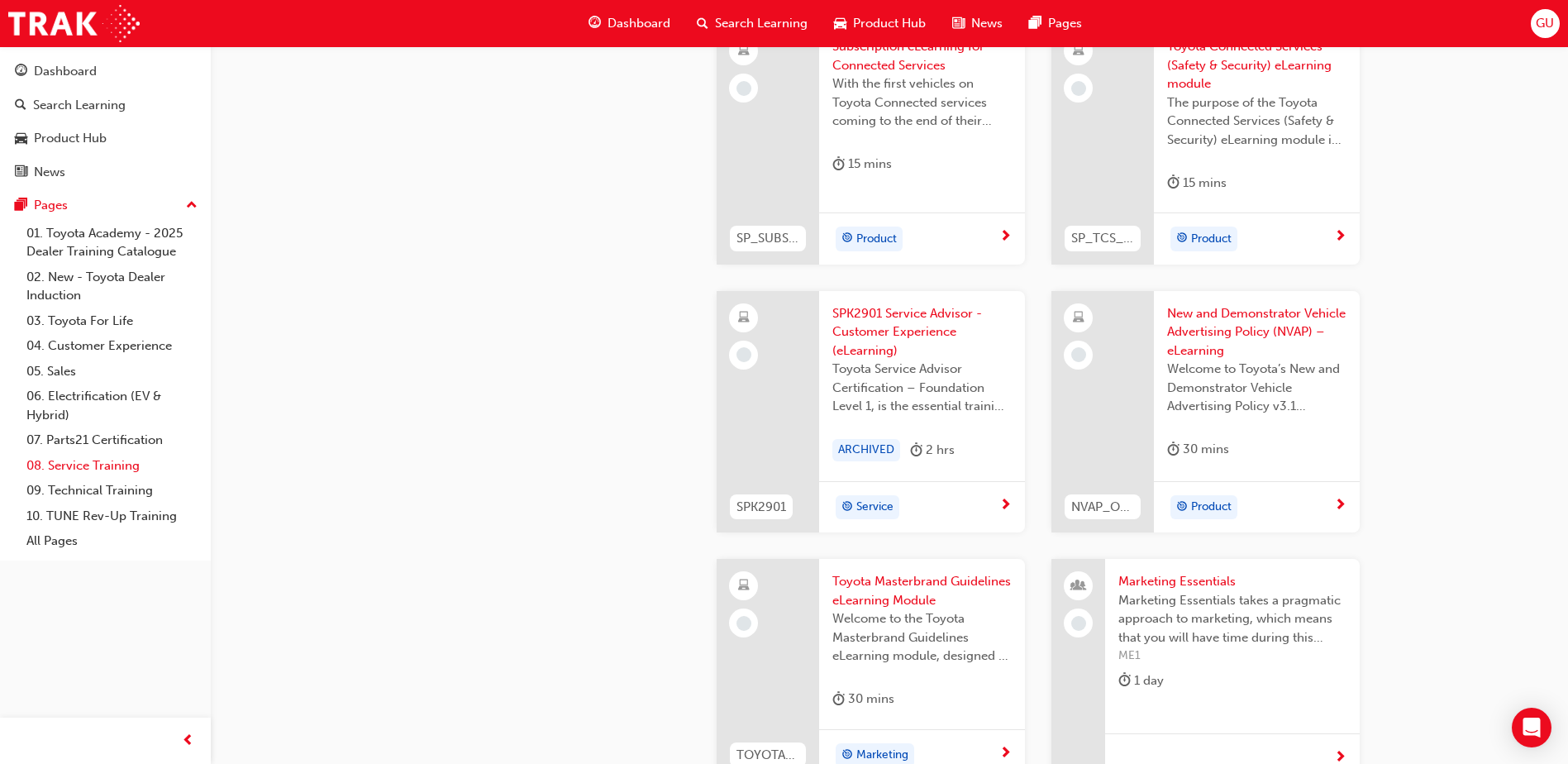
click at [127, 461] on link "08. Service Training" at bounding box center [112, 466] width 184 height 26
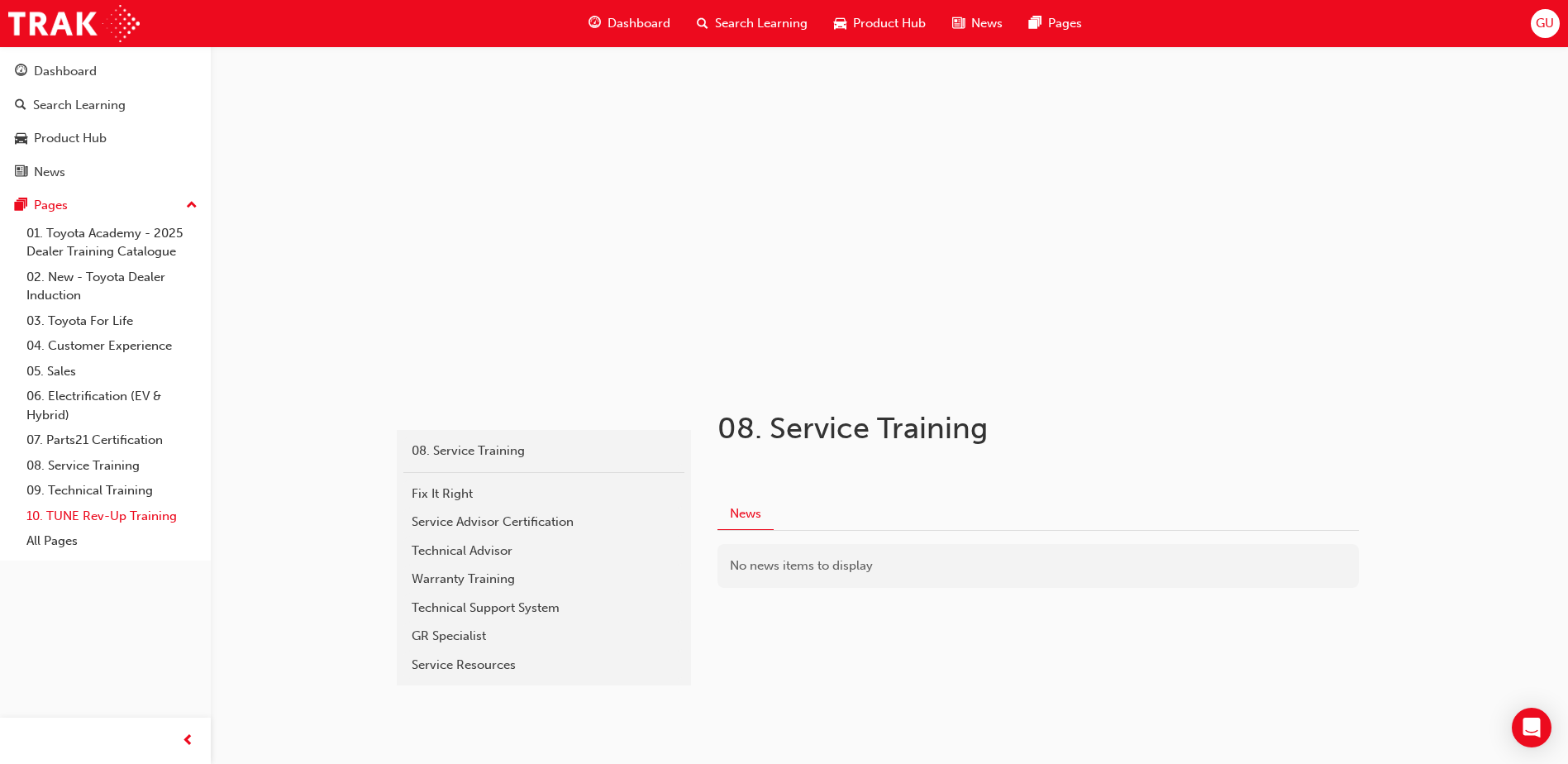
click at [101, 518] on link "10. TUNE Rev-Up Training" at bounding box center [112, 516] width 184 height 26
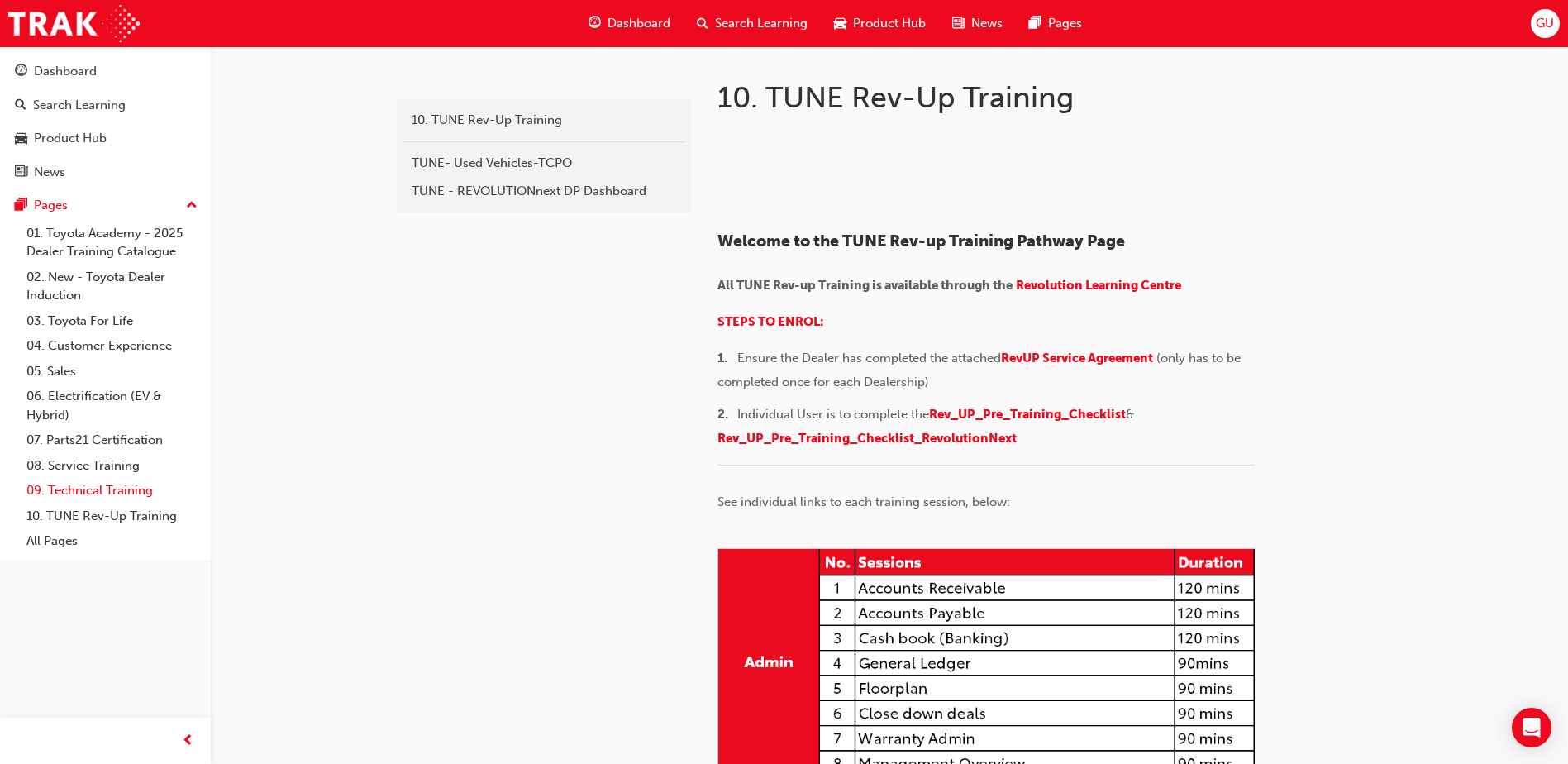
click at [65, 489] on link "09. Technical Training" at bounding box center [112, 490] width 184 height 26
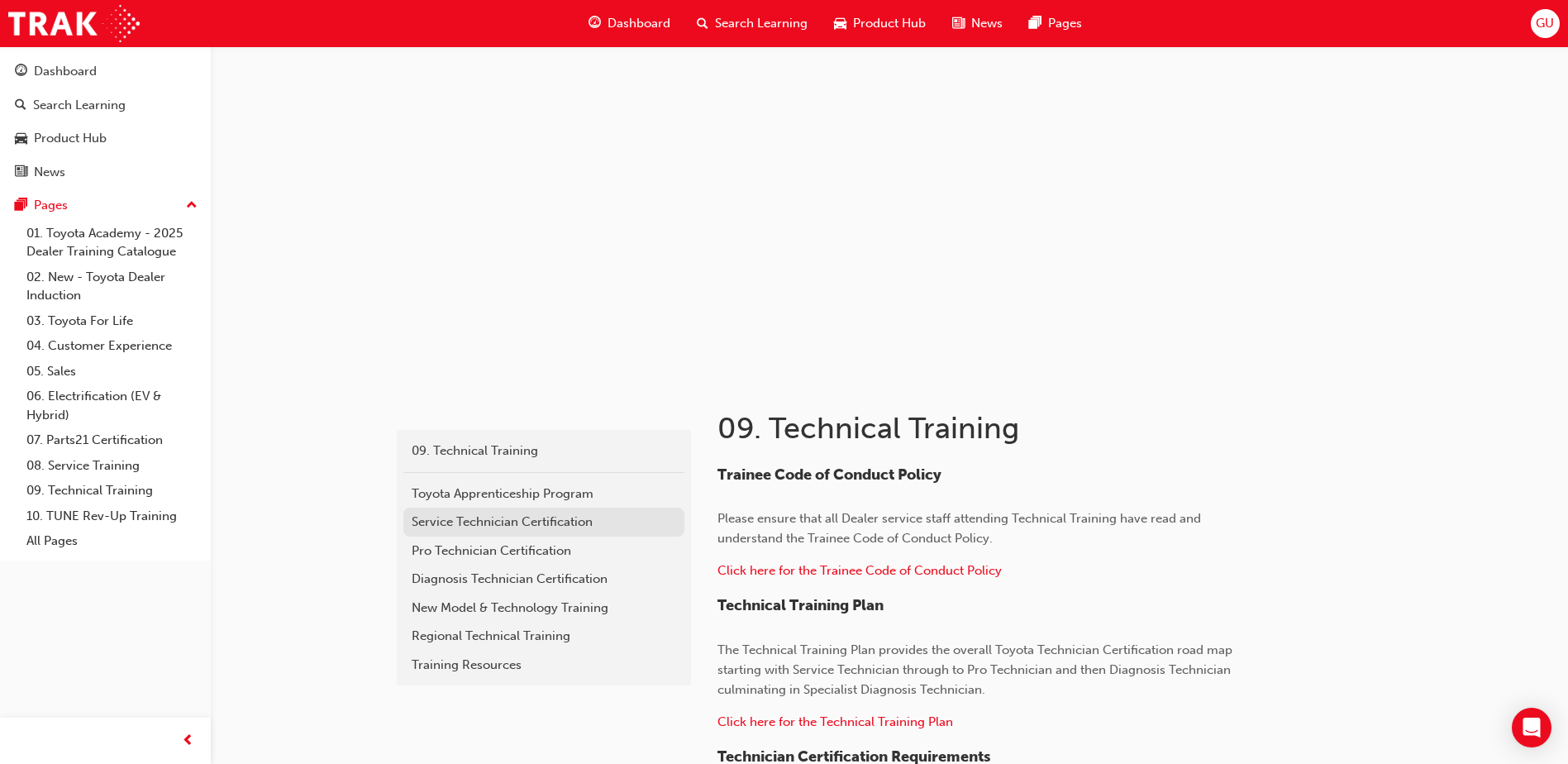
click at [501, 511] on link "Service Technician Certification" at bounding box center [544, 522] width 281 height 29
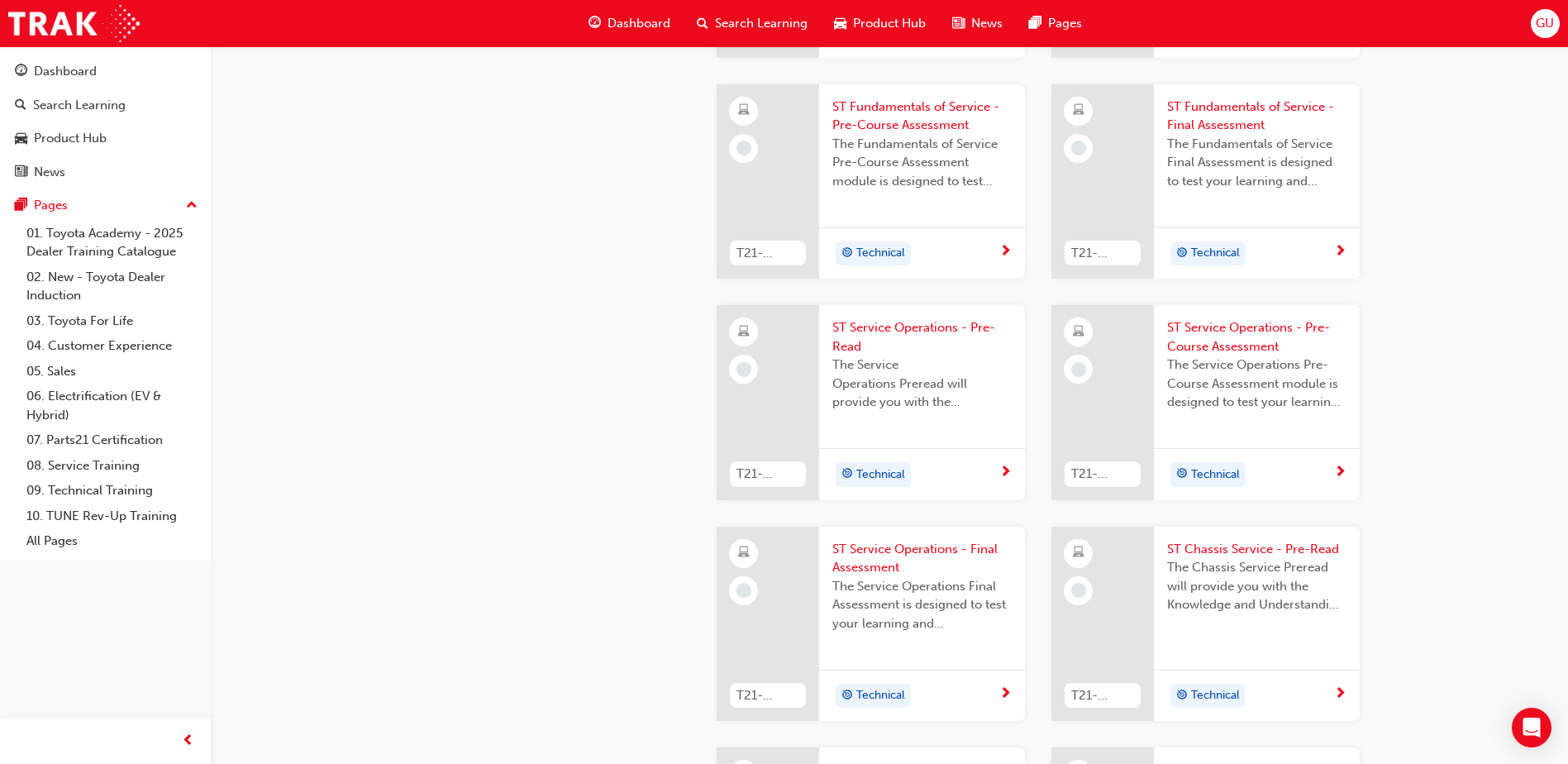
scroll to position [827, 0]
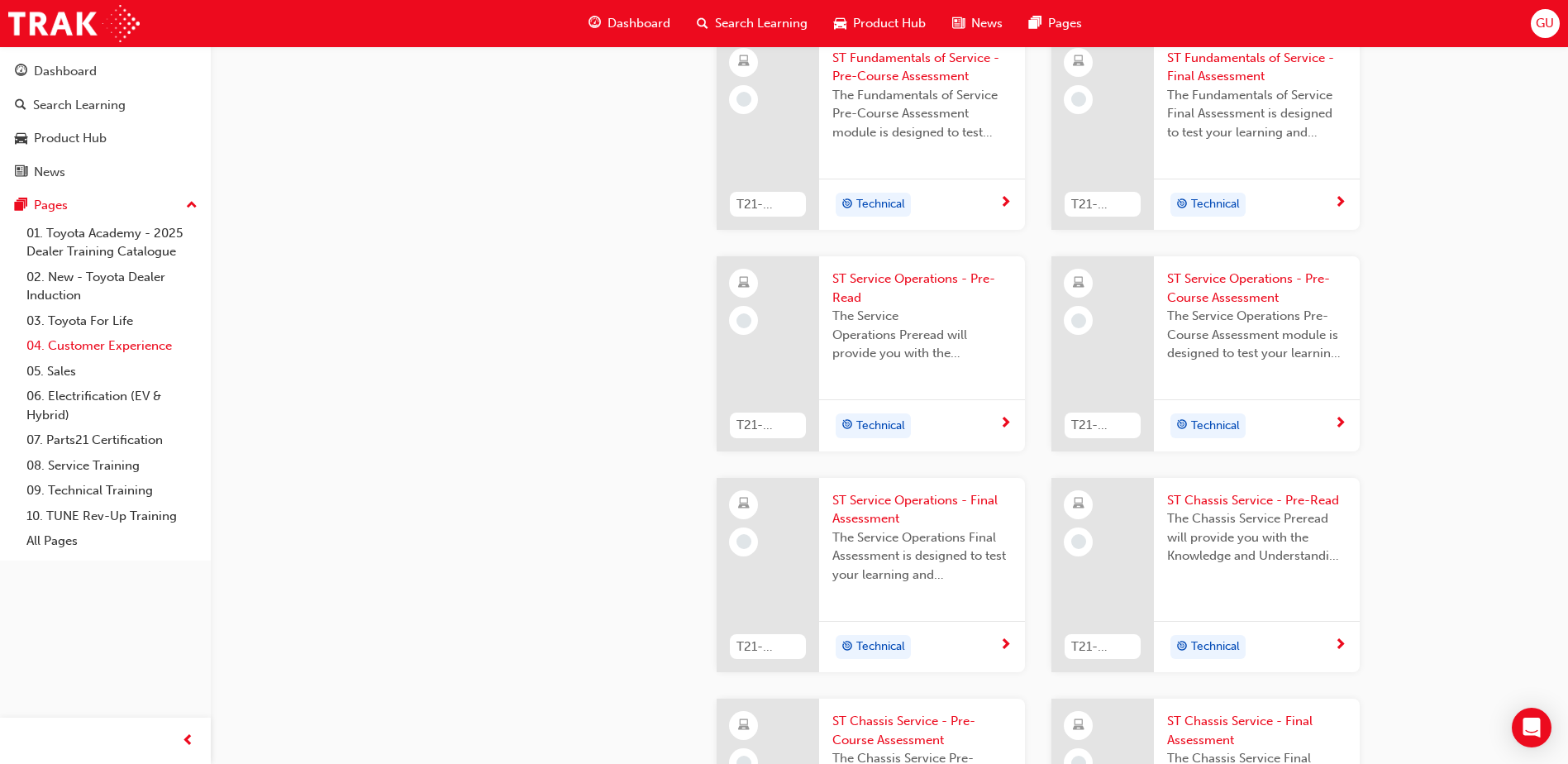
click at [98, 338] on link "04. Customer Experience" at bounding box center [112, 346] width 184 height 26
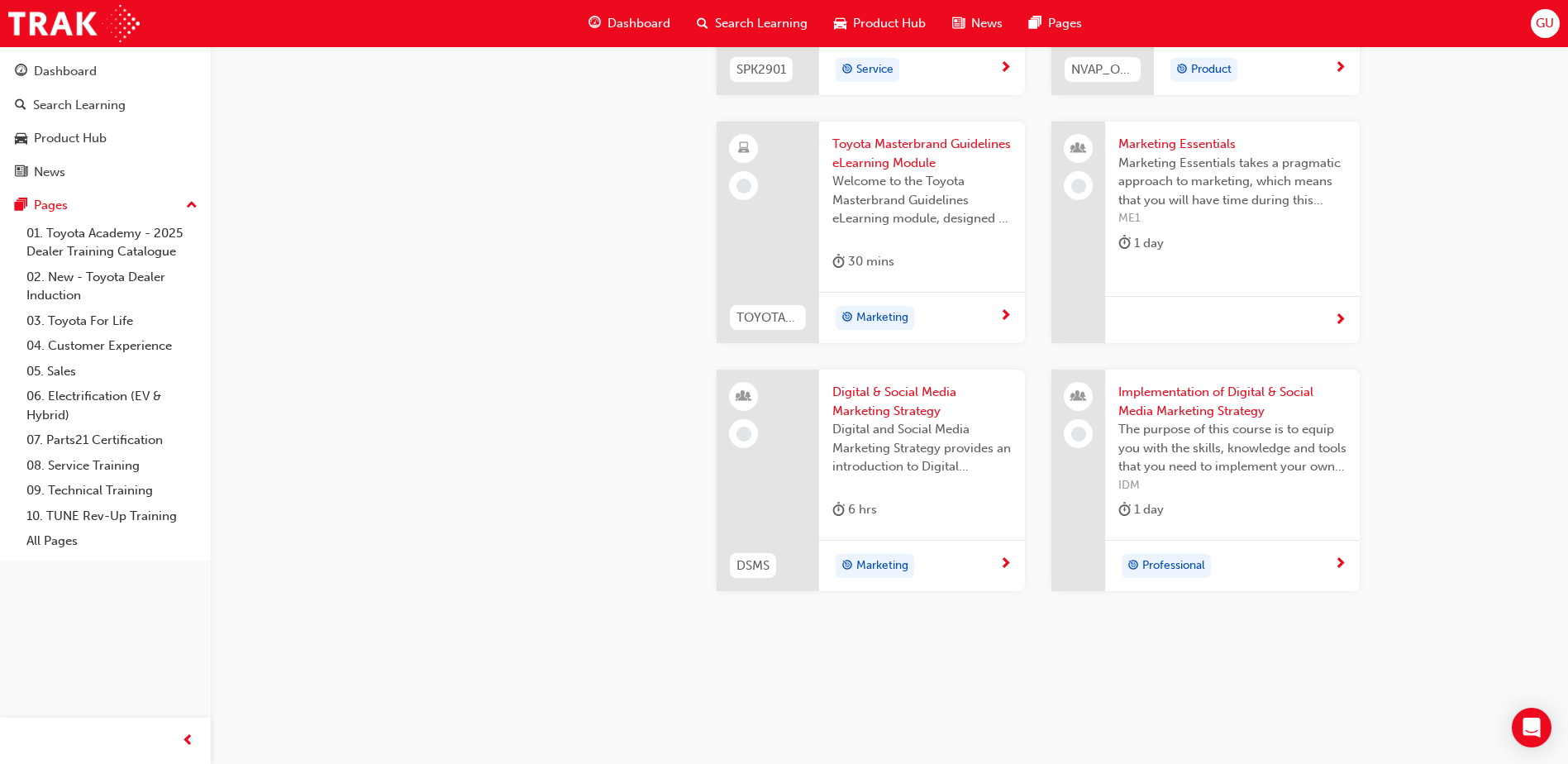
scroll to position [3169, 0]
